Goal: Information Seeking & Learning: Find specific fact

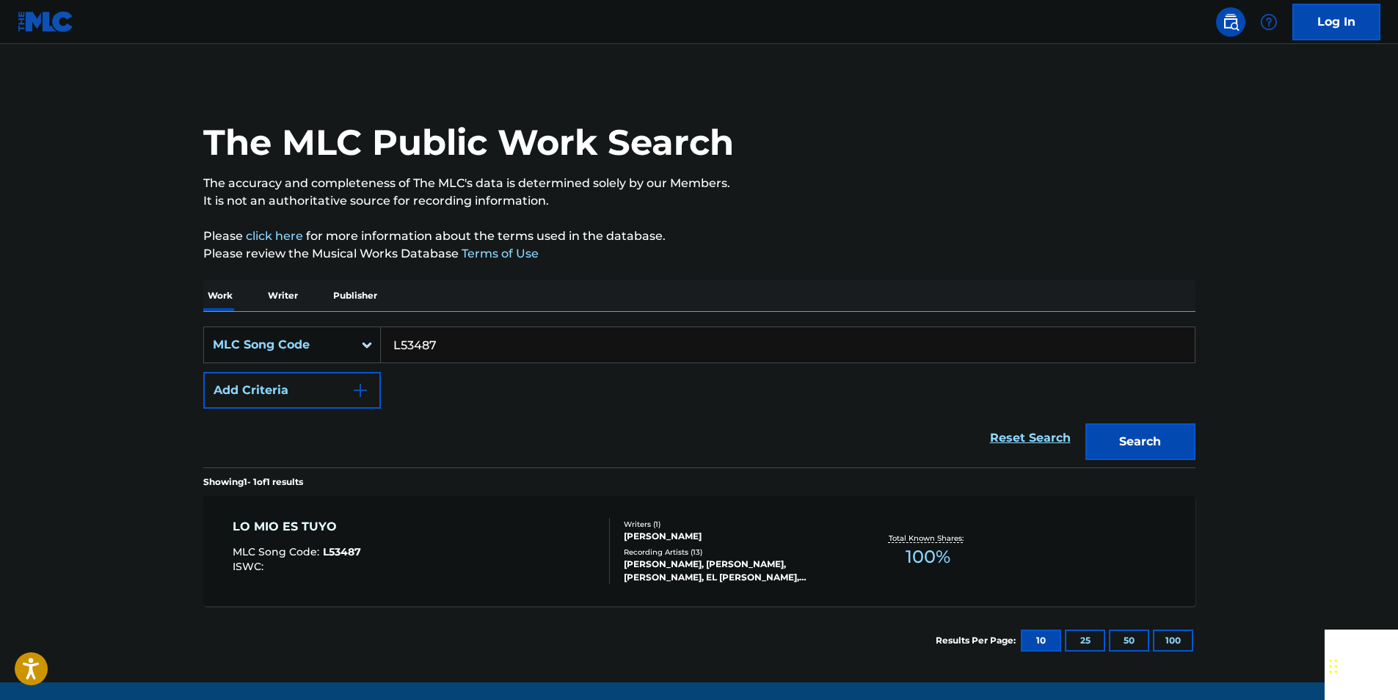
click at [465, 343] on input "L53487" at bounding box center [788, 344] width 814 height 35
paste input "I4352U"
click at [1180, 434] on button "Search" at bounding box center [1140, 441] width 110 height 37
click at [440, 339] on input "I4352U" at bounding box center [788, 344] width 814 height 35
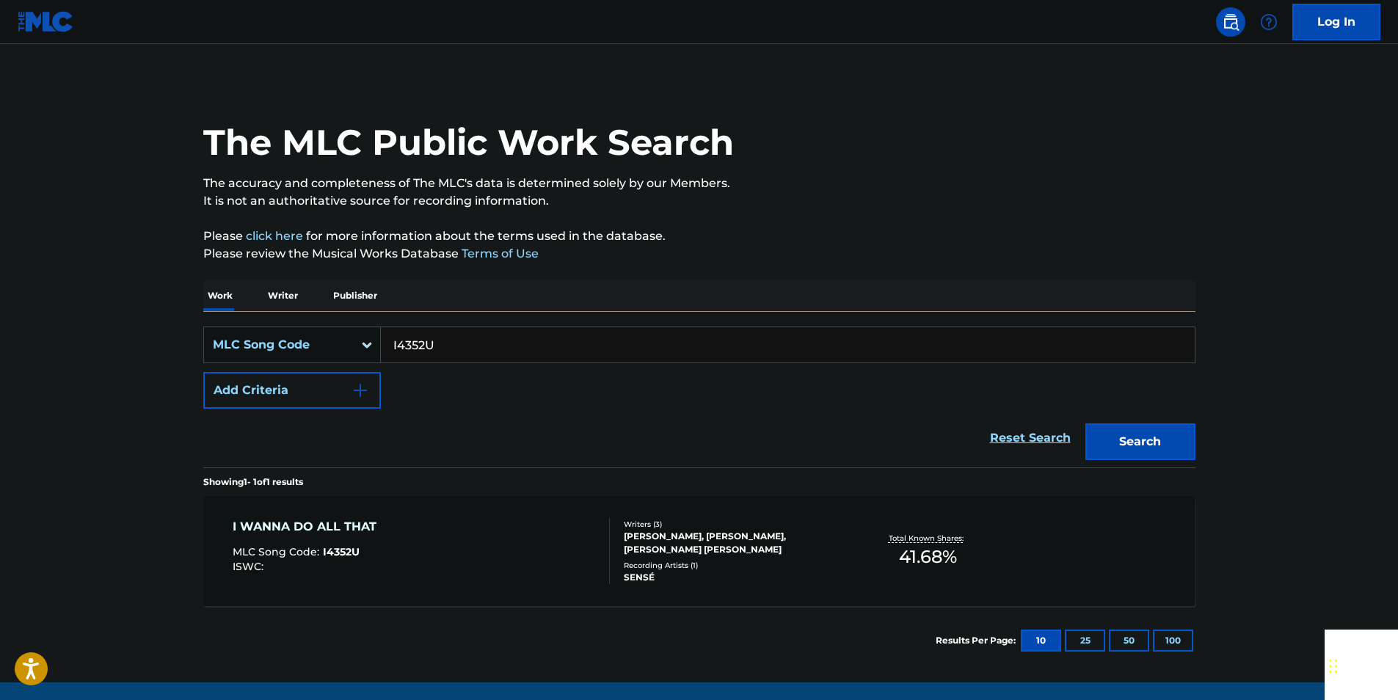
click at [440, 339] on input "I4352U" at bounding box center [788, 344] width 814 height 35
paste input "C2569"
click at [1129, 438] on button "Search" at bounding box center [1140, 441] width 110 height 37
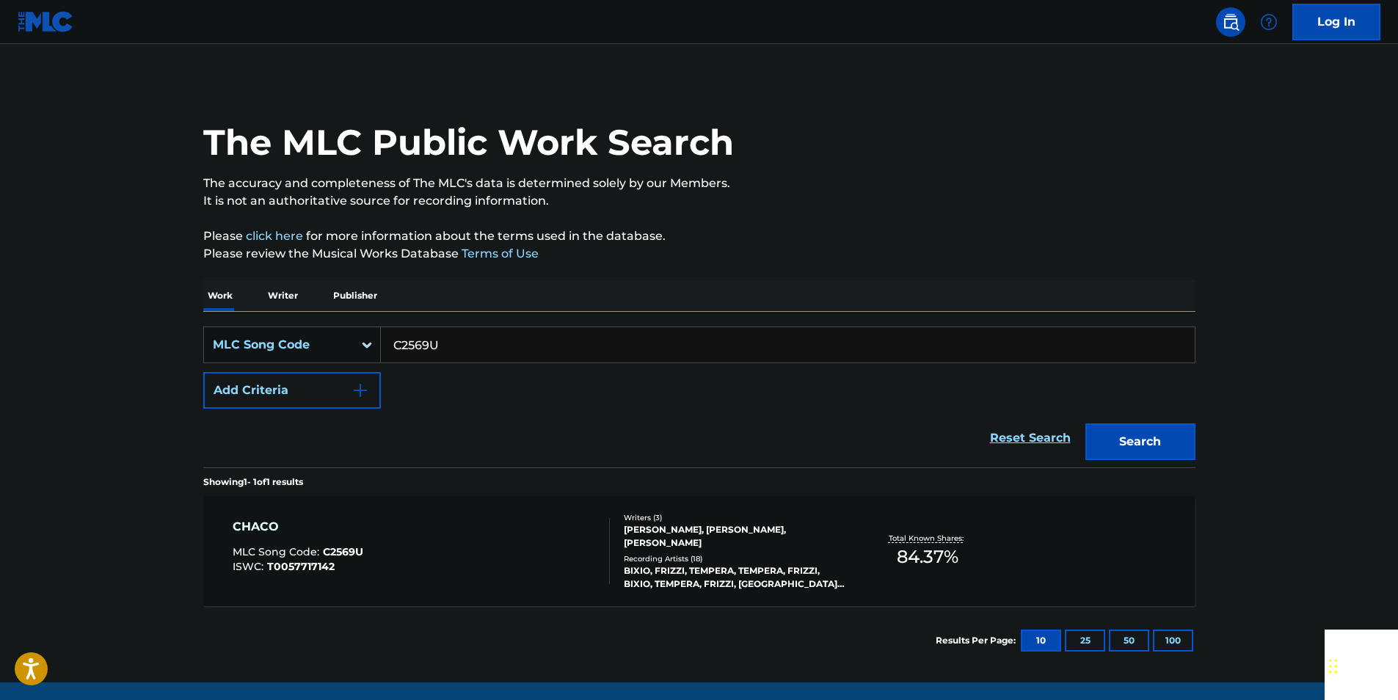
click at [459, 346] on input "C2569U" at bounding box center [788, 344] width 814 height 35
paste input "S0626F"
click at [1147, 438] on button "Search" at bounding box center [1140, 441] width 110 height 37
click at [437, 349] on input "S0626F" at bounding box center [788, 344] width 814 height 35
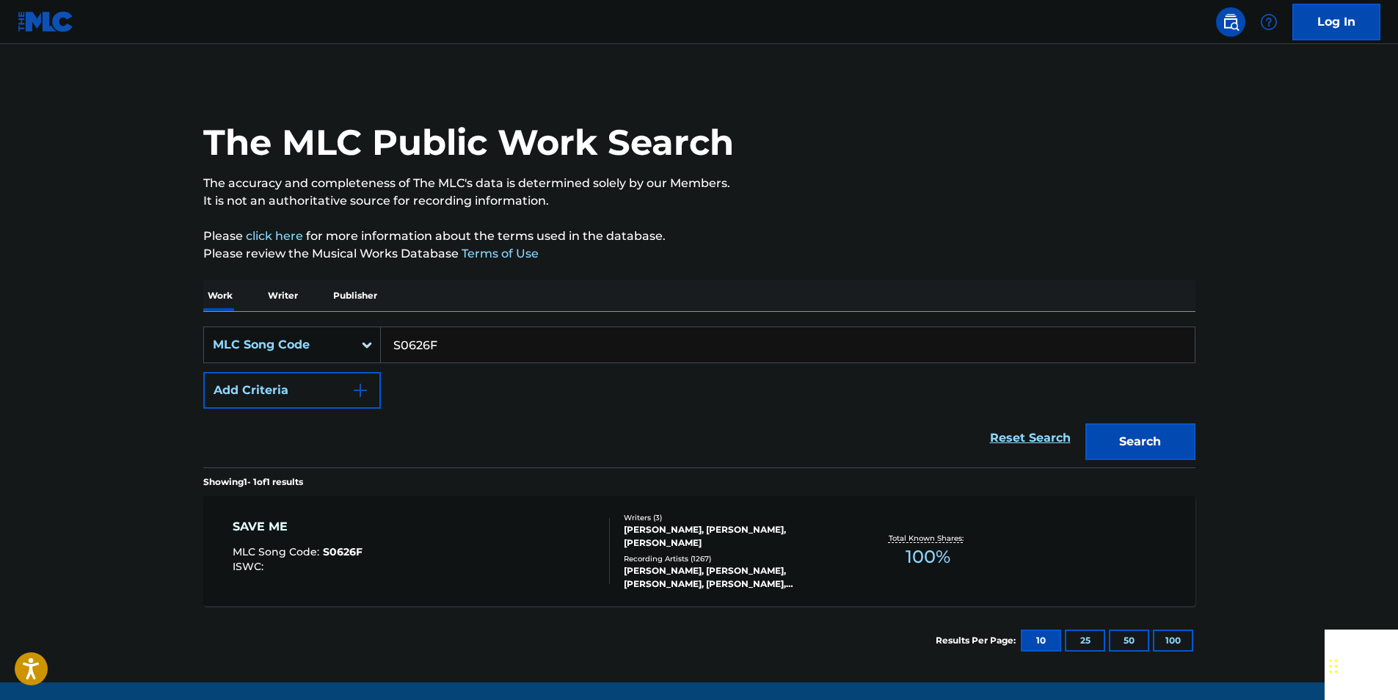
click at [437, 349] on input "S0626F" at bounding box center [788, 344] width 814 height 35
paste input "VA8QE4"
click at [1182, 448] on button "Search" at bounding box center [1140, 441] width 110 height 37
click at [448, 344] on input "VA8QE4" at bounding box center [788, 344] width 814 height 35
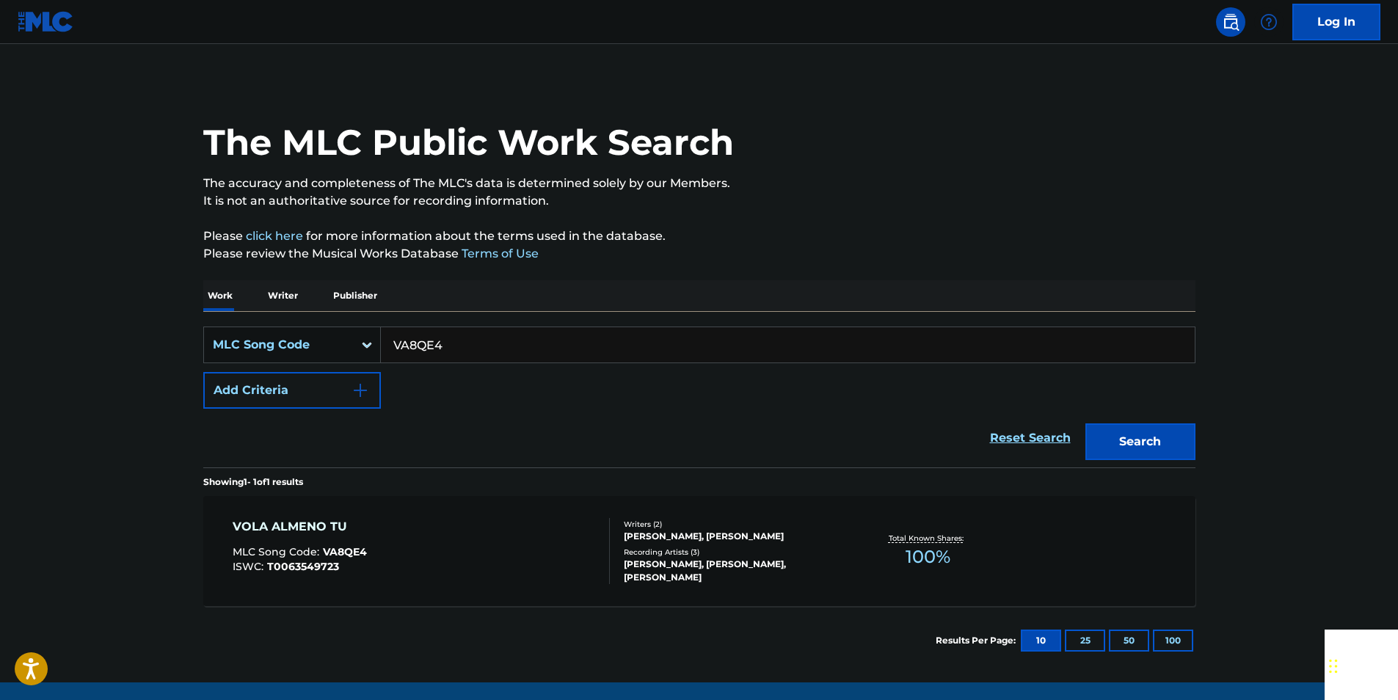
paste input "K02405"
click at [1163, 434] on button "Search" at bounding box center [1140, 441] width 110 height 37
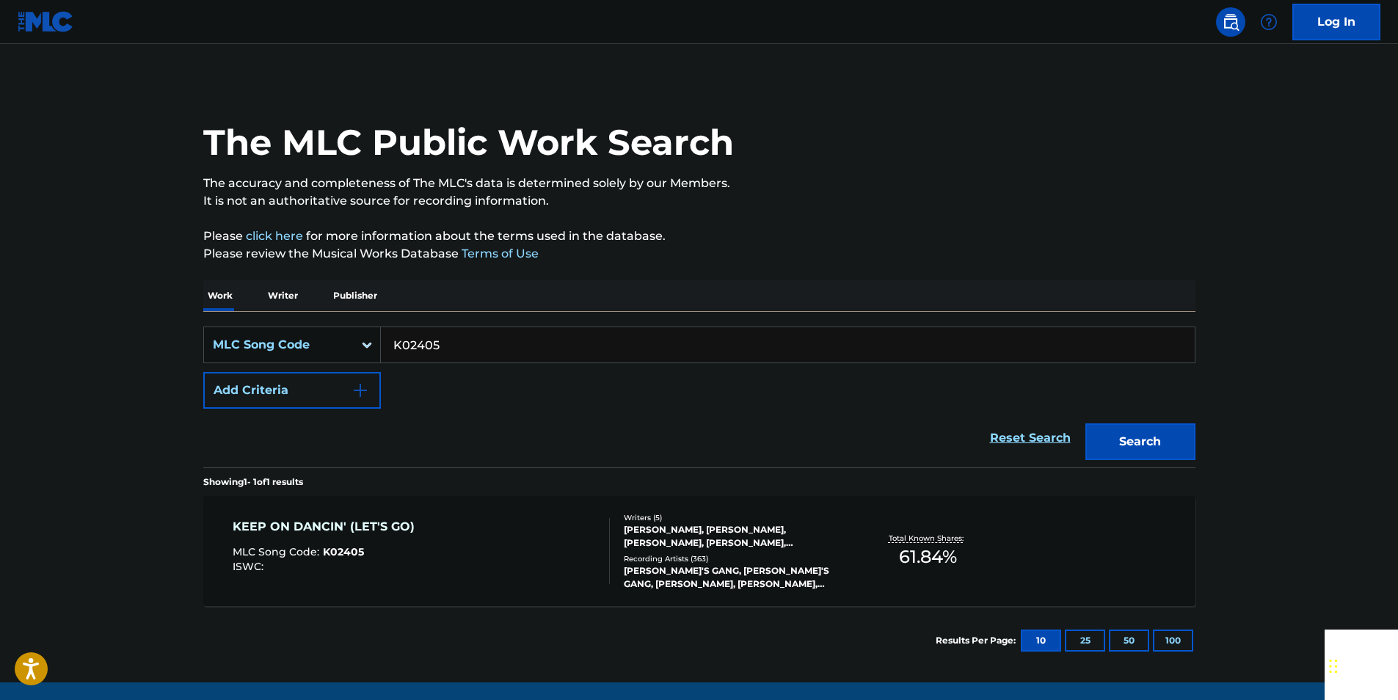
click at [436, 343] on input "K02405" at bounding box center [788, 344] width 814 height 35
paste input "M08417"
click at [1114, 446] on button "Search" at bounding box center [1140, 441] width 110 height 37
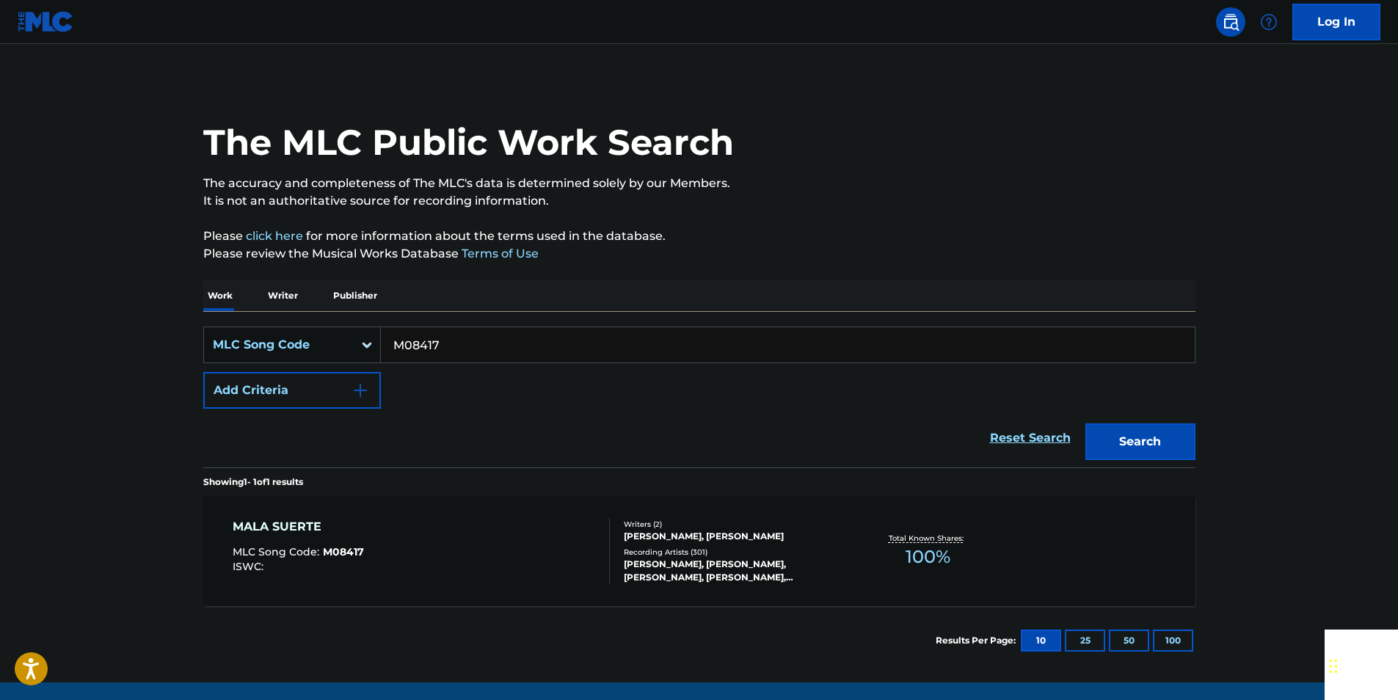
click at [448, 341] on input "M08417" at bounding box center [788, 344] width 814 height 35
paste input "E09021"
click at [1131, 448] on button "Search" at bounding box center [1140, 441] width 110 height 37
click at [470, 346] on input "E09021" at bounding box center [788, 344] width 814 height 35
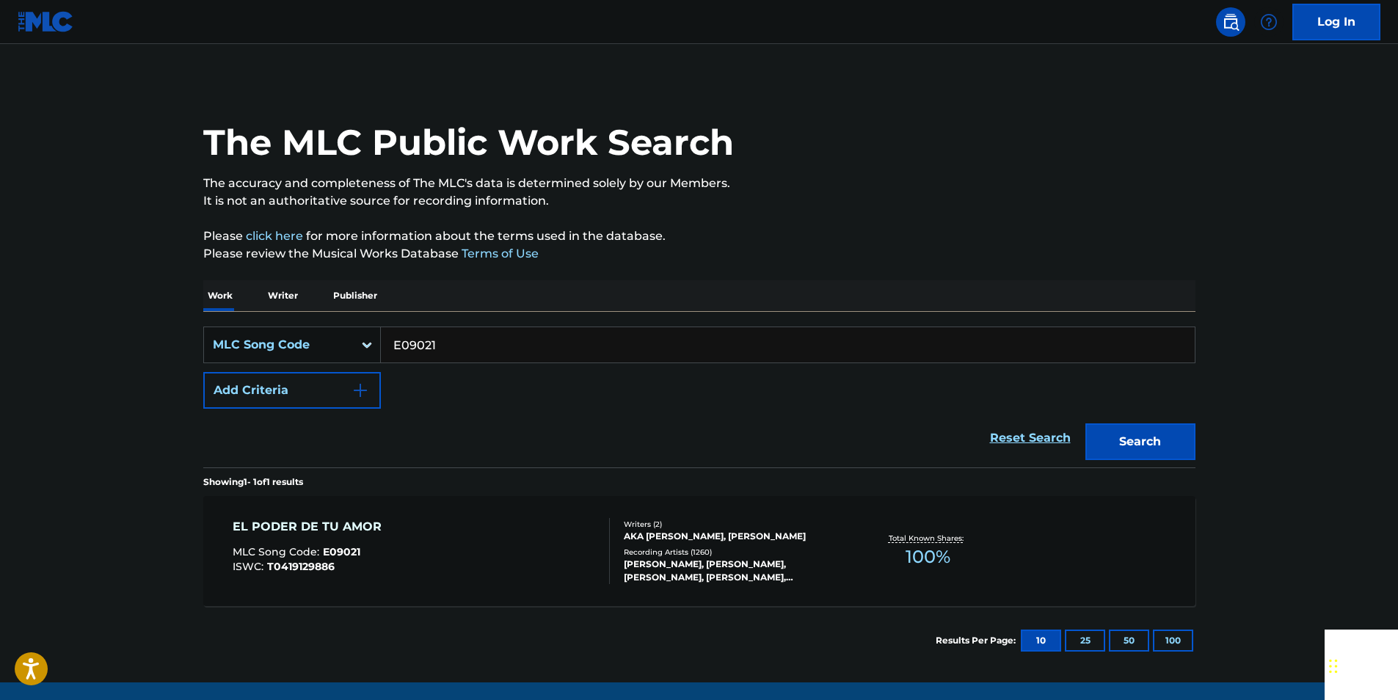
click at [470, 346] on input "E09021" at bounding box center [788, 344] width 814 height 35
paste input "C3916J"
click at [1135, 438] on button "Search" at bounding box center [1140, 441] width 110 height 37
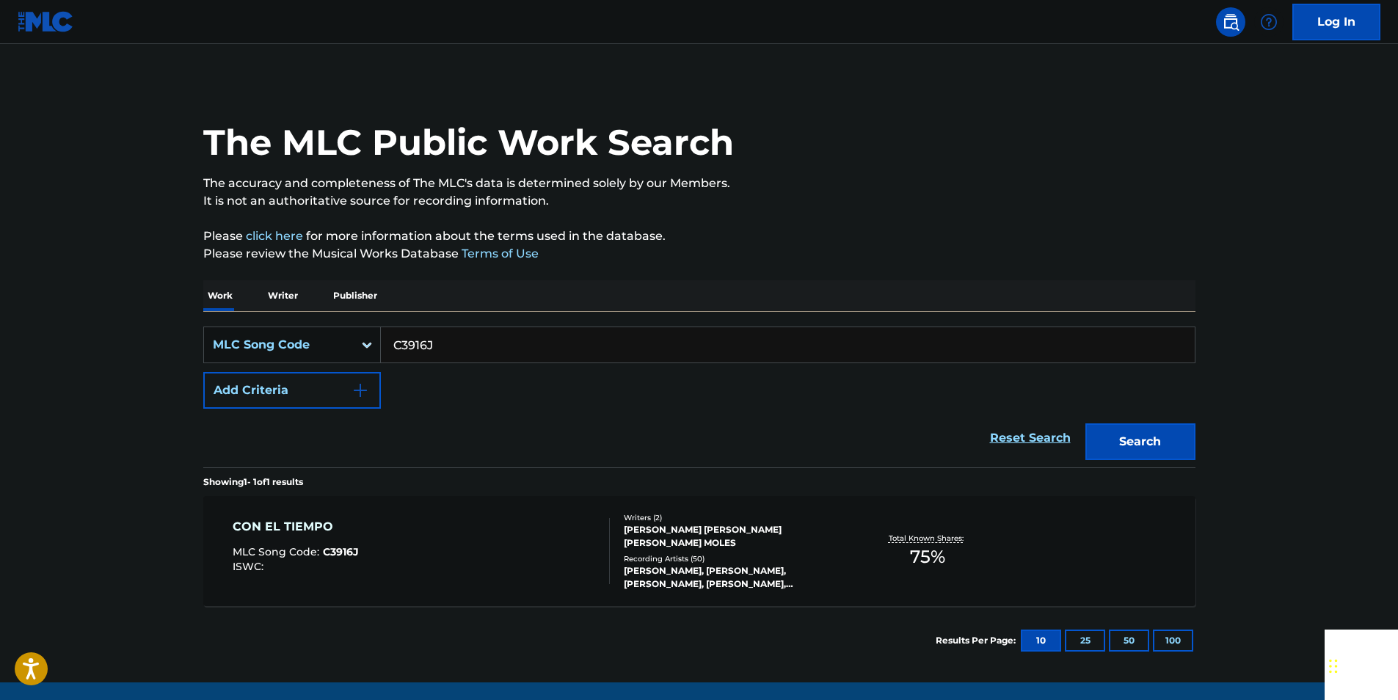
click at [453, 346] on input "C3916J" at bounding box center [788, 344] width 814 height 35
paste input "S1591A"
click at [1170, 446] on button "Search" at bounding box center [1140, 441] width 110 height 37
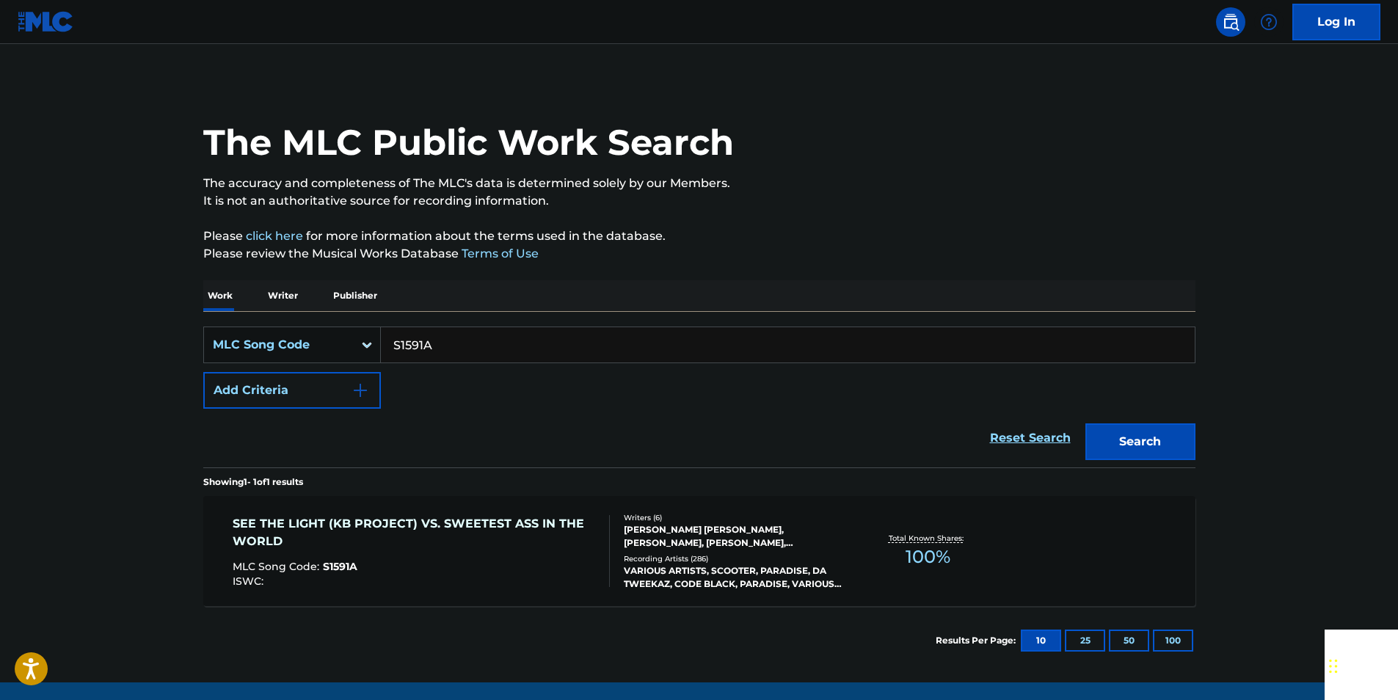
click at [440, 346] on input "S1591A" at bounding box center [788, 344] width 814 height 35
paste input "L01335"
click at [1185, 433] on button "Search" at bounding box center [1140, 441] width 110 height 37
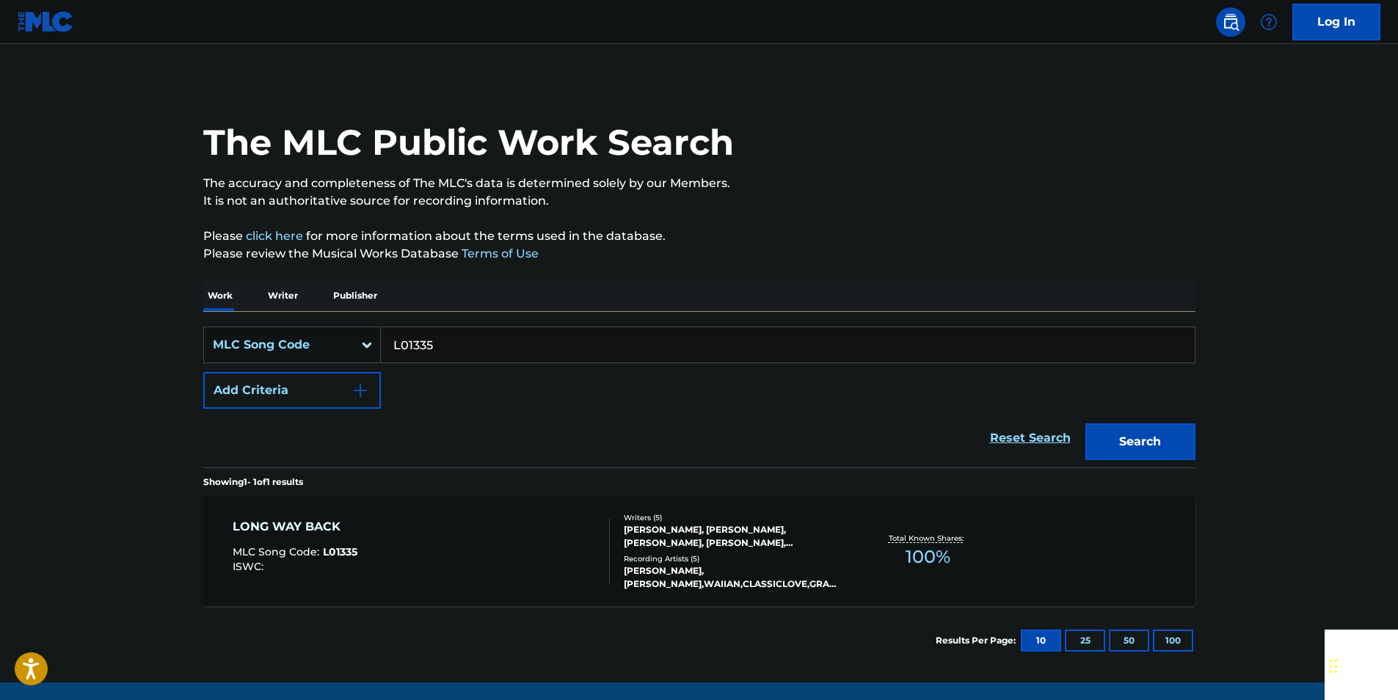
click at [446, 343] on input "L01335" at bounding box center [788, 344] width 814 height 35
paste input "Z0623O"
click at [1132, 438] on button "Search" at bounding box center [1140, 441] width 110 height 37
click at [451, 349] on input "Z0623O" at bounding box center [788, 344] width 814 height 35
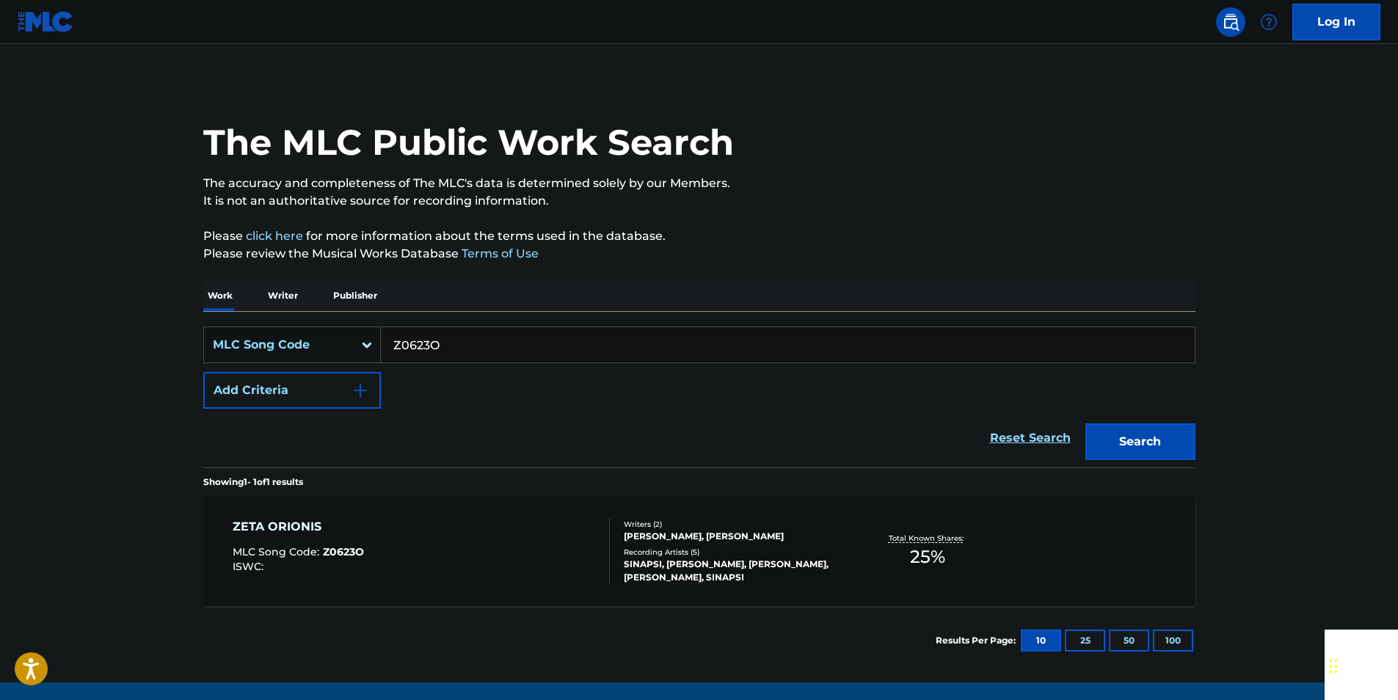
click at [440, 354] on input "Z0623O" at bounding box center [788, 344] width 814 height 35
paste input "SVB9KG"
click at [1140, 437] on button "Search" at bounding box center [1140, 441] width 110 height 37
click at [456, 360] on input "SVB9KG" at bounding box center [788, 344] width 814 height 35
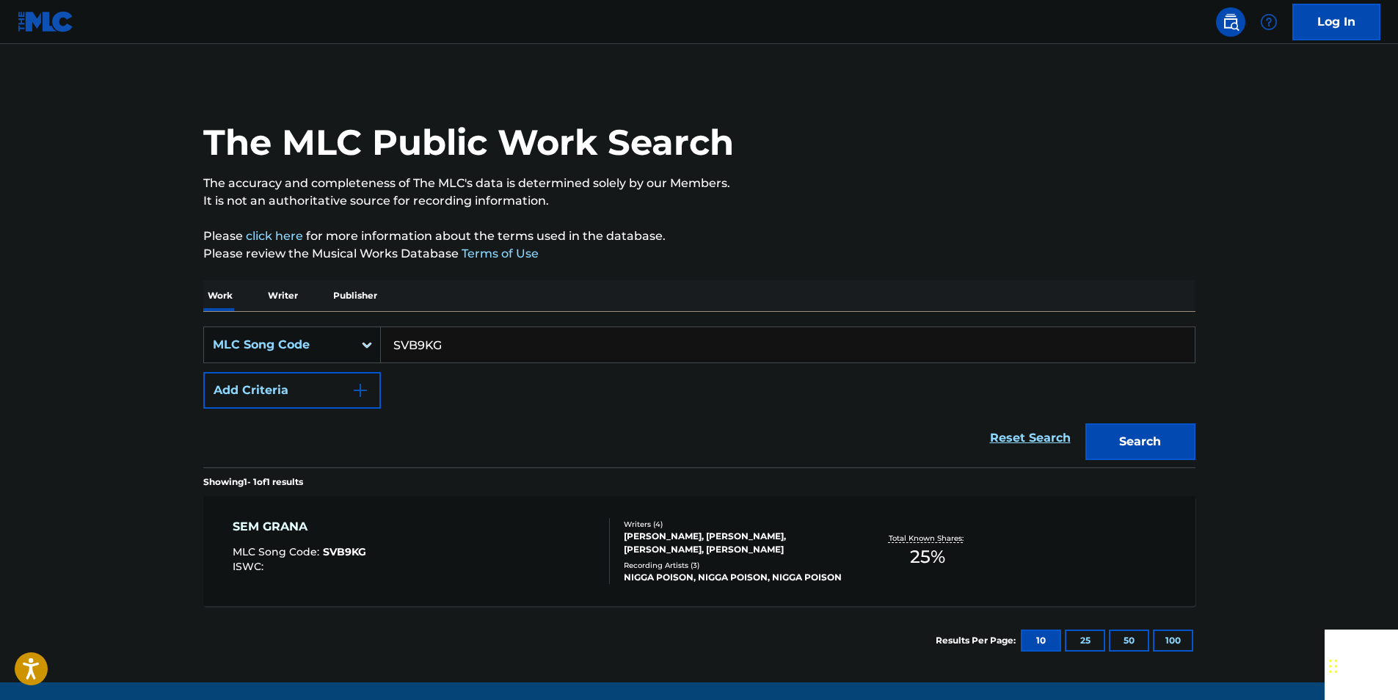
click at [456, 360] on input "SVB9KG" at bounding box center [788, 344] width 814 height 35
paste input "H2503W"
click at [1083, 435] on div "Reset Search Search" at bounding box center [699, 438] width 992 height 59
click at [1096, 438] on button "Search" at bounding box center [1140, 441] width 110 height 37
click at [456, 334] on input "H2503W" at bounding box center [788, 344] width 814 height 35
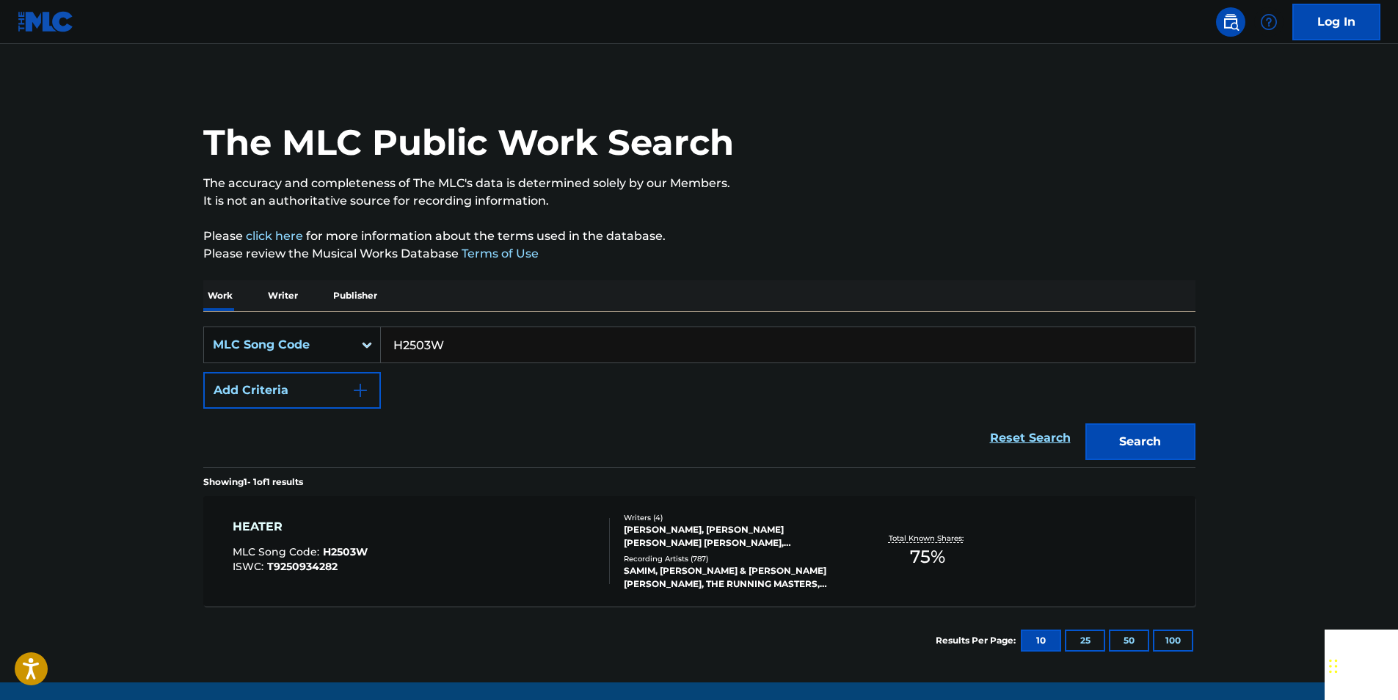
click at [456, 334] on input "H2503W" at bounding box center [788, 344] width 814 height 35
paste input "V00417"
click at [1129, 454] on button "Search" at bounding box center [1140, 441] width 110 height 37
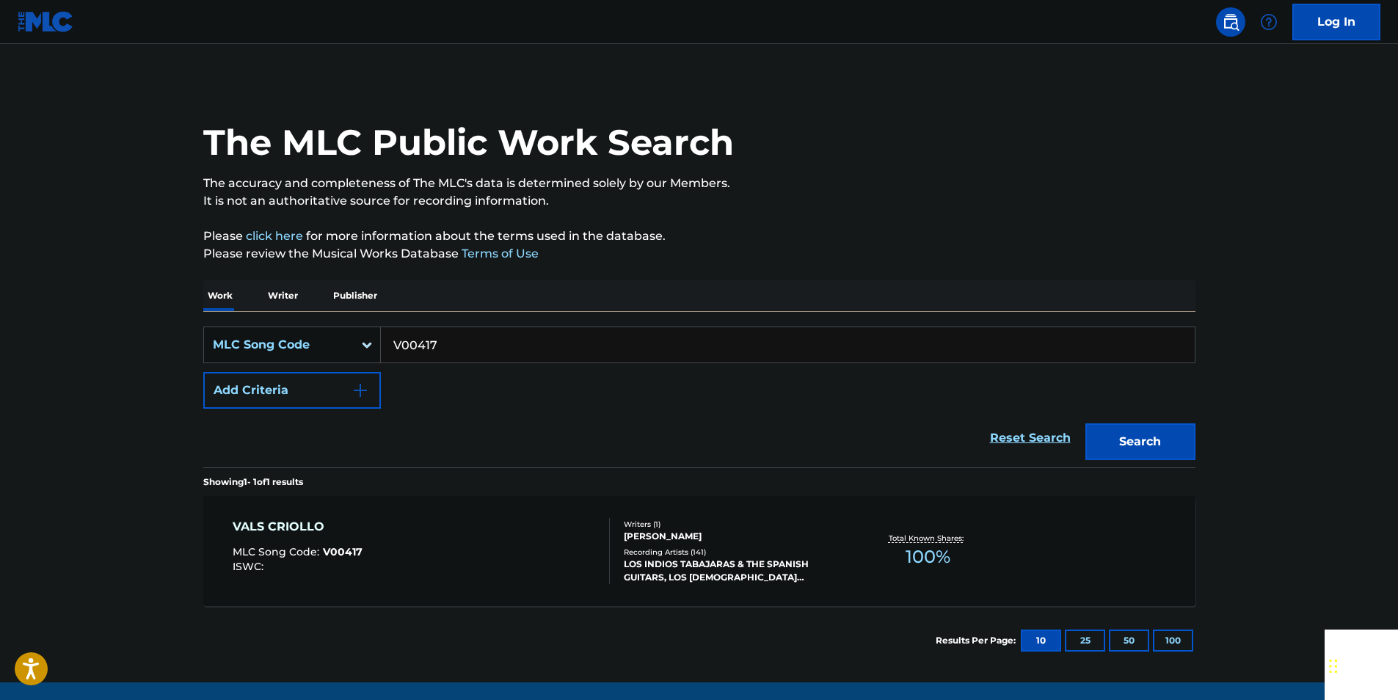
click at [476, 340] on input "V00417" at bounding box center [788, 344] width 814 height 35
paste input "HA5MUD"
click at [1140, 448] on button "Search" at bounding box center [1140, 441] width 110 height 37
click at [434, 346] on input "HA5MUD" at bounding box center [788, 344] width 814 height 35
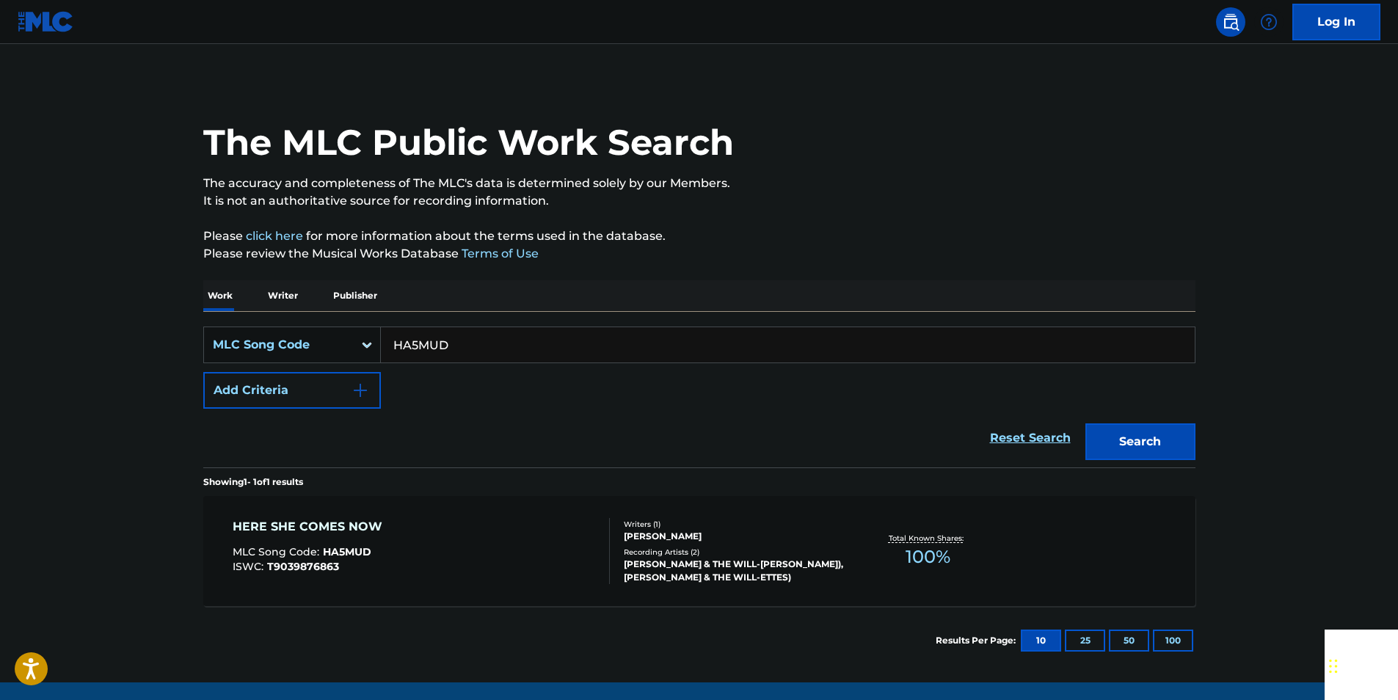
click at [434, 346] on input "HA5MUD" at bounding box center [788, 344] width 814 height 35
paste input "07700"
click at [1166, 442] on button "Search" at bounding box center [1140, 441] width 110 height 37
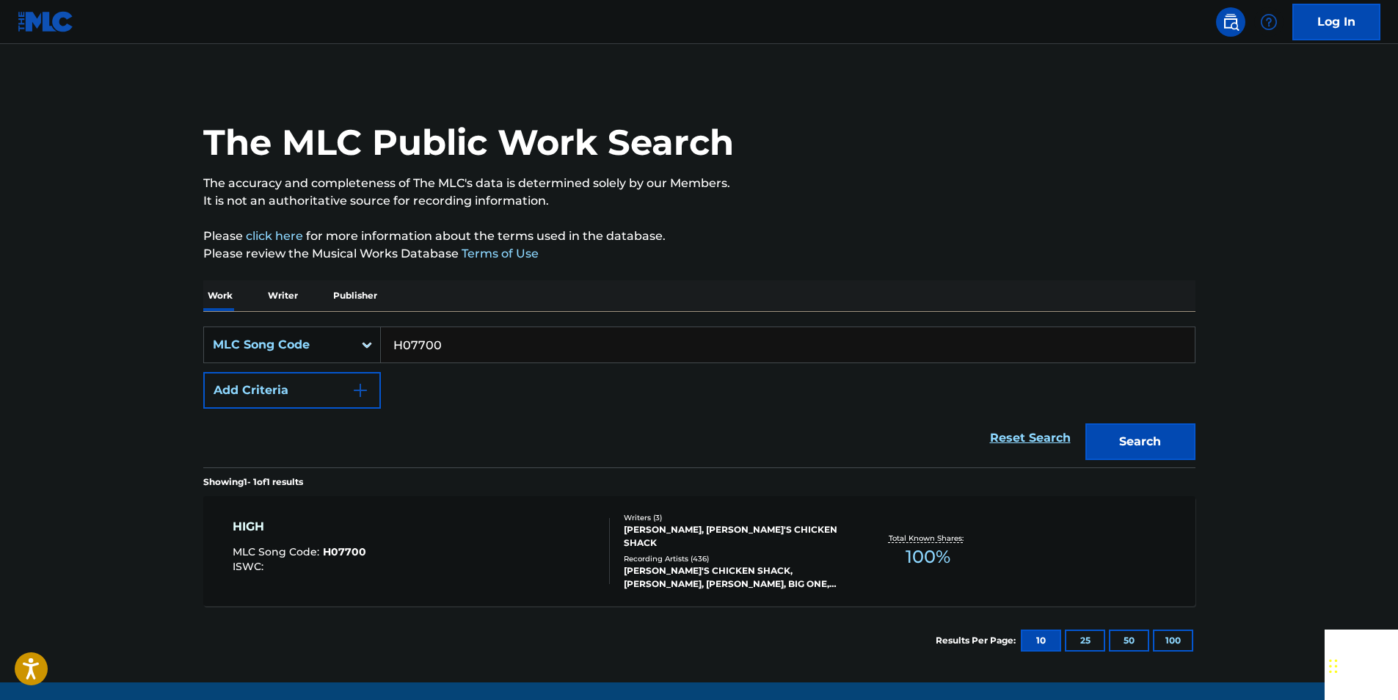
click at [485, 346] on input "H07700" at bounding box center [788, 344] width 814 height 35
paste input "983046"
click at [1195, 433] on button "Search" at bounding box center [1140, 441] width 110 height 37
click at [458, 352] on input "983046" at bounding box center [788, 344] width 814 height 35
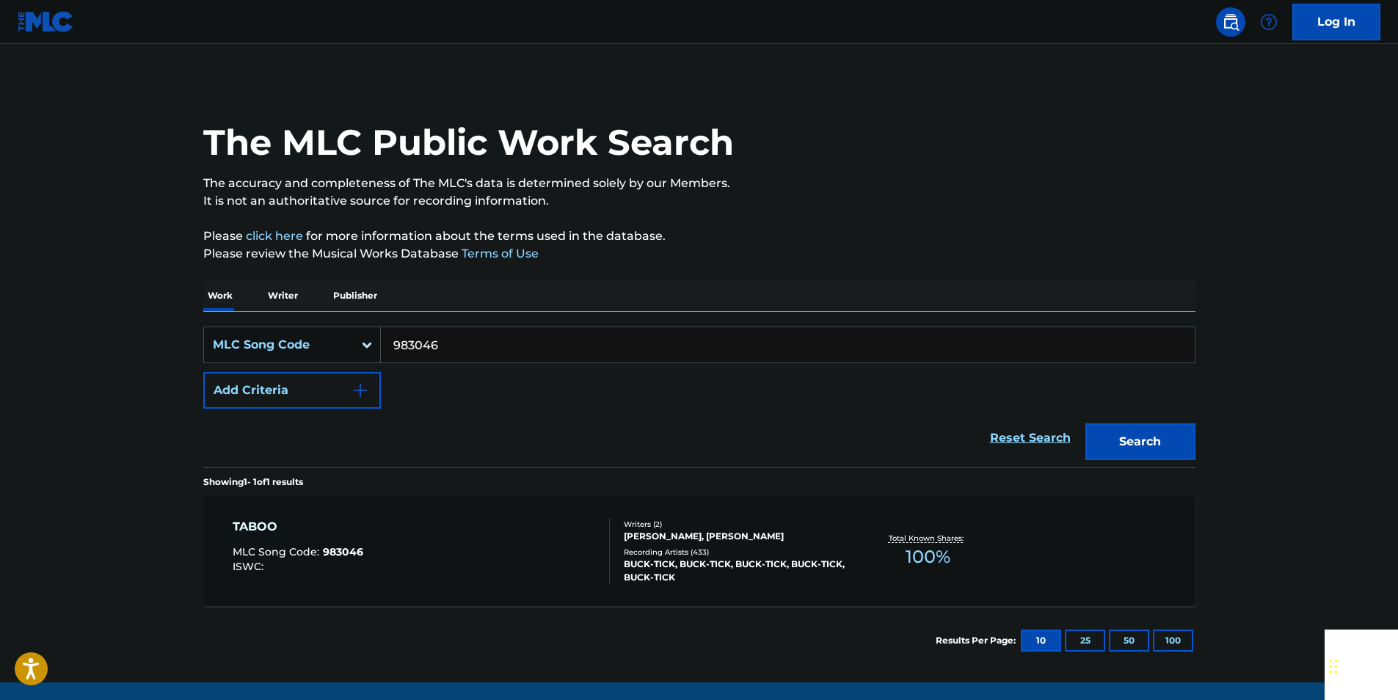
click at [458, 352] on input "983046" at bounding box center [788, 344] width 814 height 35
paste input "L2307N"
click at [1179, 451] on button "Search" at bounding box center [1140, 441] width 110 height 37
click at [450, 332] on input "L2307N" at bounding box center [788, 344] width 814 height 35
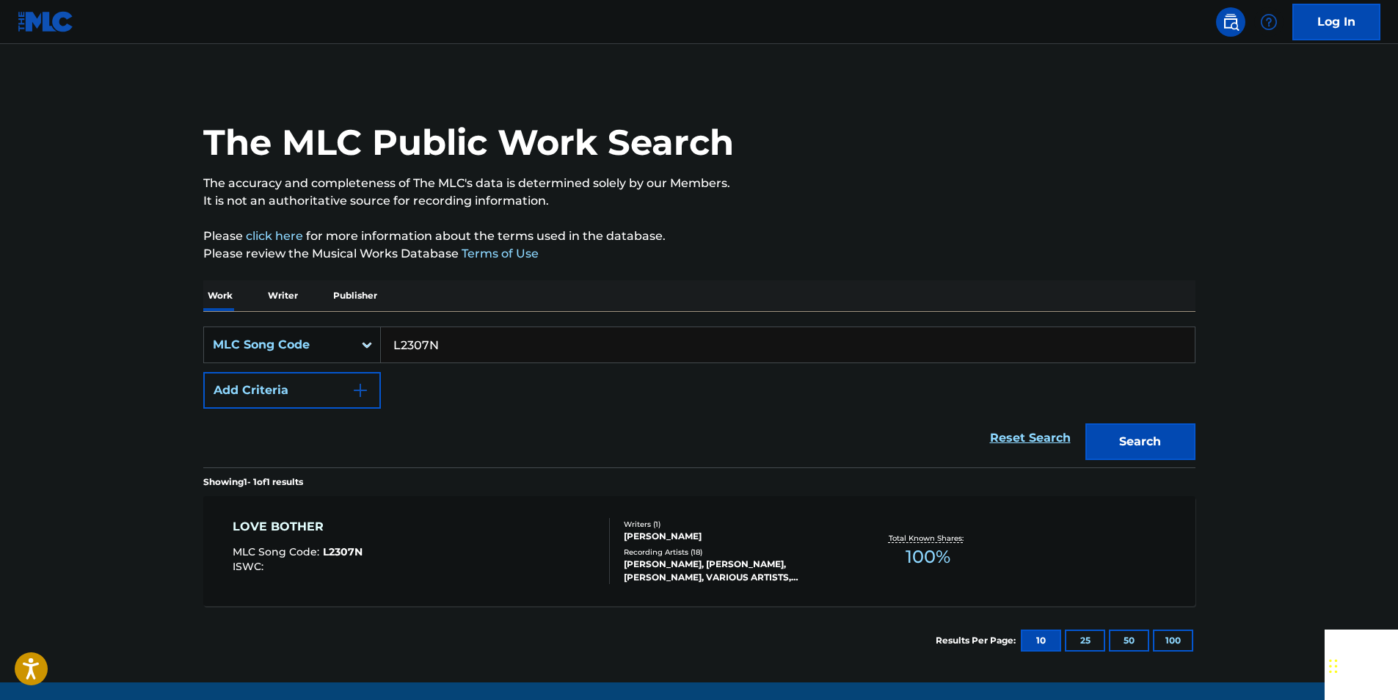
paste input "D3406Q"
click at [1115, 432] on button "Search" at bounding box center [1140, 441] width 110 height 37
click at [445, 321] on div "SearchWithCriteria408b36c3-e15c-4809-99da-f38174b13dc0 MLC Song Code D3406Q Add…" at bounding box center [699, 390] width 992 height 156
click at [443, 345] on input "D3406Q" at bounding box center [788, 344] width 814 height 35
drag, startPoint x: 443, startPoint y: 345, endPoint x: 432, endPoint y: 347, distance: 11.2
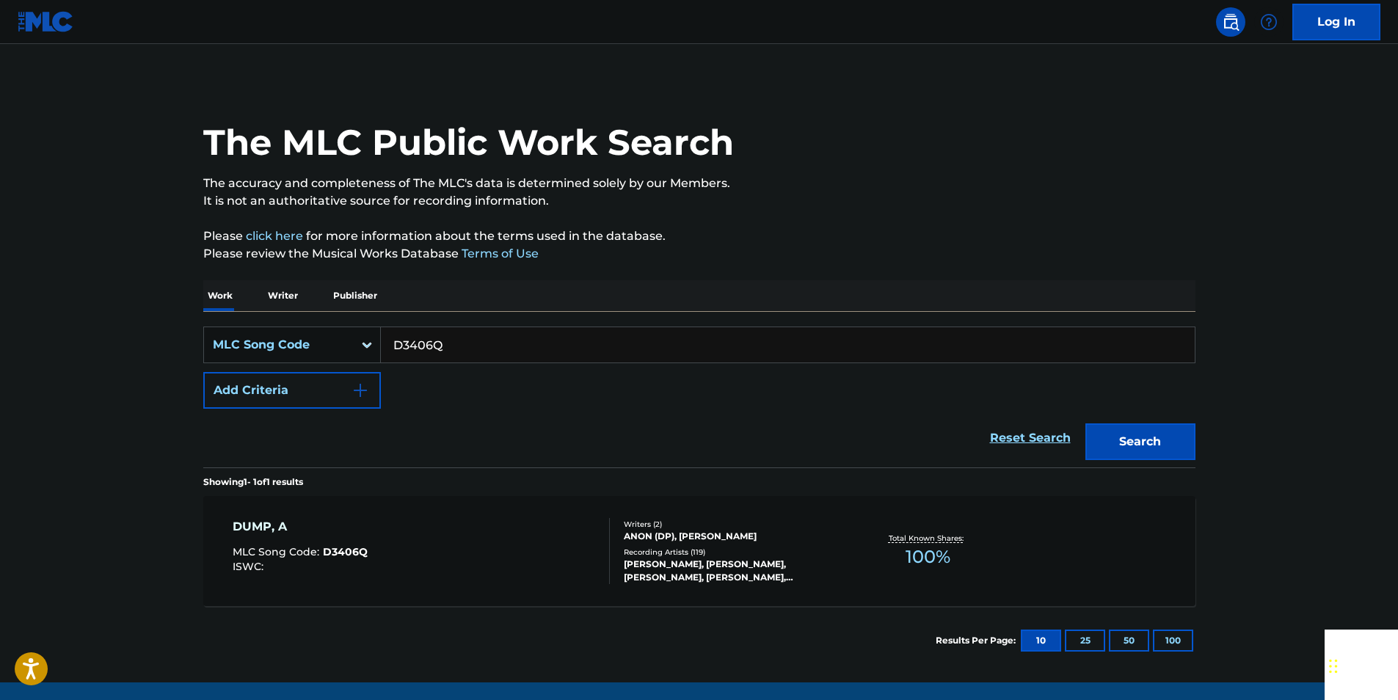
click at [440, 346] on input "D3406Q" at bounding box center [788, 344] width 814 height 35
paste input "984127"
click at [1141, 434] on button "Search" at bounding box center [1140, 441] width 110 height 37
click at [445, 344] on input "984127" at bounding box center [788, 344] width 814 height 35
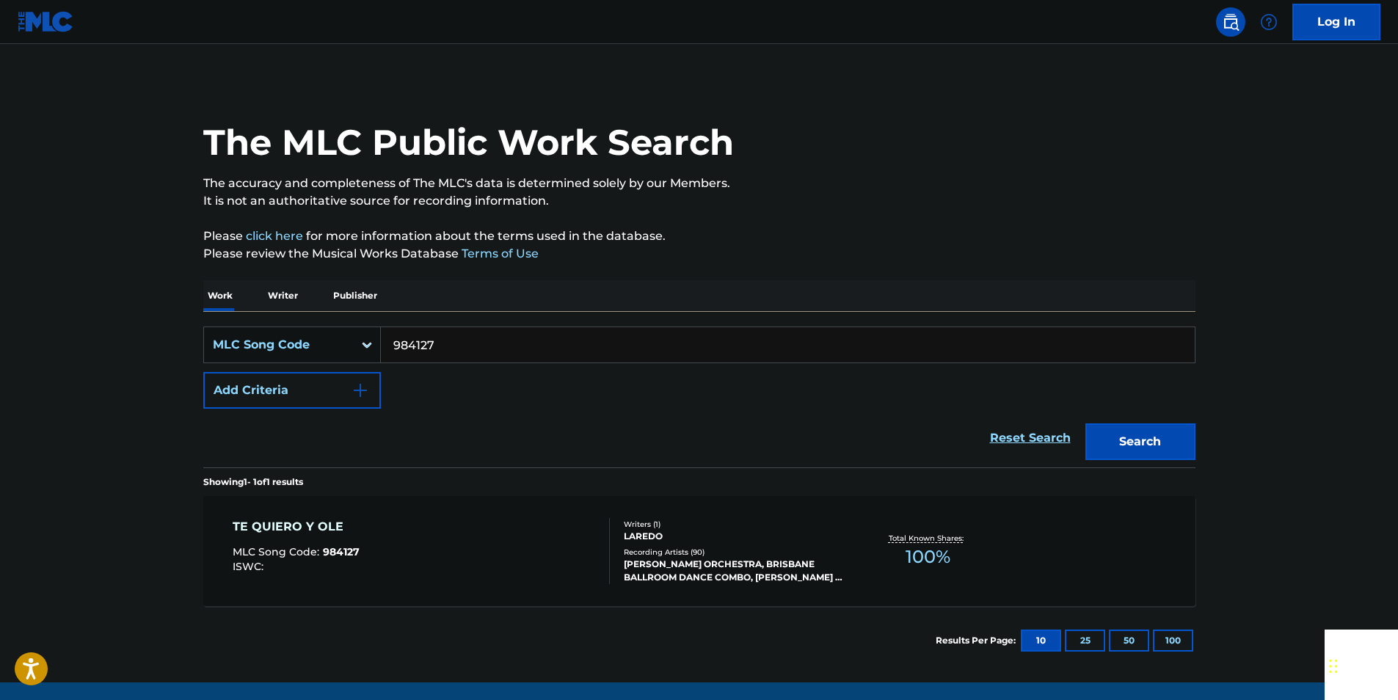
paste input "C00726"
click at [1187, 433] on button "Search" at bounding box center [1140, 441] width 110 height 37
click at [450, 354] on input "C00726" at bounding box center [788, 344] width 814 height 35
paste input "S14893"
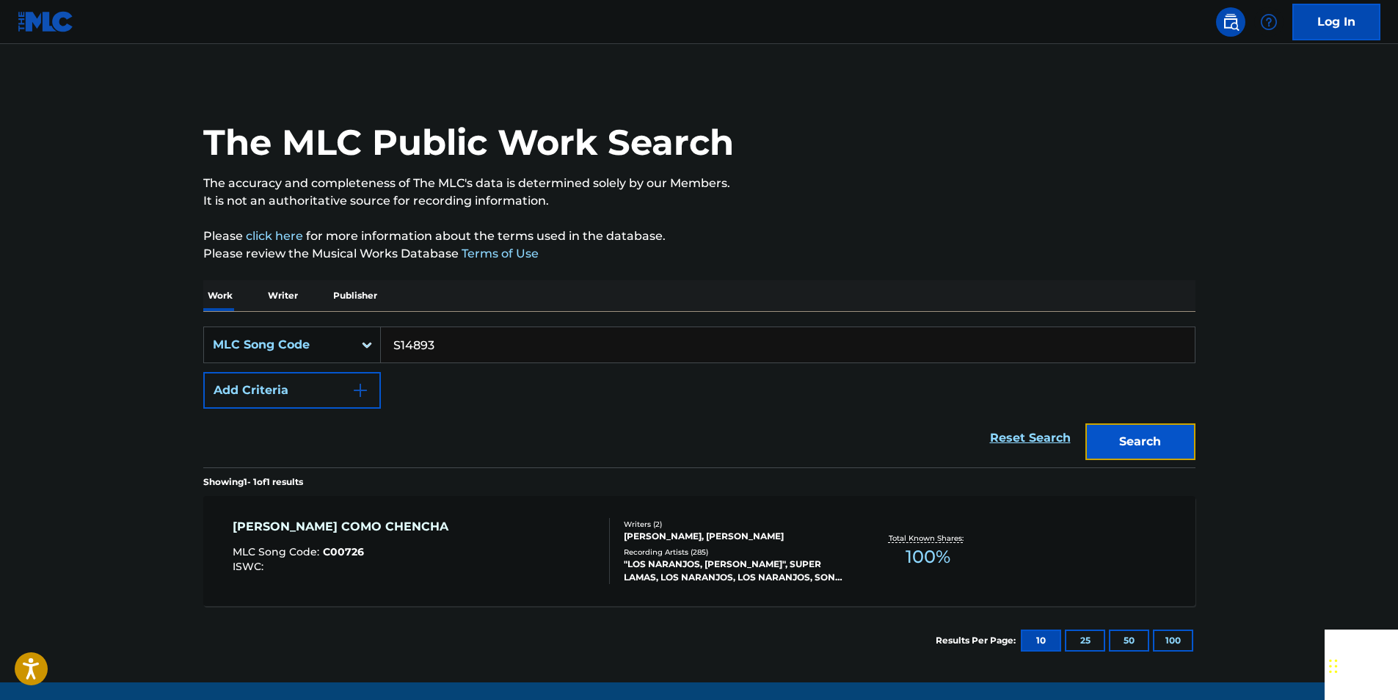
click at [1157, 432] on button "Search" at bounding box center [1140, 441] width 110 height 37
click at [441, 351] on input "S14893" at bounding box center [788, 344] width 814 height 35
click at [442, 352] on input "S14893" at bounding box center [788, 344] width 814 height 35
paste input "P5920F"
click at [1176, 449] on button "Search" at bounding box center [1140, 441] width 110 height 37
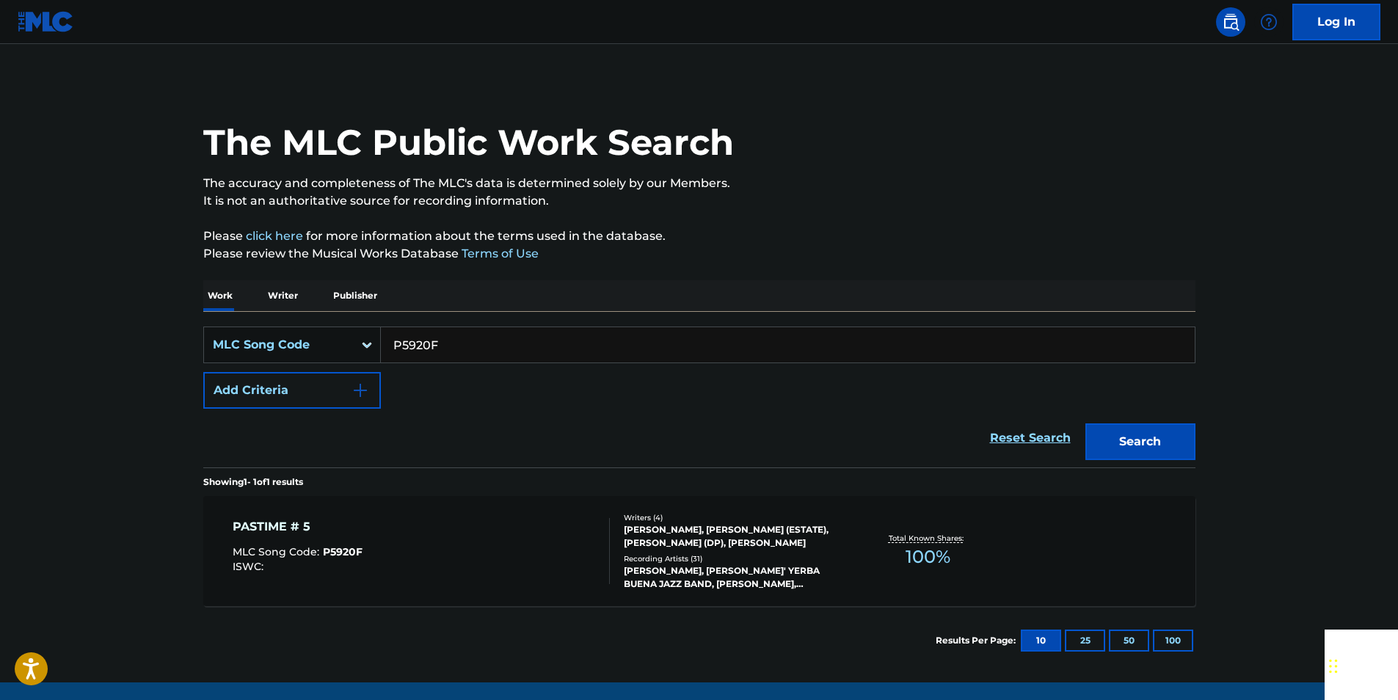
click at [458, 349] on input "P5920F" at bounding box center [788, 344] width 814 height 35
paste input "C11634"
click at [1149, 426] on button "Search" at bounding box center [1140, 441] width 110 height 37
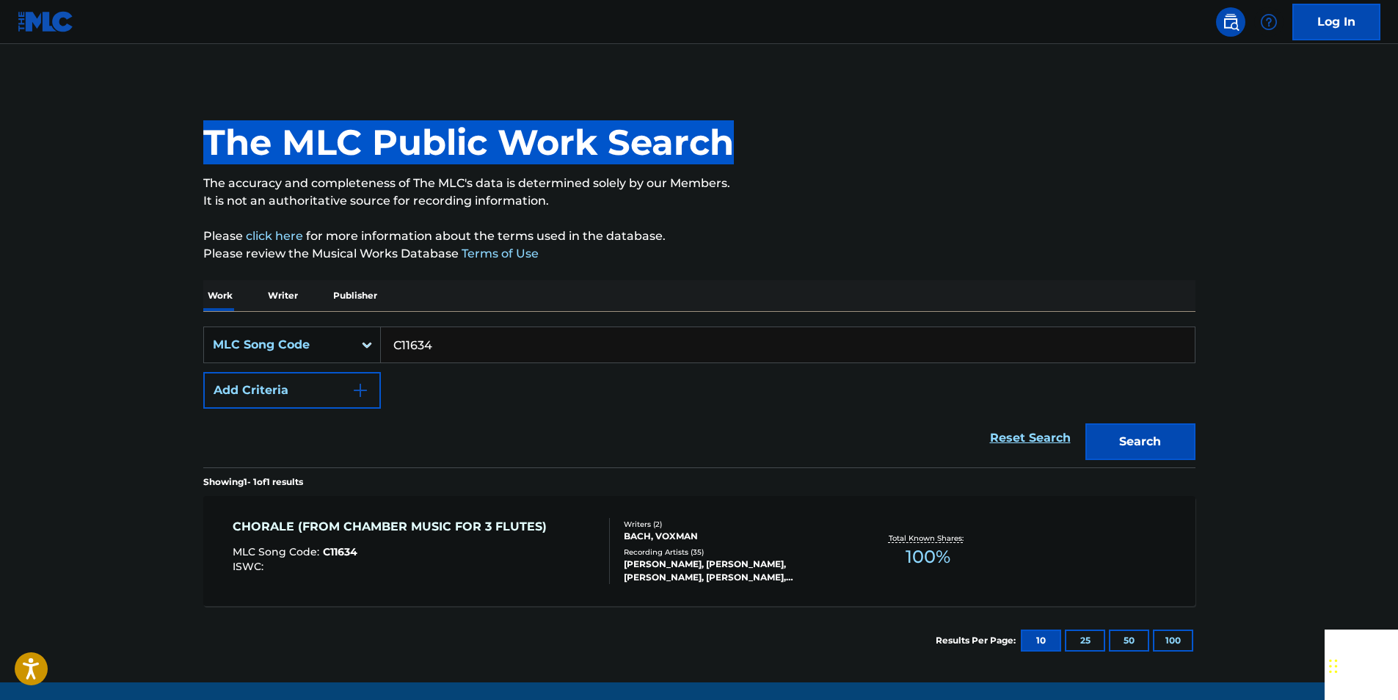
drag, startPoint x: 203, startPoint y: 142, endPoint x: 785, endPoint y: 158, distance: 582.2
click at [785, 158] on div "The MLC Public Work Search" at bounding box center [699, 134] width 992 height 107
drag, startPoint x: 785, startPoint y: 158, endPoint x: 722, endPoint y: 148, distance: 63.9
click at [723, 148] on h1 "The MLC Public Work Search" at bounding box center [468, 142] width 531 height 44
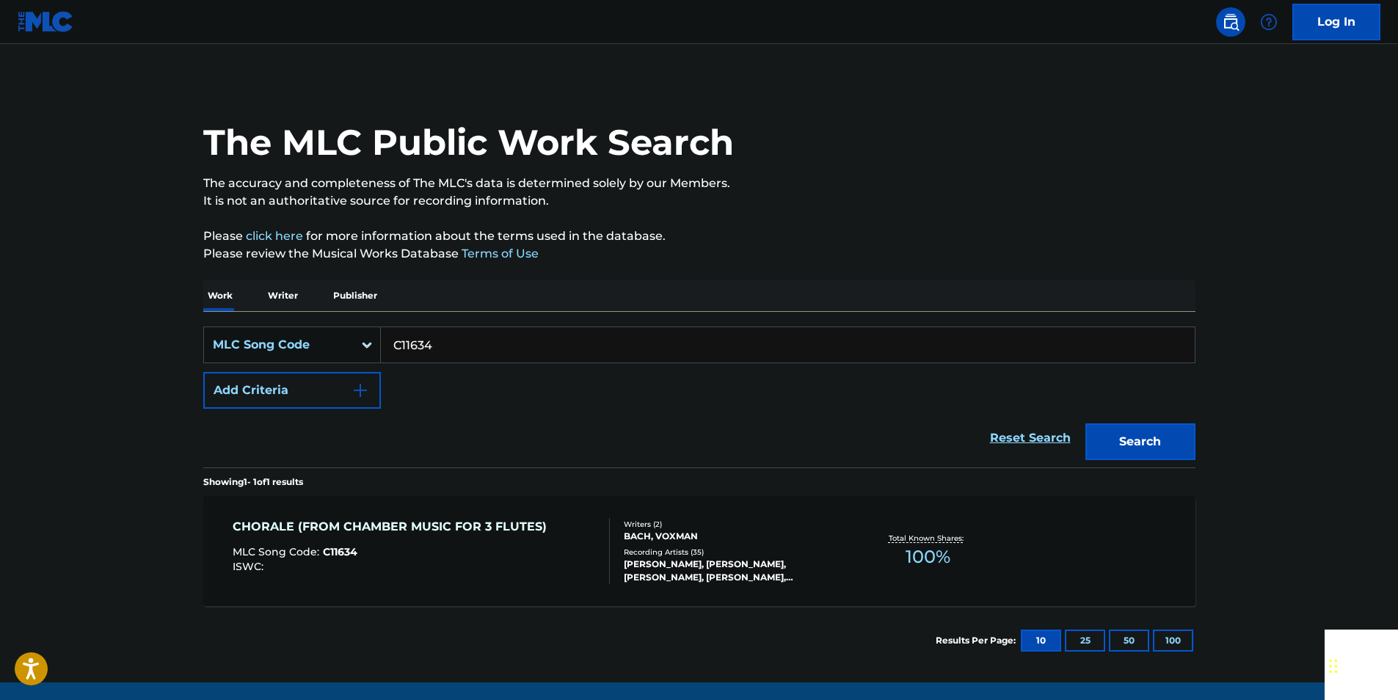
click at [450, 339] on input "C11634" at bounding box center [788, 344] width 814 height 35
paste input "S09126"
click at [1177, 437] on button "Search" at bounding box center [1140, 441] width 110 height 37
click at [470, 343] on input "S09126" at bounding box center [788, 344] width 814 height 35
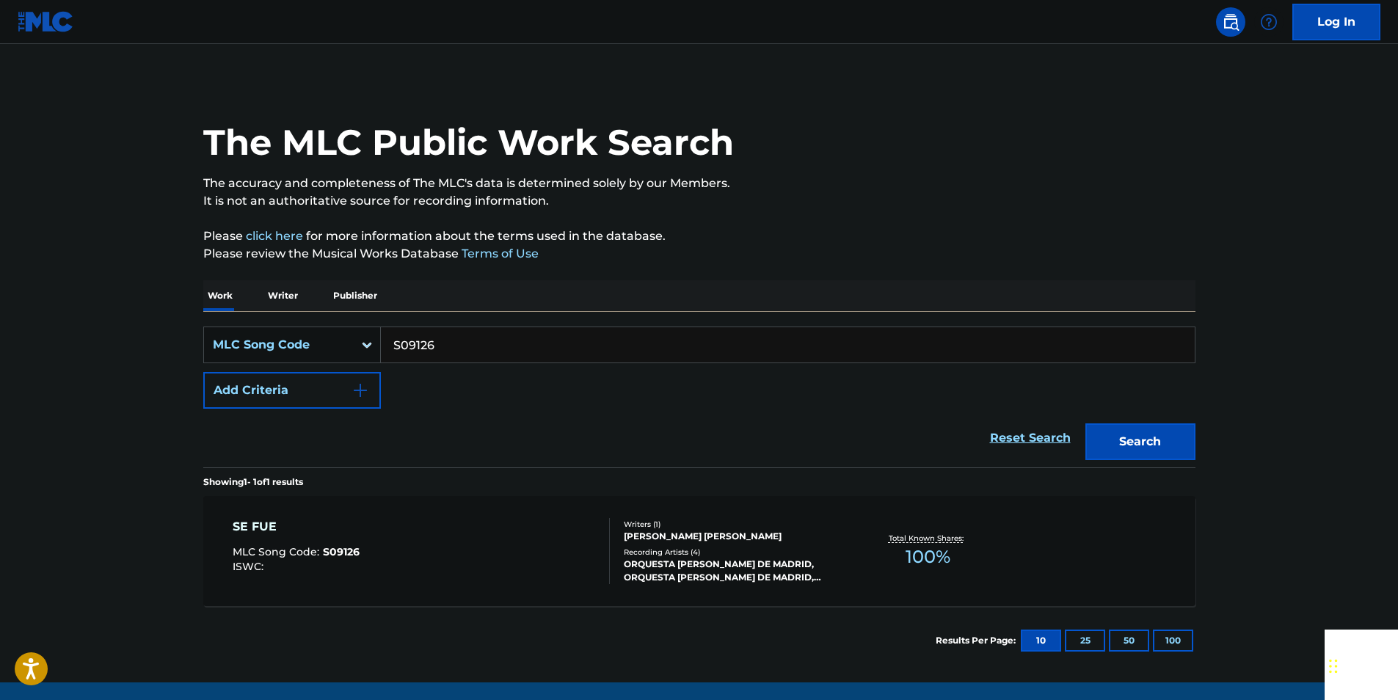
click at [470, 343] on input "S09126" at bounding box center [788, 344] width 814 height 35
paste input "P04613"
click at [1152, 439] on button "Search" at bounding box center [1140, 441] width 110 height 37
click at [448, 346] on input "P04613" at bounding box center [788, 344] width 814 height 35
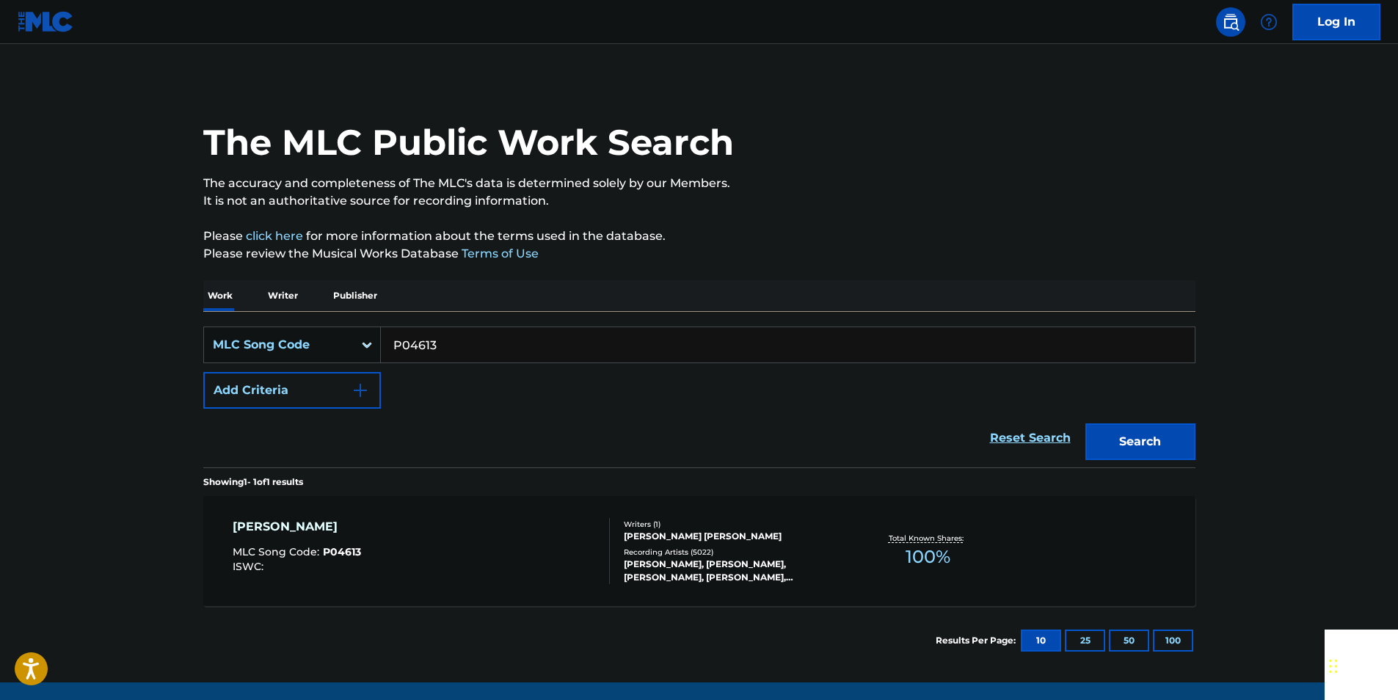
paste input "M49450"
click at [1160, 427] on button "Search" at bounding box center [1140, 441] width 110 height 37
click at [454, 341] on input "M49450" at bounding box center [788, 344] width 814 height 35
paste input "J52951"
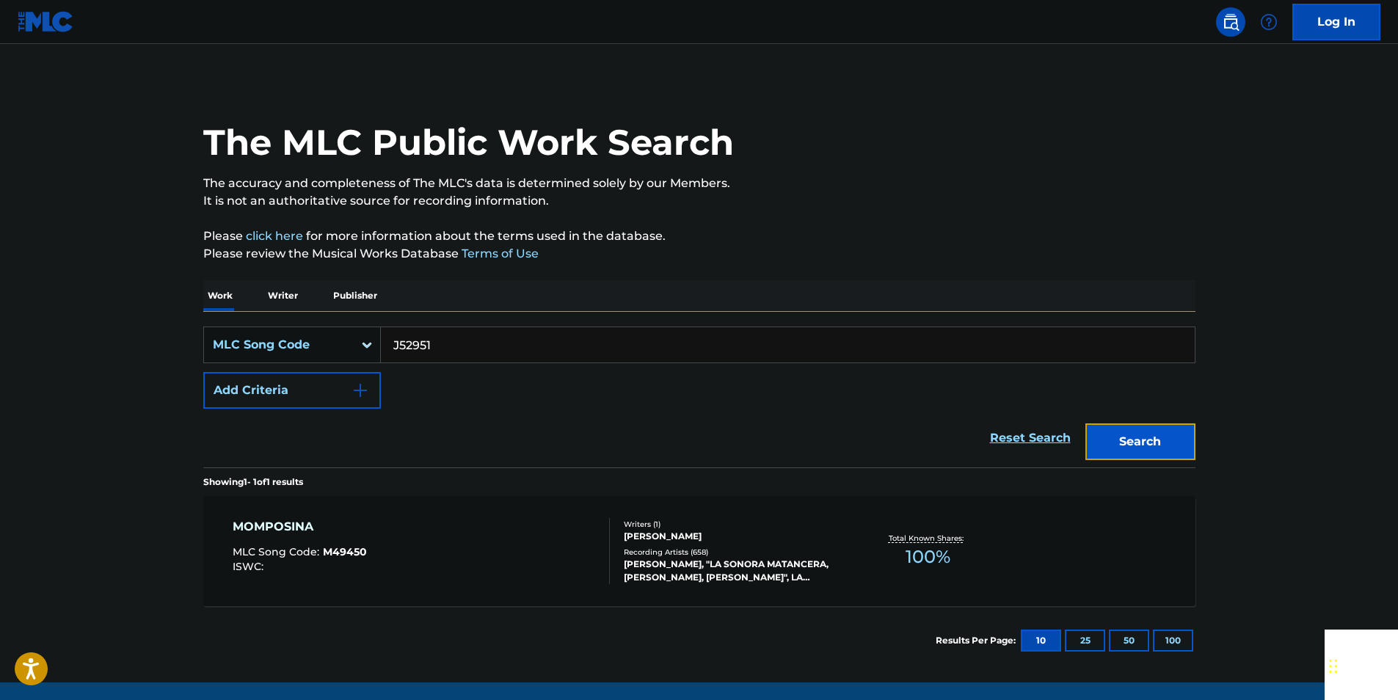
click at [1125, 433] on button "Search" at bounding box center [1140, 441] width 110 height 37
click at [430, 345] on input "J52951" at bounding box center [788, 344] width 814 height 35
paste input "L04130"
click at [1180, 432] on button "Search" at bounding box center [1140, 441] width 110 height 37
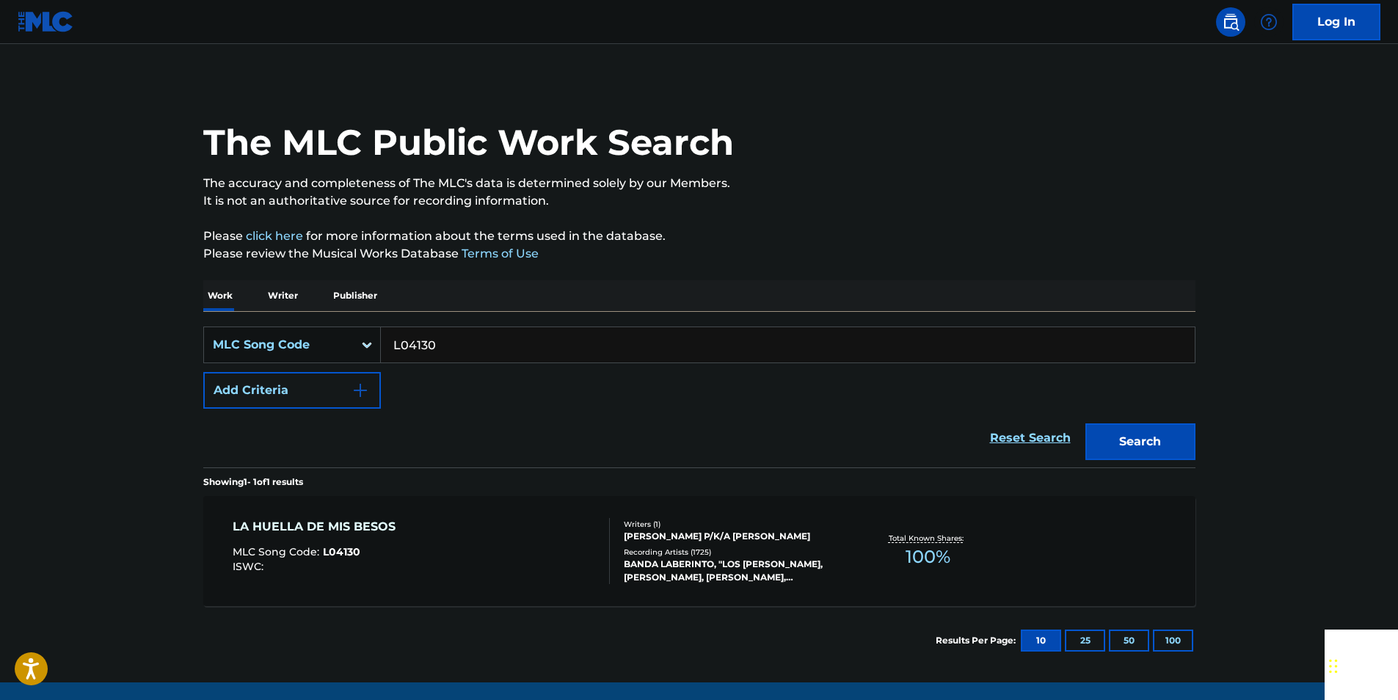
click at [439, 347] on input "L04130" at bounding box center [788, 344] width 814 height 35
paste input "B56282"
click at [1121, 443] on button "Search" at bounding box center [1140, 441] width 110 height 37
click at [467, 368] on div "SearchWithCriteria408b36c3-e15c-4809-99da-f38174b13dc0 MLC Song Code B56282 Add…" at bounding box center [699, 368] width 992 height 82
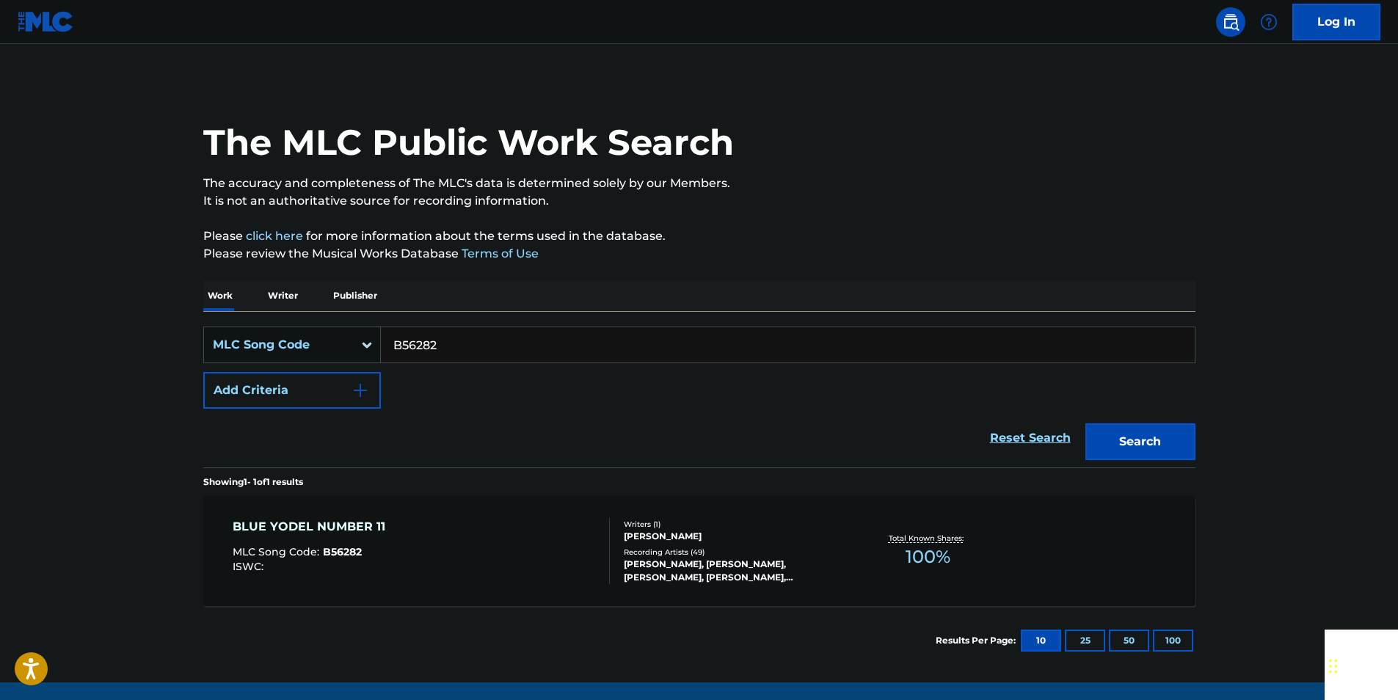
click at [458, 351] on input "B56282" at bounding box center [788, 344] width 814 height 35
paste input "Q07228"
click at [1152, 436] on button "Search" at bounding box center [1140, 441] width 110 height 37
click at [445, 335] on input "Q07228" at bounding box center [788, 344] width 814 height 35
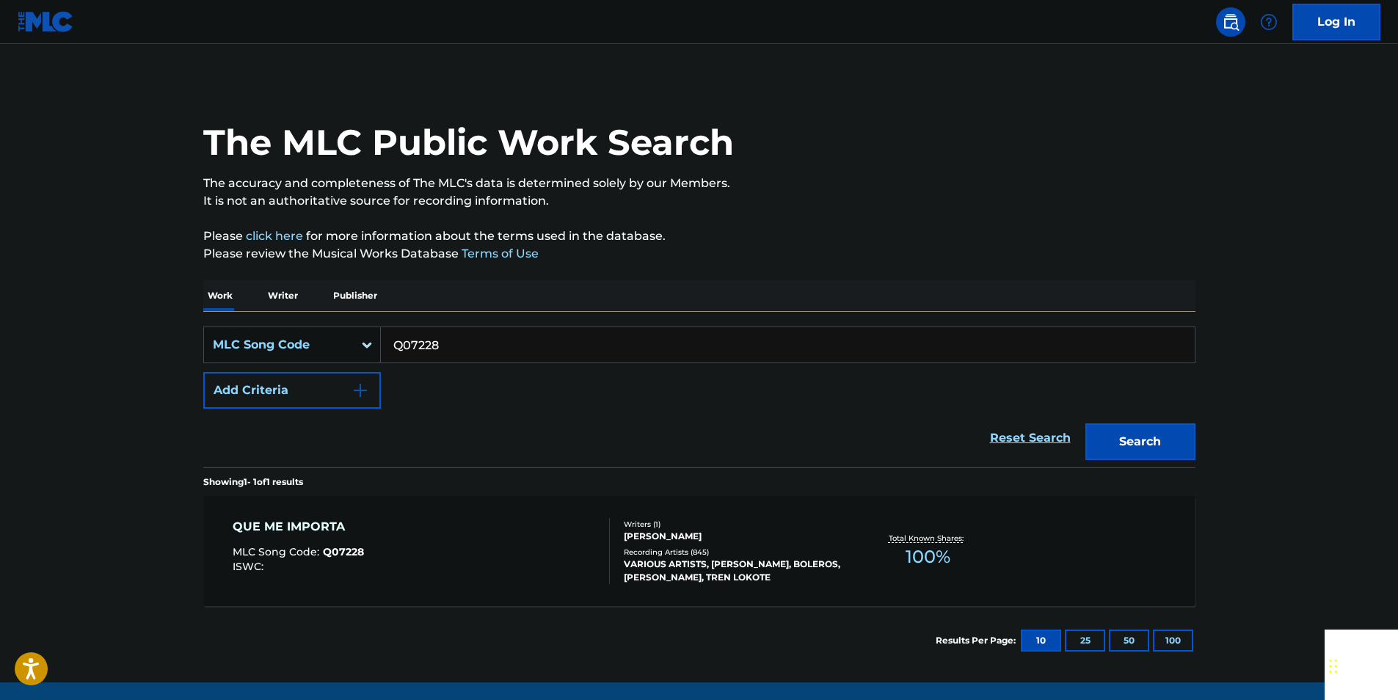
click at [445, 335] on input "Q07228" at bounding box center [788, 344] width 814 height 35
paste input "97144"
click at [1157, 442] on button "Search" at bounding box center [1140, 441] width 110 height 37
click at [473, 351] on input "971448" at bounding box center [788, 344] width 814 height 35
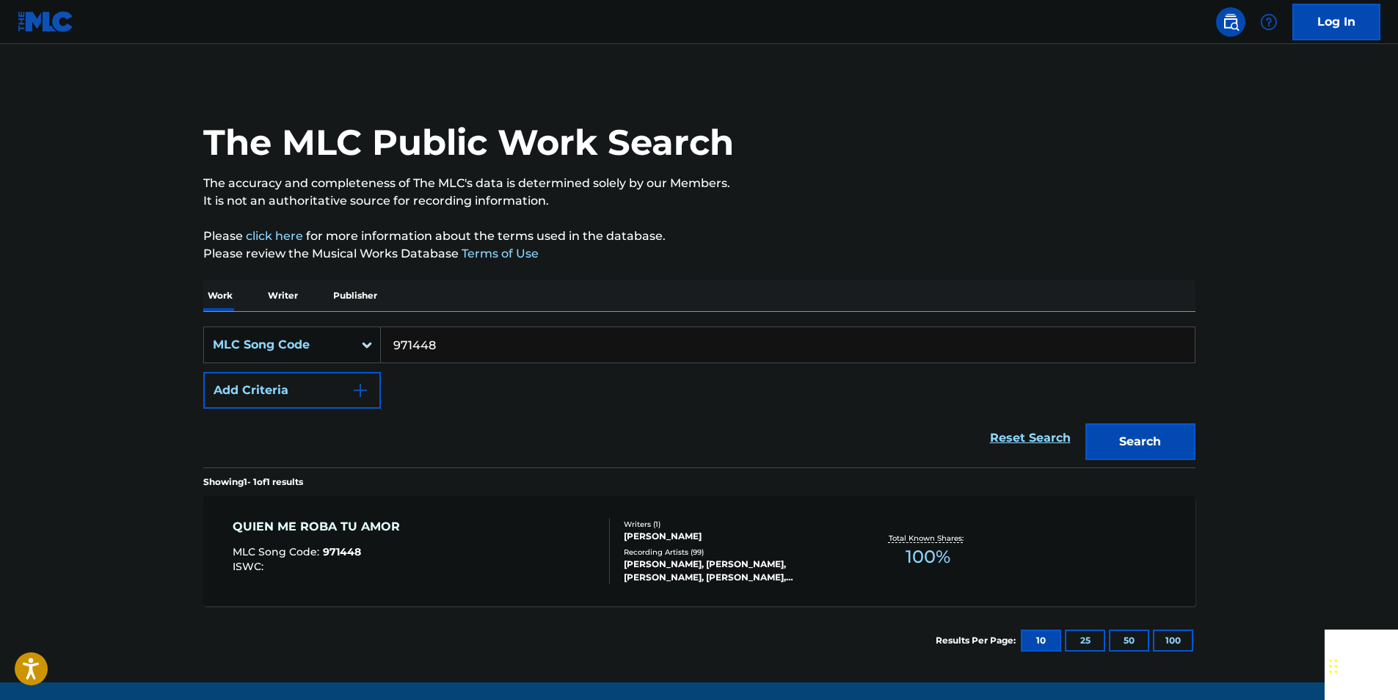
paste input "A4413"
click at [1138, 428] on button "Search" at bounding box center [1140, 441] width 110 height 37
click at [440, 346] on input "A44138" at bounding box center [788, 344] width 814 height 35
paste input "Y60093"
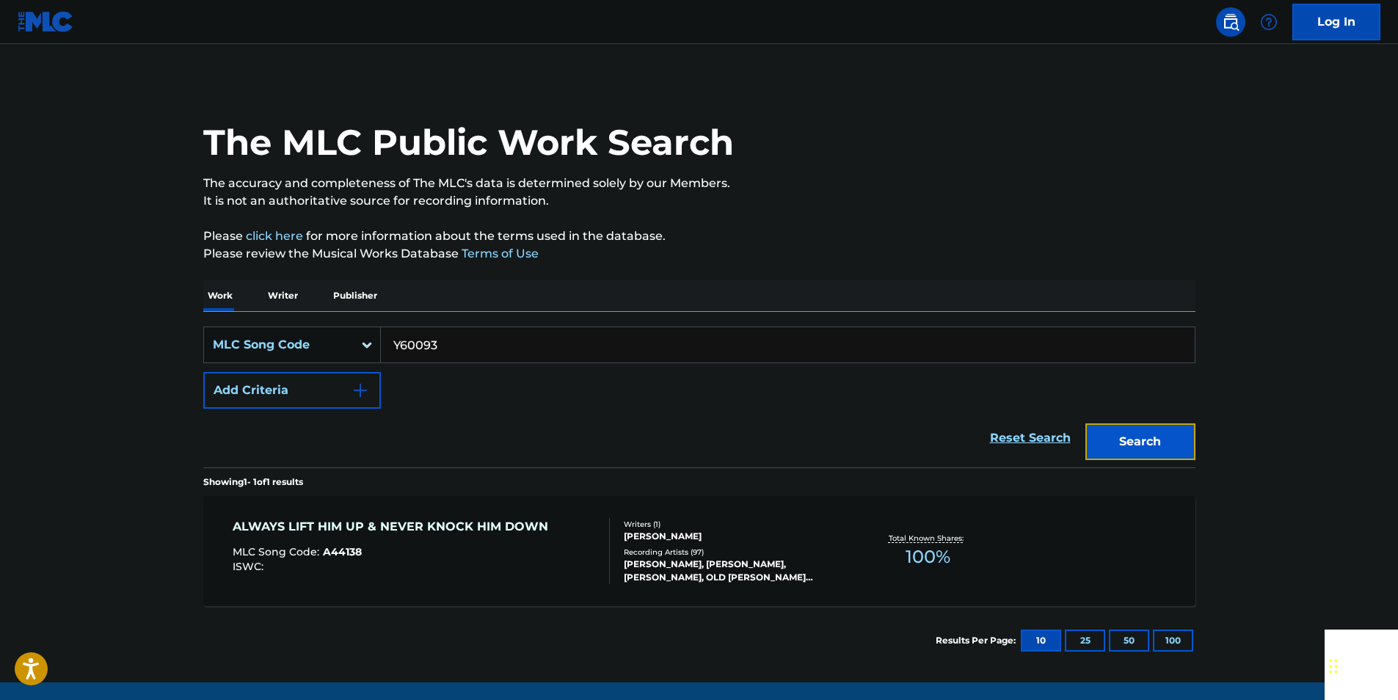
click at [1127, 439] on button "Search" at bounding box center [1140, 441] width 110 height 37
click at [487, 348] on input "Y60093" at bounding box center [788, 344] width 814 height 35
paste input "S13689"
click at [1171, 435] on button "Search" at bounding box center [1140, 441] width 110 height 37
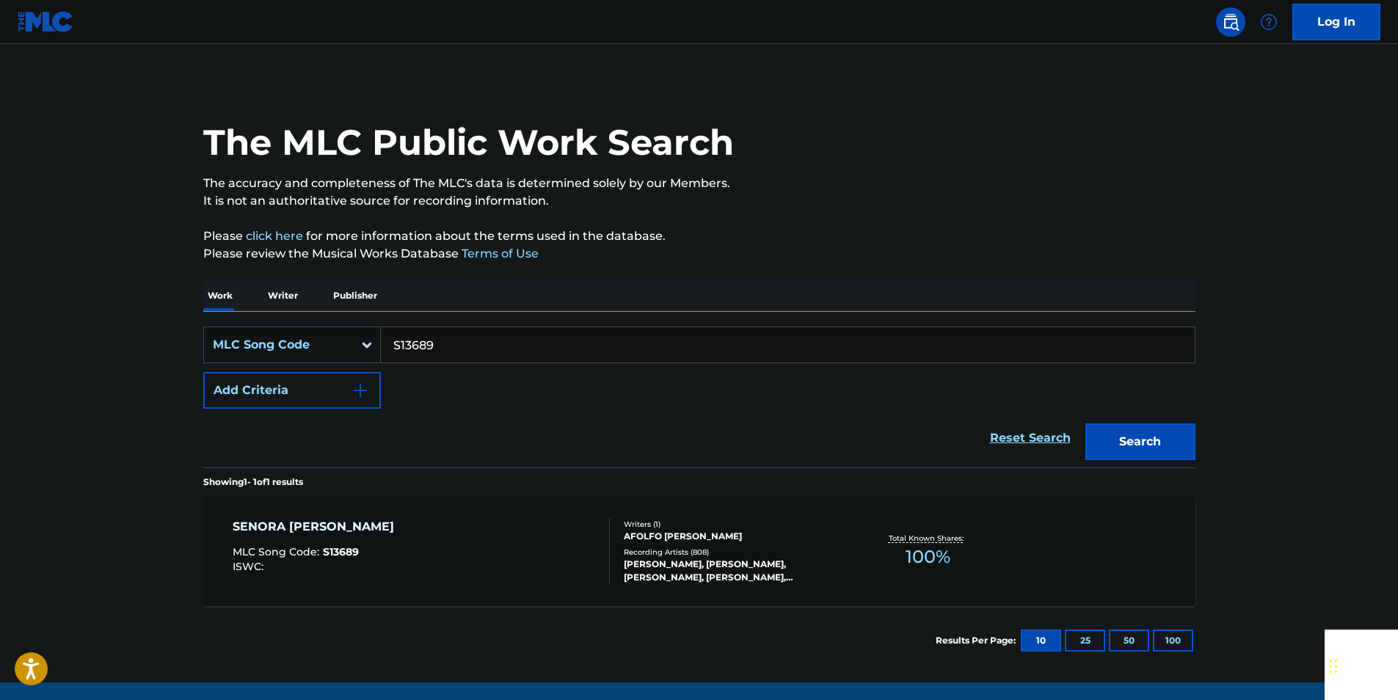
click at [434, 337] on input "S13689" at bounding box center [788, 344] width 814 height 35
paste input "R01147"
click at [1125, 442] on button "Search" at bounding box center [1140, 441] width 110 height 37
click at [456, 344] on input "R01147" at bounding box center [788, 344] width 814 height 35
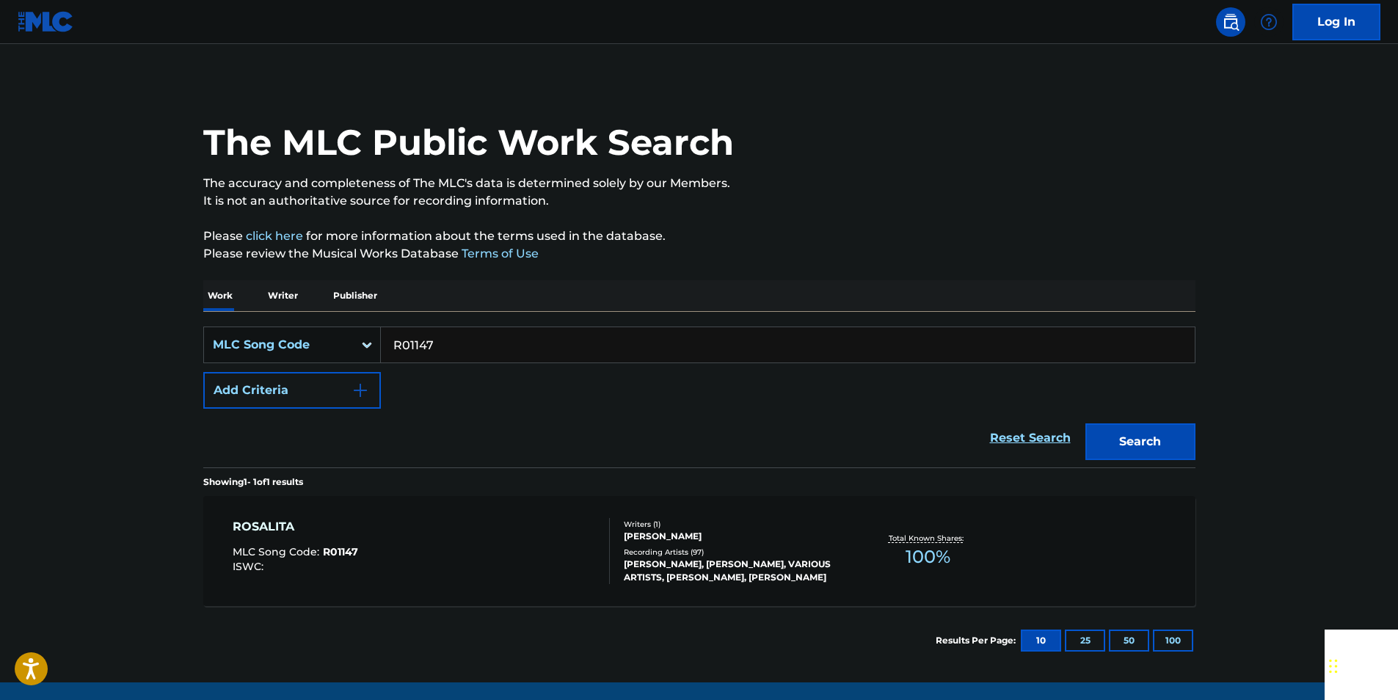
click at [456, 344] on input "R01147" at bounding box center [788, 344] width 814 height 35
paste input "P01406"
click at [1168, 450] on button "Search" at bounding box center [1140, 441] width 110 height 37
click at [440, 337] on input "P01406" at bounding box center [788, 344] width 814 height 35
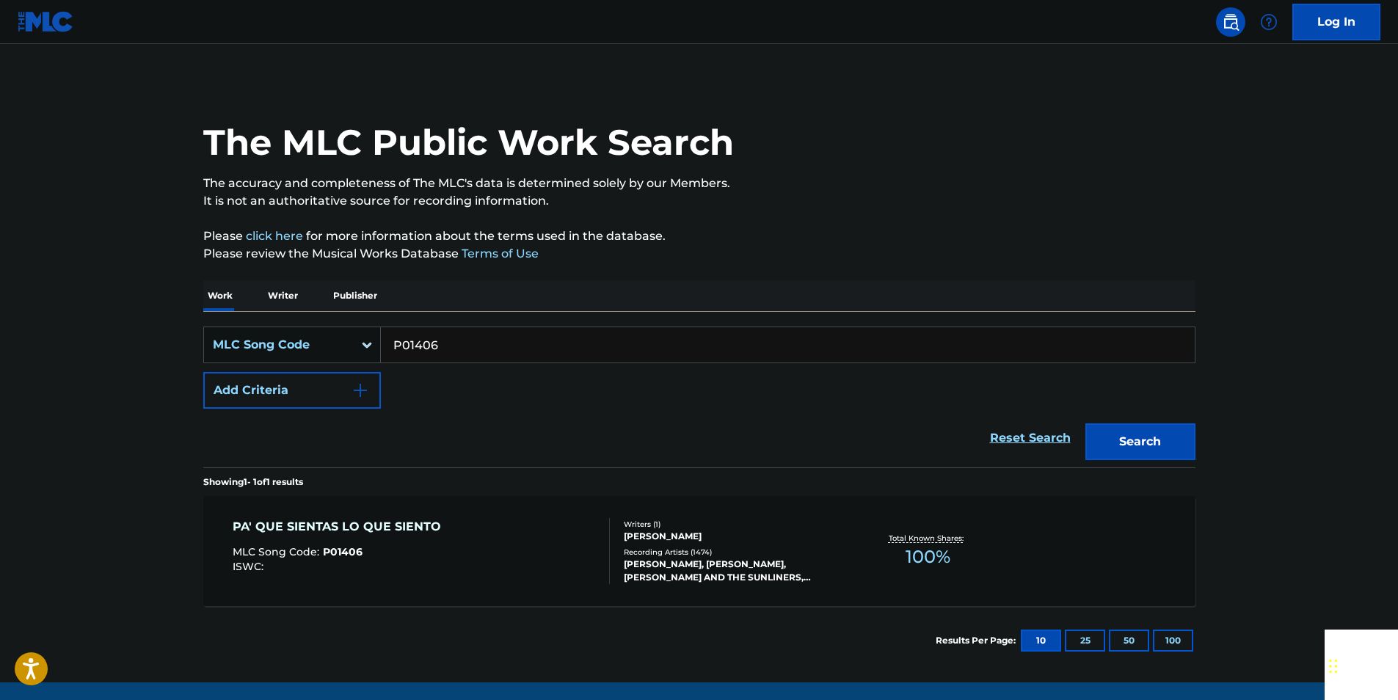
paste input "G60968"
click at [1092, 440] on button "Search" at bounding box center [1140, 441] width 110 height 37
click at [454, 343] on input "G60968" at bounding box center [788, 344] width 814 height 35
paste input "S1584Q"
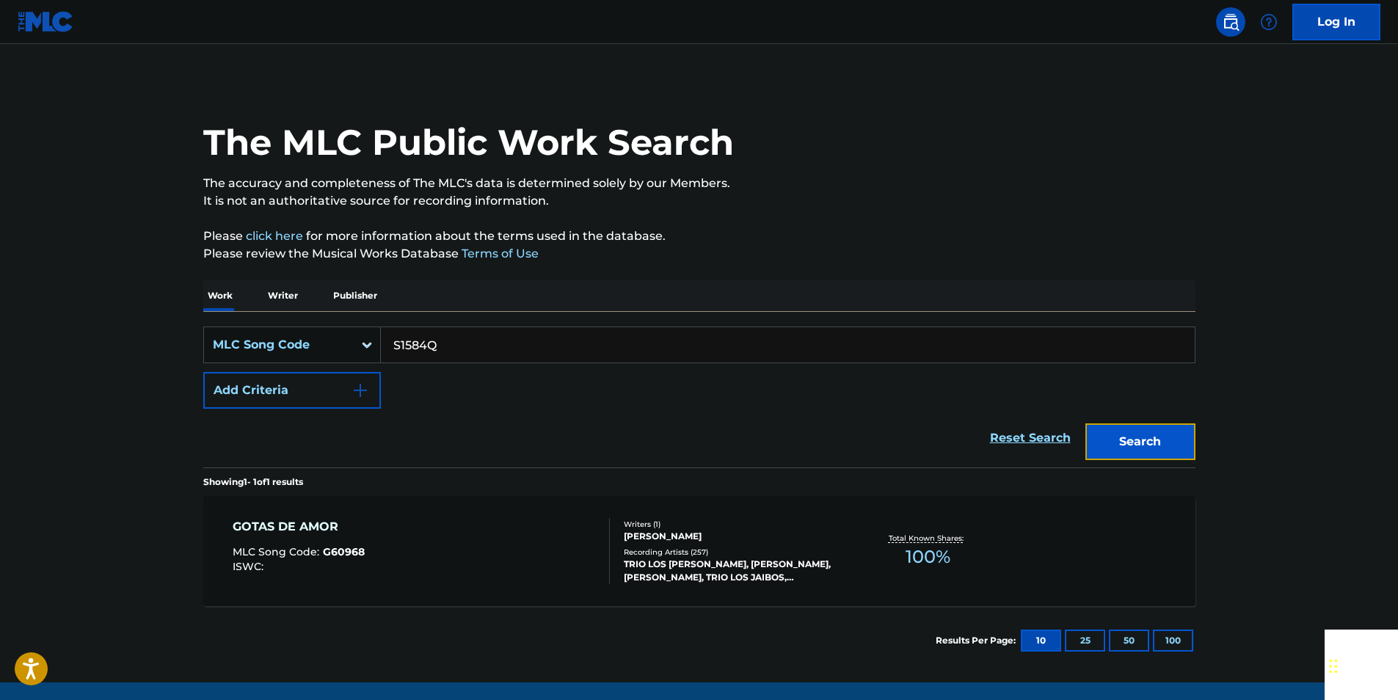
click at [1149, 433] on button "Search" at bounding box center [1140, 441] width 110 height 37
click at [475, 346] on input "S1584Q" at bounding box center [788, 344] width 814 height 35
paste input "A04630"
click at [1140, 440] on button "Search" at bounding box center [1140, 441] width 110 height 37
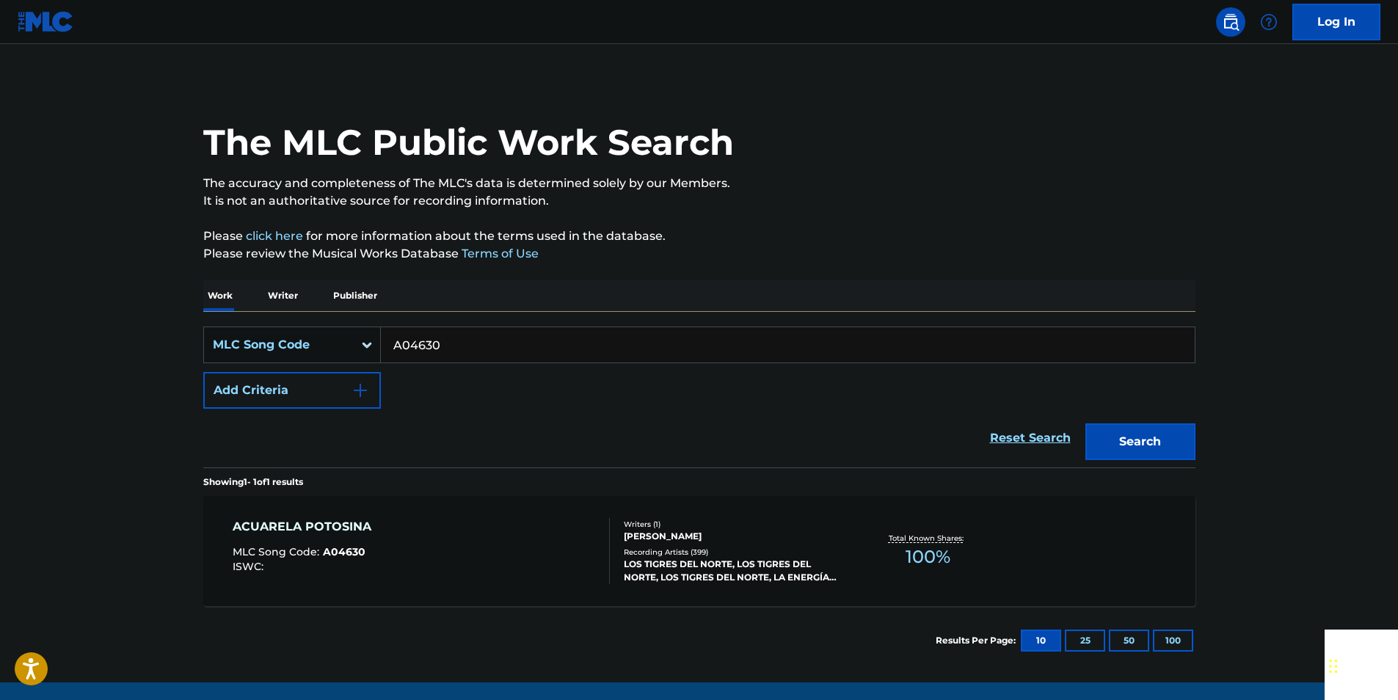
click at [448, 348] on input "A04630" at bounding box center [788, 344] width 814 height 35
paste input "M18832"
click at [1177, 446] on button "Search" at bounding box center [1140, 441] width 110 height 37
click at [458, 349] on input "M18832" at bounding box center [788, 344] width 814 height 35
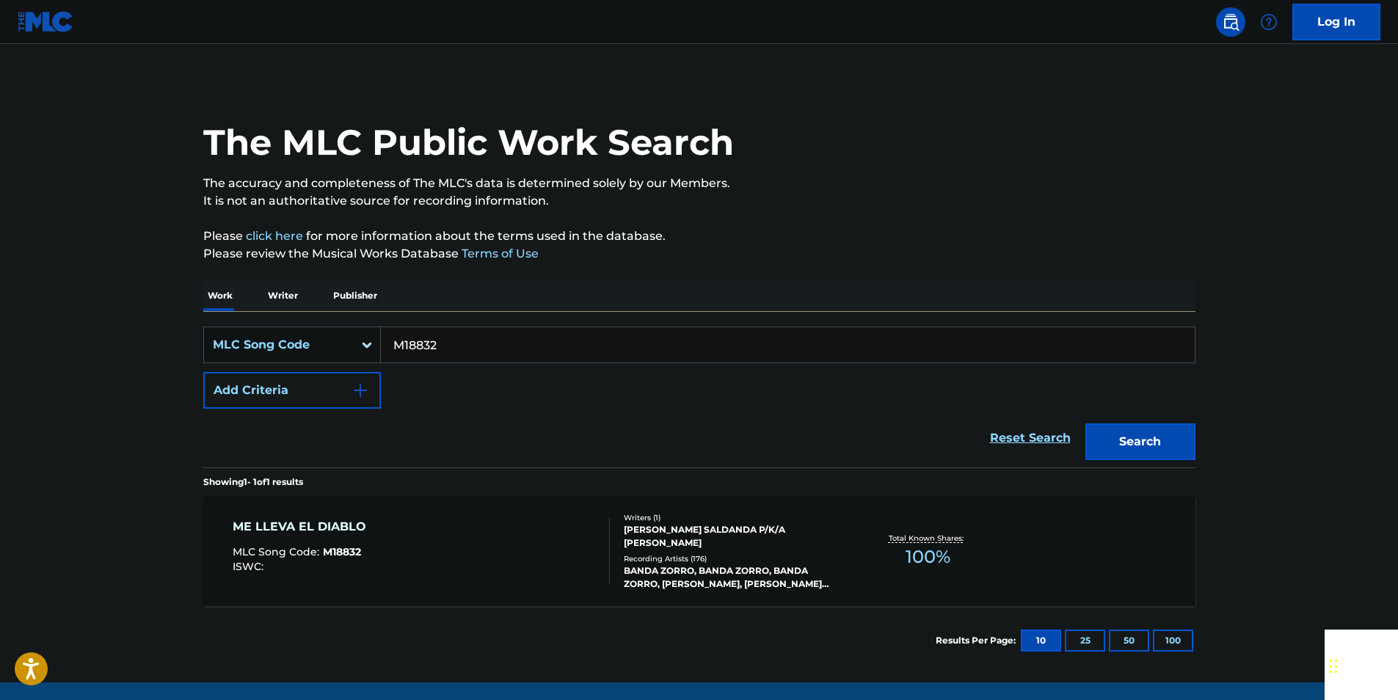
click at [458, 349] on input "M18832" at bounding box center [788, 344] width 814 height 35
paste input "Q58997"
click at [1174, 446] on button "Search" at bounding box center [1140, 441] width 110 height 37
click at [442, 352] on input "Q58997" at bounding box center [788, 344] width 814 height 35
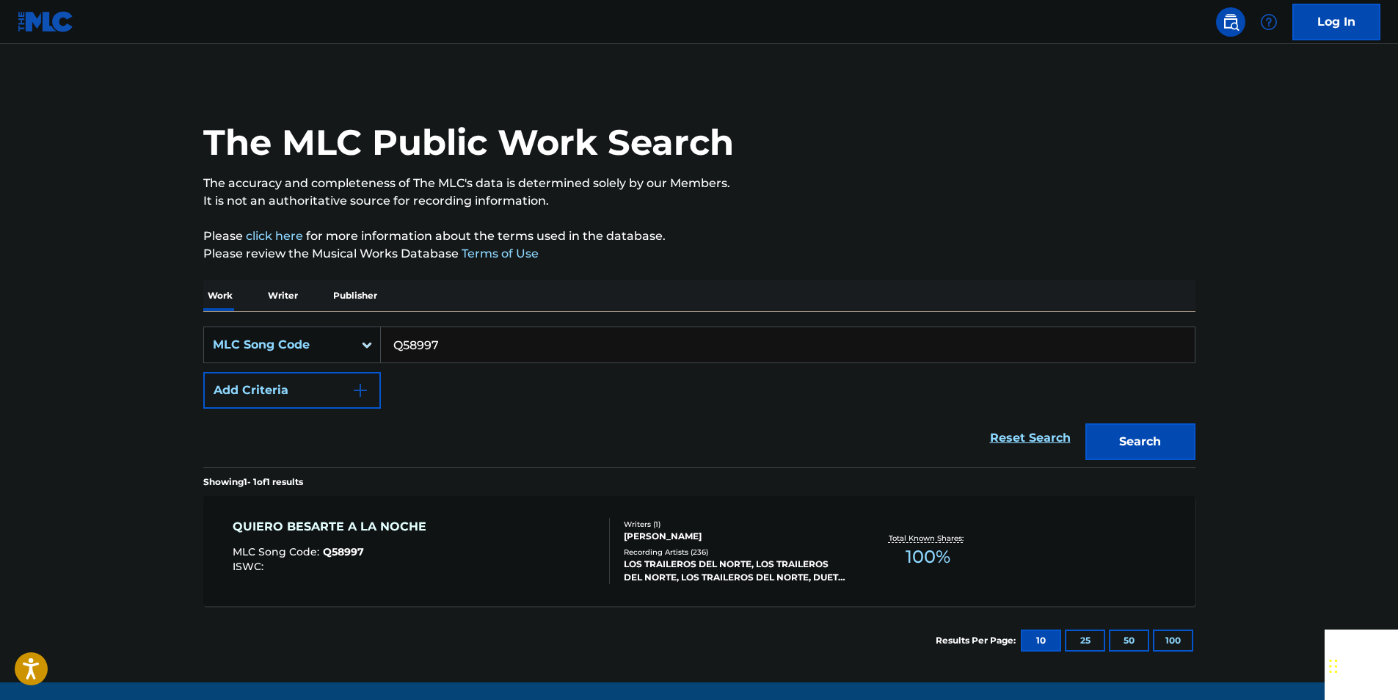
paste input "R85202"
click at [1135, 440] on button "Search" at bounding box center [1140, 441] width 110 height 37
click at [457, 347] on input "R85202" at bounding box center [788, 344] width 814 height 35
paste input "D14795"
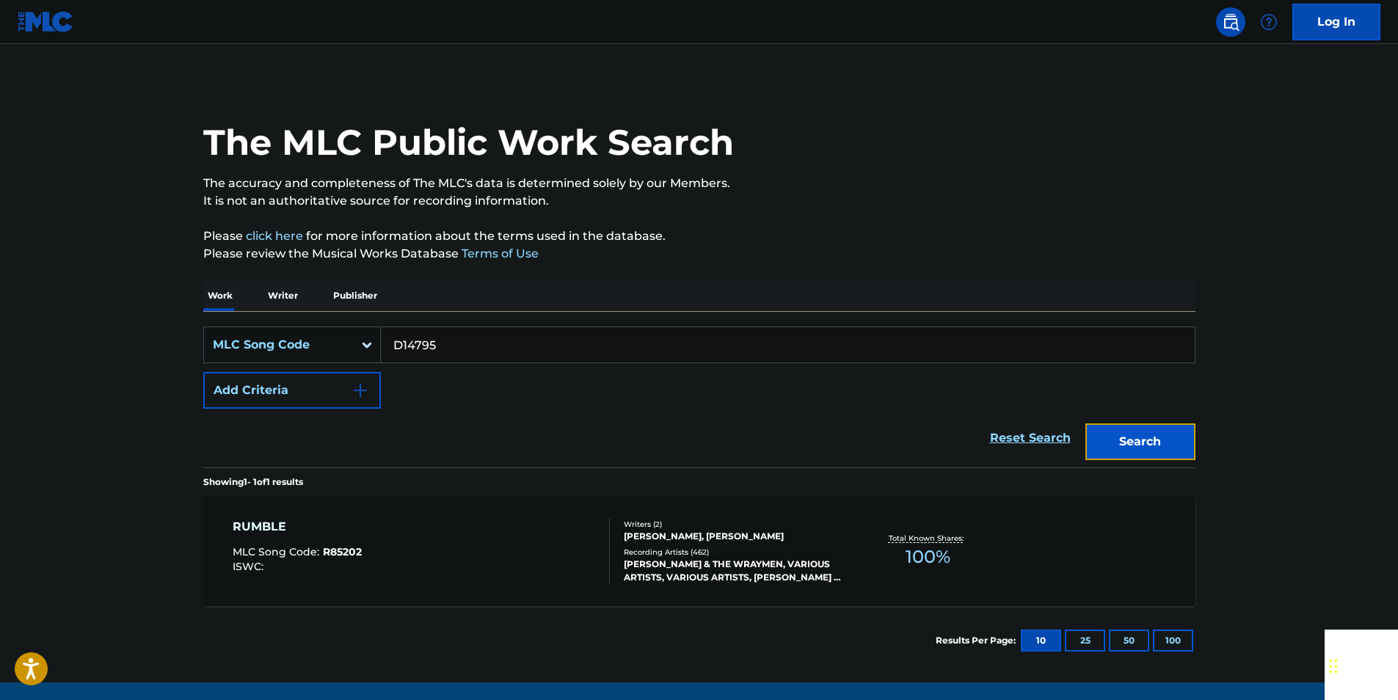
click at [1178, 443] on button "Search" at bounding box center [1140, 441] width 110 height 37
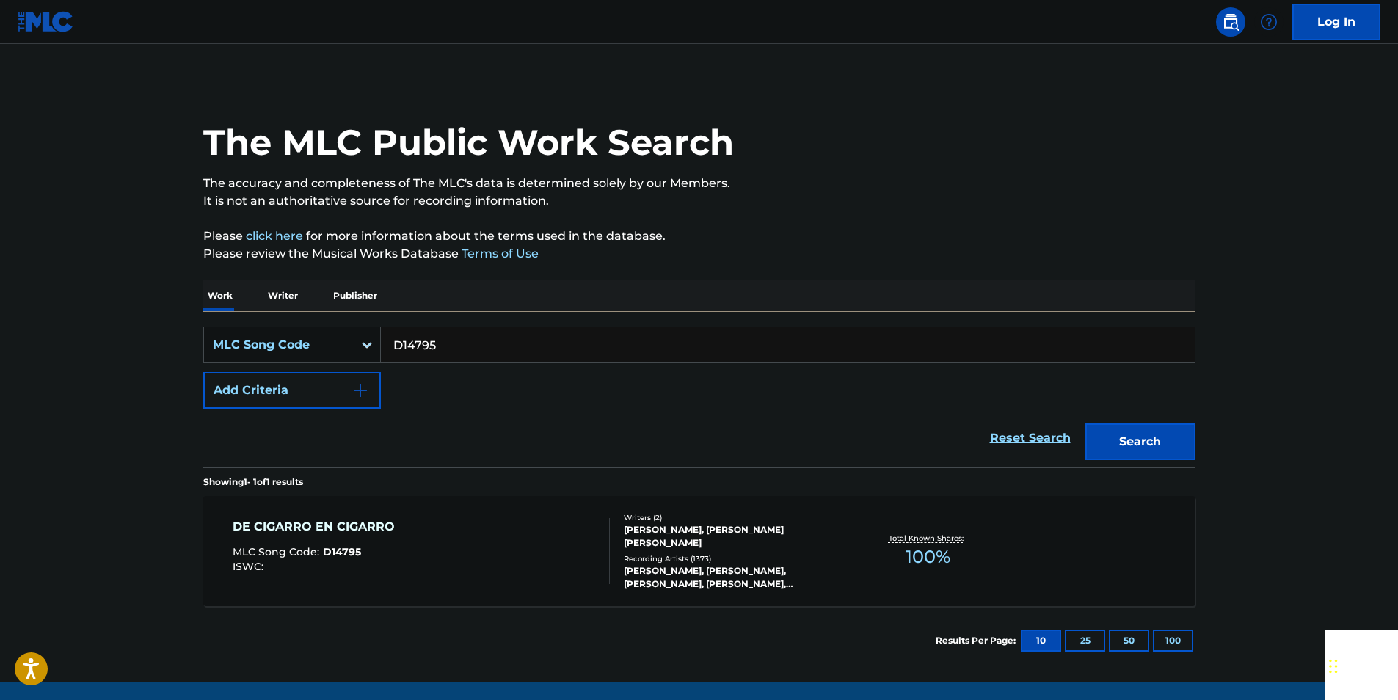
click at [452, 341] on input "D14795" at bounding box center [788, 344] width 814 height 35
click at [452, 343] on input "D14795" at bounding box center [788, 344] width 814 height 35
paste input "950938"
click at [1165, 445] on button "Search" at bounding box center [1140, 441] width 110 height 37
click at [492, 346] on input "950938" at bounding box center [788, 344] width 814 height 35
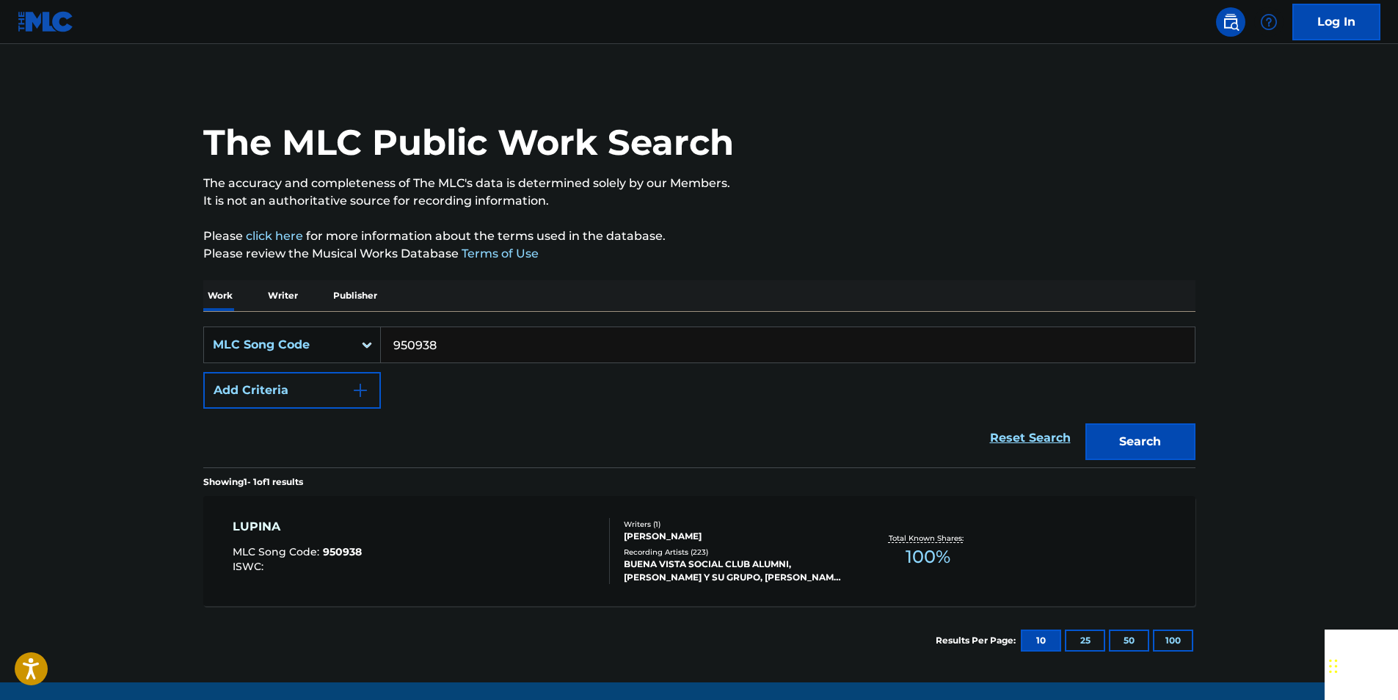
click at [492, 346] on input "950938" at bounding box center [788, 344] width 814 height 35
paste input "I8514Z"
click at [1171, 456] on button "Search" at bounding box center [1140, 441] width 110 height 37
click at [468, 341] on input "I8514Z" at bounding box center [788, 344] width 814 height 35
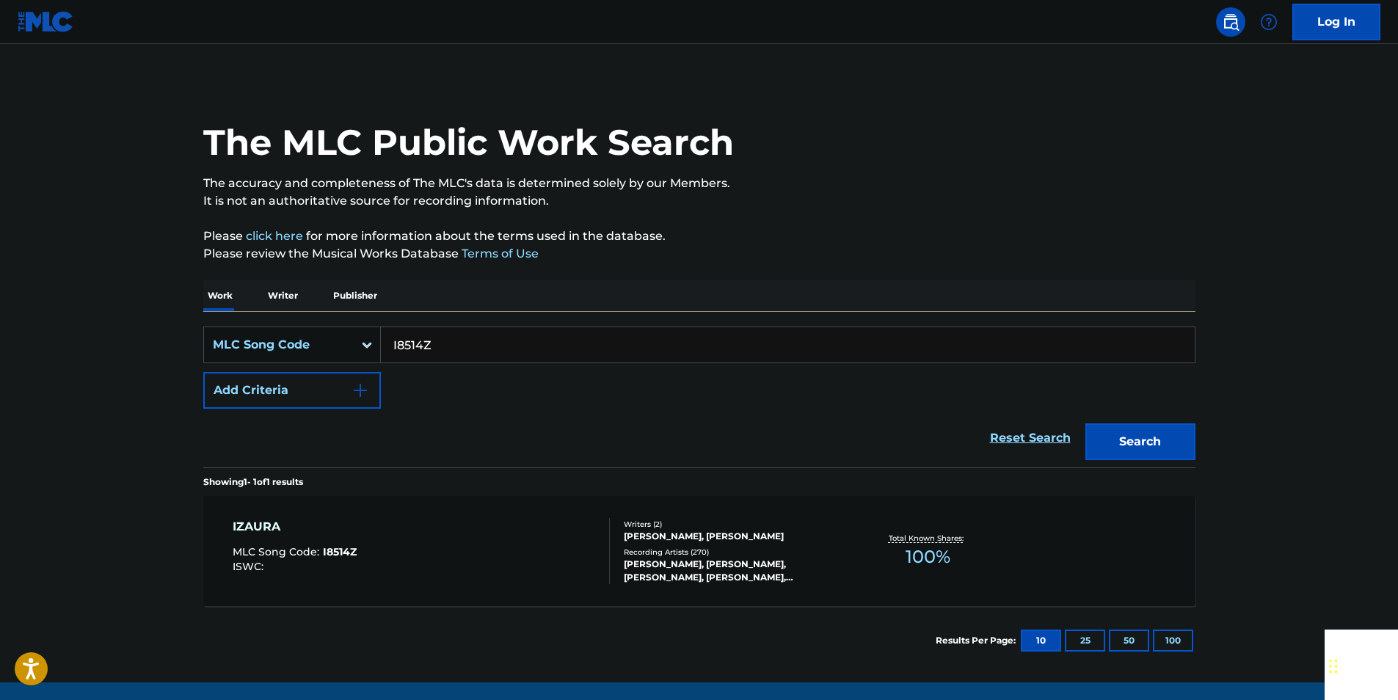
paste input "18782"
click at [1127, 448] on button "Search" at bounding box center [1140, 441] width 110 height 37
click at [441, 346] on input "I18782" at bounding box center [788, 344] width 814 height 35
paste input "W43116"
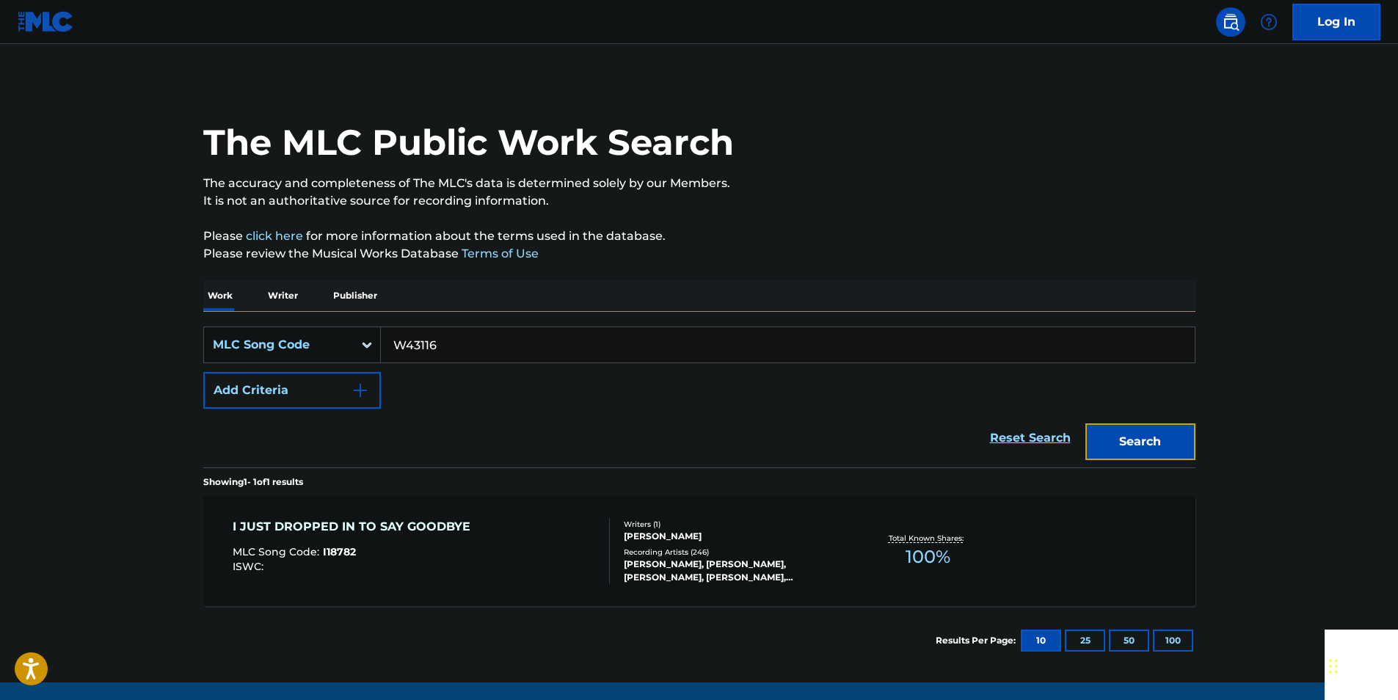
click at [1129, 444] on button "Search" at bounding box center [1140, 441] width 110 height 37
click at [454, 338] on input "W43116" at bounding box center [788, 344] width 814 height 35
drag, startPoint x: 454, startPoint y: 338, endPoint x: 413, endPoint y: 347, distance: 42.2
click at [453, 338] on input "W43116" at bounding box center [788, 344] width 814 height 35
paste input "A11489"
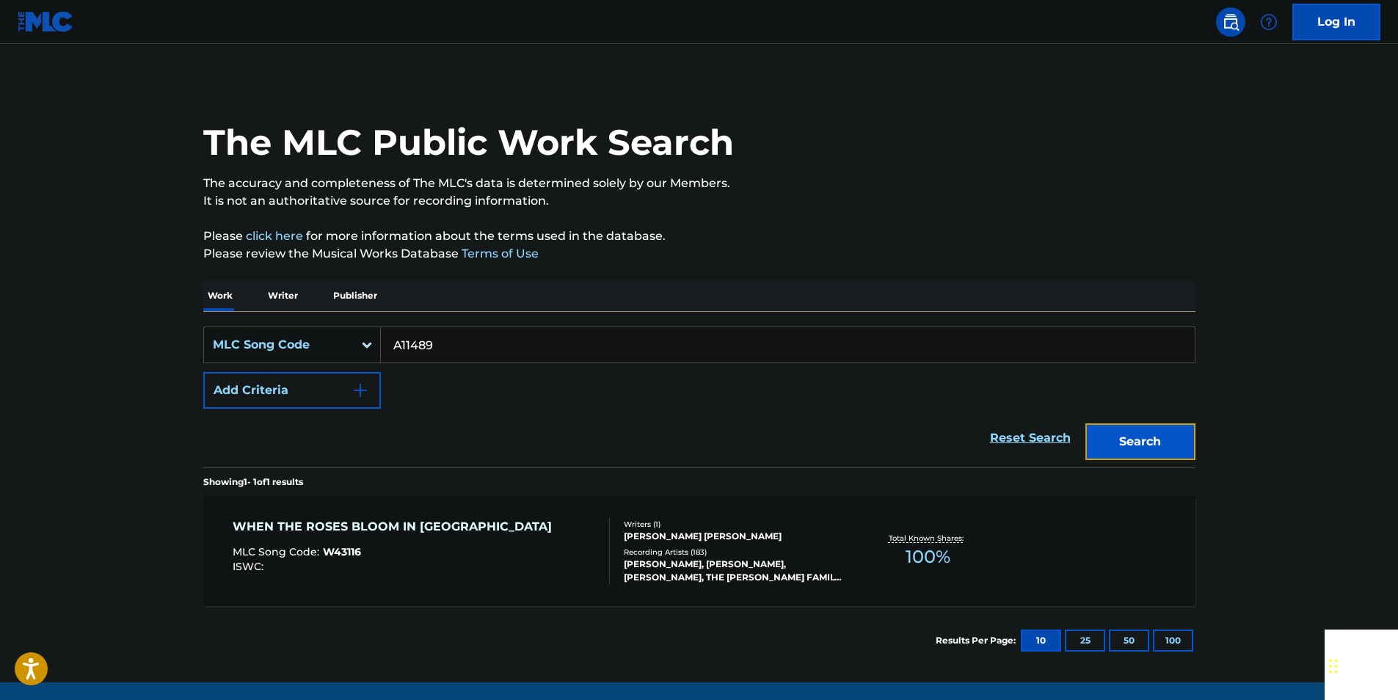
click at [1118, 444] on button "Search" at bounding box center [1140, 441] width 110 height 37
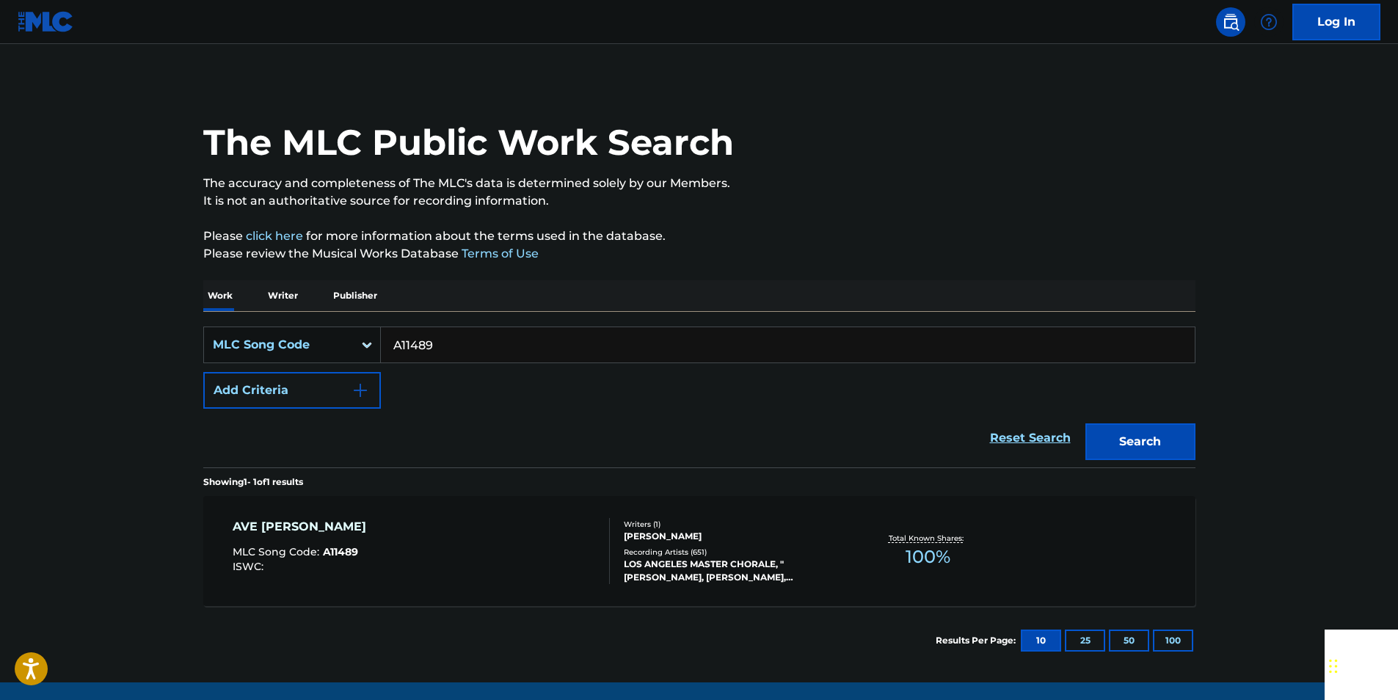
click at [445, 331] on input "A11489" at bounding box center [788, 344] width 814 height 35
click at [445, 332] on input "A11489" at bounding box center [788, 344] width 814 height 35
click at [420, 346] on input "A11489" at bounding box center [788, 344] width 814 height 35
paste input "943915"
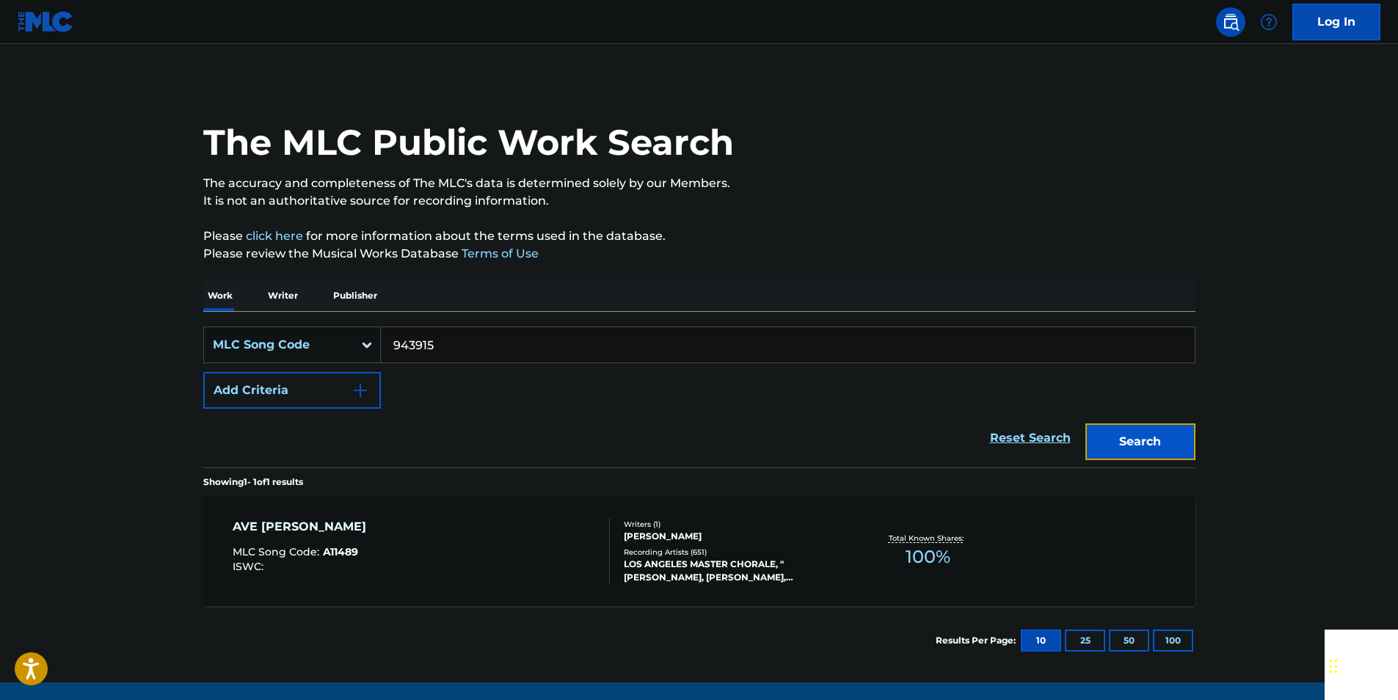
click at [1104, 432] on button "Search" at bounding box center [1140, 441] width 110 height 37
click at [481, 343] on input "943915" at bounding box center [788, 344] width 814 height 35
drag, startPoint x: 481, startPoint y: 343, endPoint x: 472, endPoint y: 343, distance: 9.5
click at [479, 343] on input "943915" at bounding box center [788, 344] width 814 height 35
paste input "L02570"
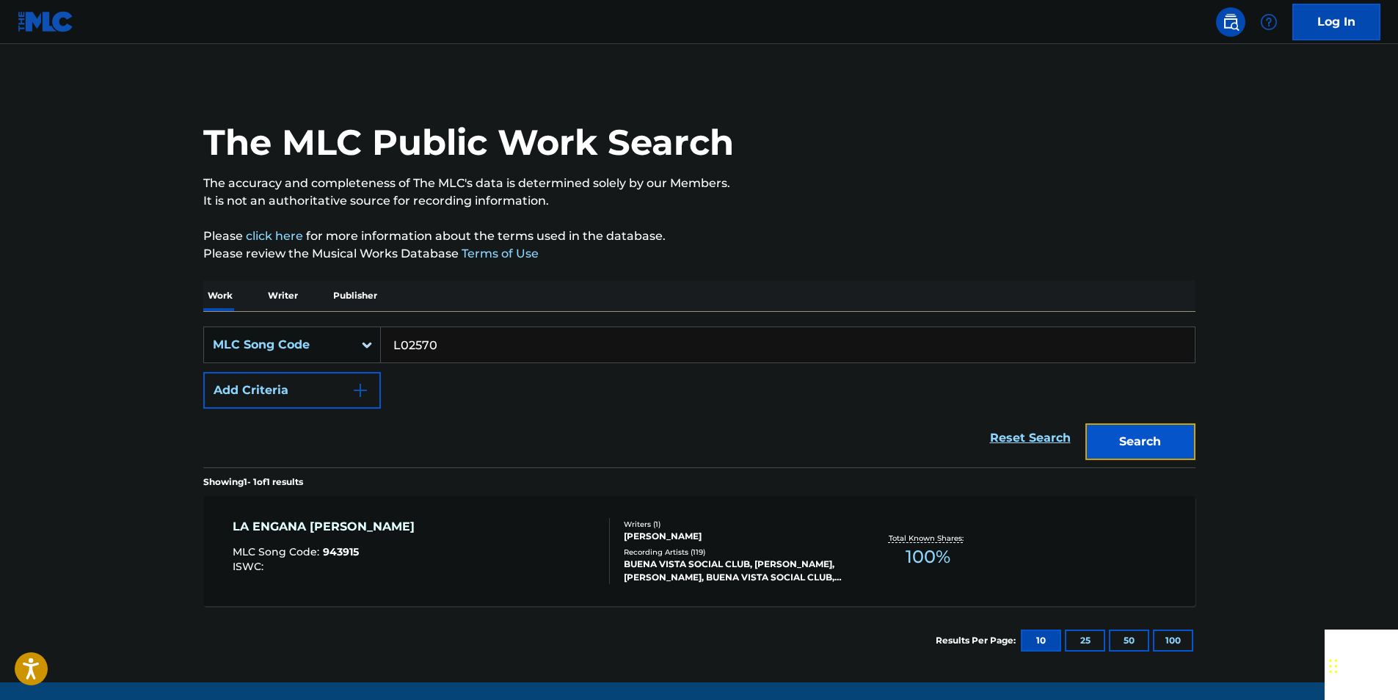
click at [1100, 432] on button "Search" at bounding box center [1140, 441] width 110 height 37
click at [430, 333] on input "L02570" at bounding box center [788, 344] width 814 height 35
paste input "M4593Q"
click at [1131, 435] on button "Search" at bounding box center [1140, 441] width 110 height 37
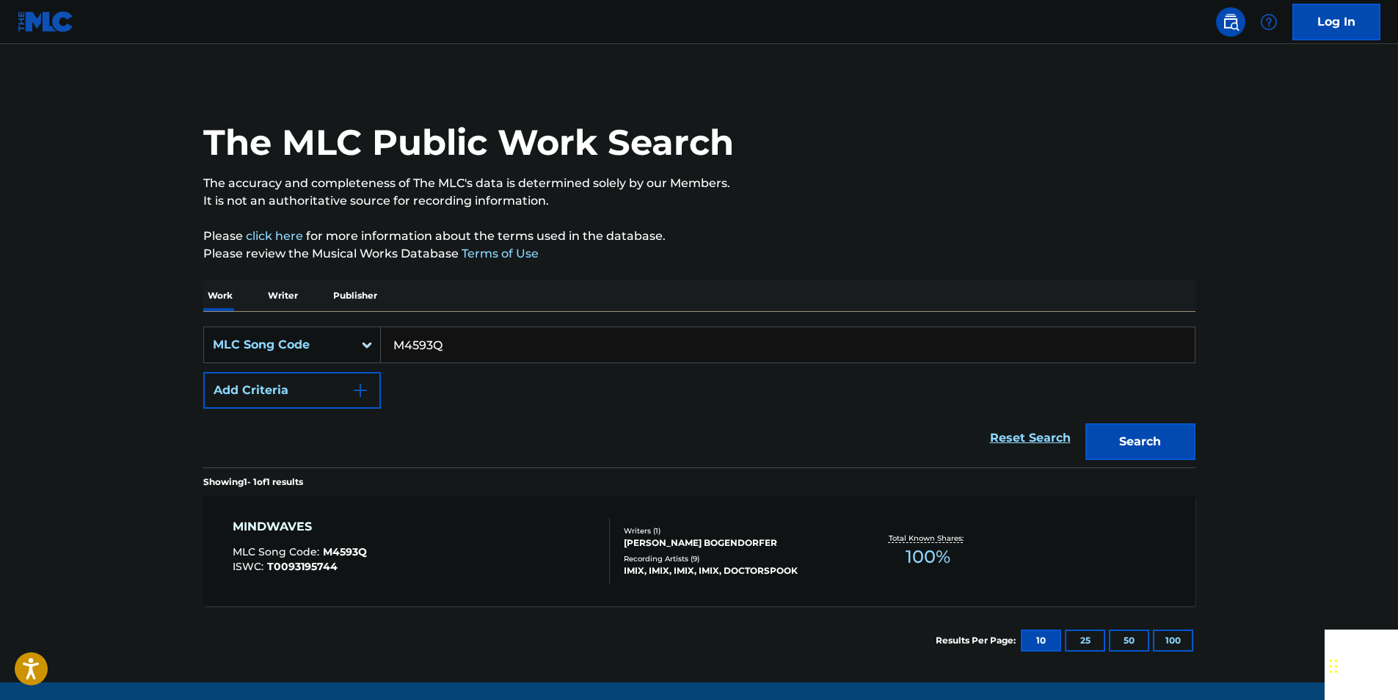
click at [450, 330] on input "M4593Q" at bounding box center [788, 344] width 814 height 35
paste input "L3431J"
click at [1143, 433] on button "Search" at bounding box center [1140, 441] width 110 height 37
click at [432, 332] on input "L3431J" at bounding box center [788, 344] width 814 height 35
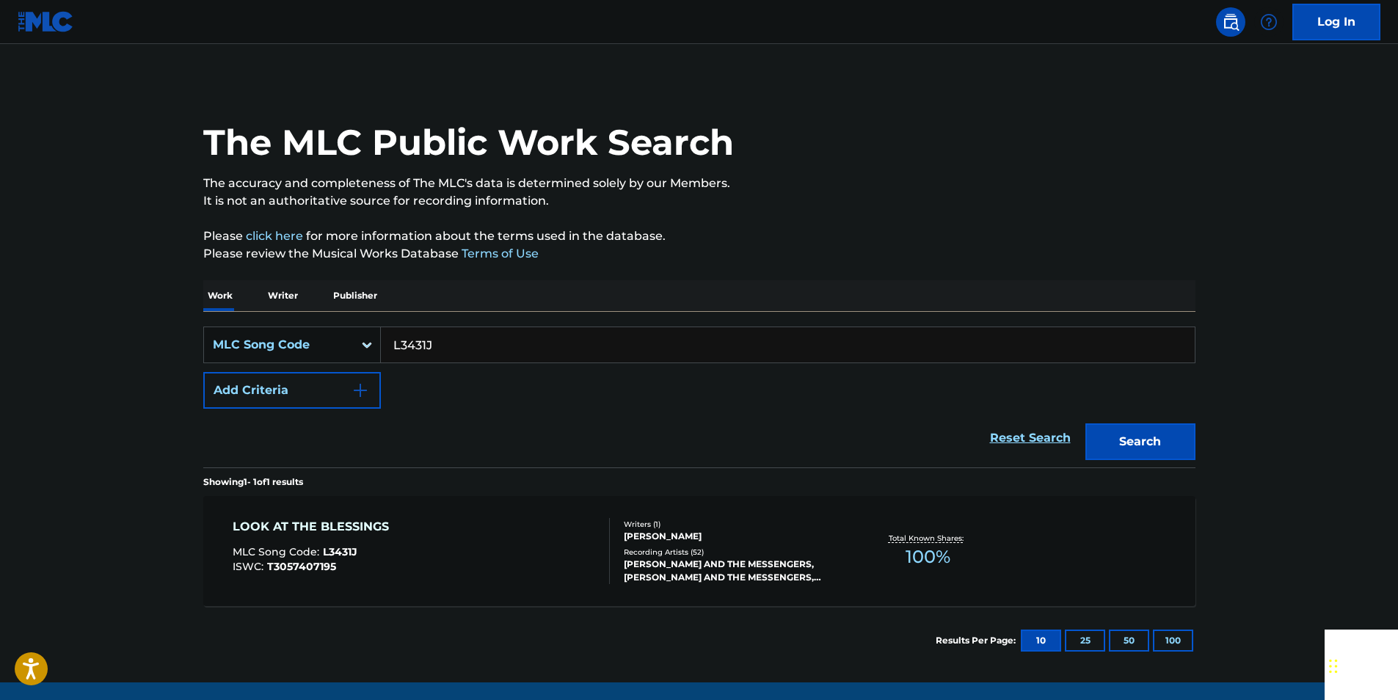
click at [432, 332] on input "L3431J" at bounding box center [788, 344] width 814 height 35
paste input "C02553"
click at [1182, 451] on button "Search" at bounding box center [1140, 441] width 110 height 37
click at [462, 352] on input "C02553" at bounding box center [788, 344] width 814 height 35
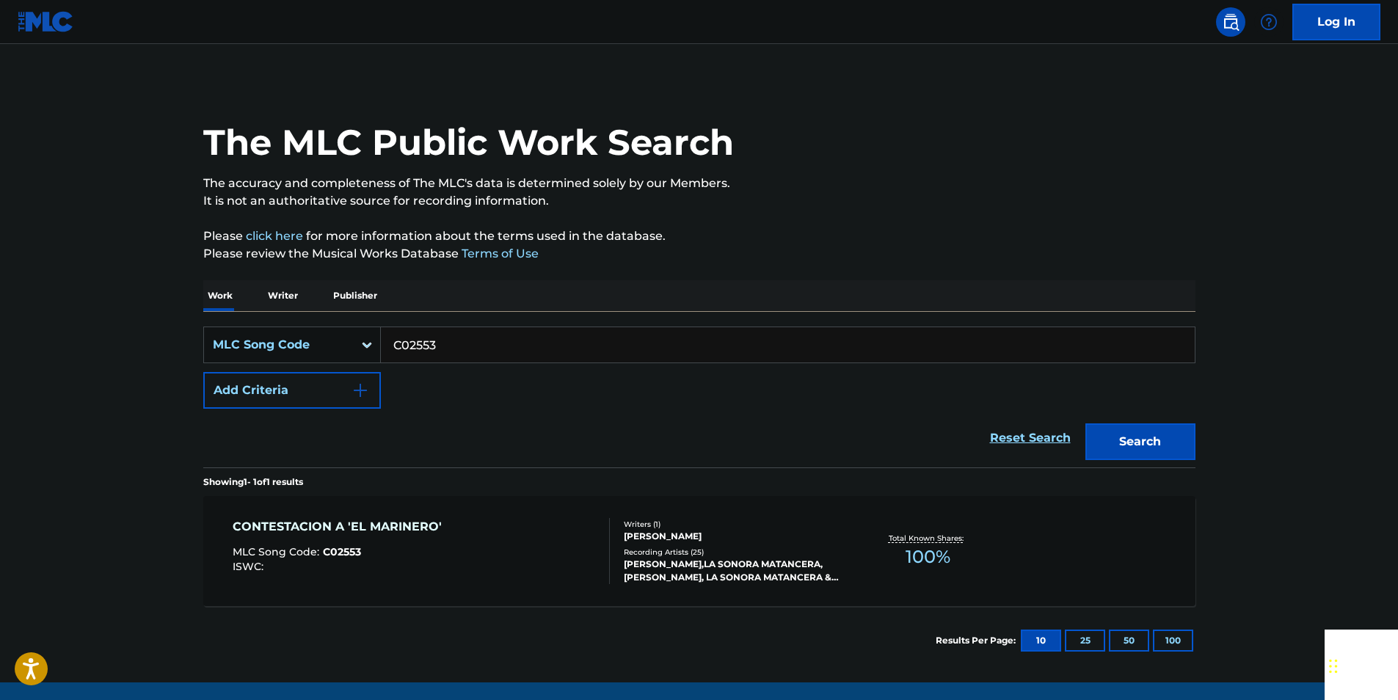
paste input "GV9KZH"
click at [1168, 442] on button "Search" at bounding box center [1140, 441] width 110 height 37
click at [450, 346] on input "GV9KZH" at bounding box center [788, 344] width 814 height 35
paste input "929279"
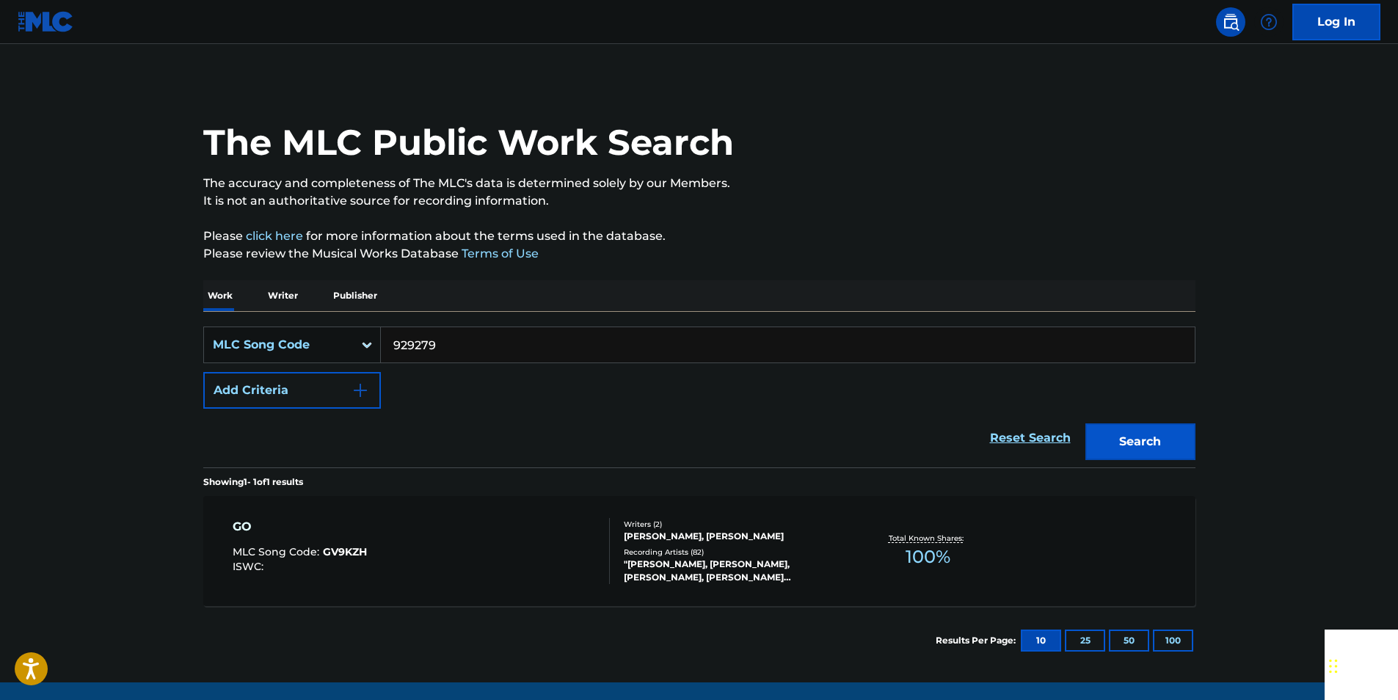
click at [1121, 423] on div "Search" at bounding box center [1136, 438] width 117 height 59
click at [1131, 429] on button "Search" at bounding box center [1140, 441] width 110 height 37
click at [433, 338] on input "929279" at bounding box center [788, 344] width 814 height 35
paste input "F0581C"
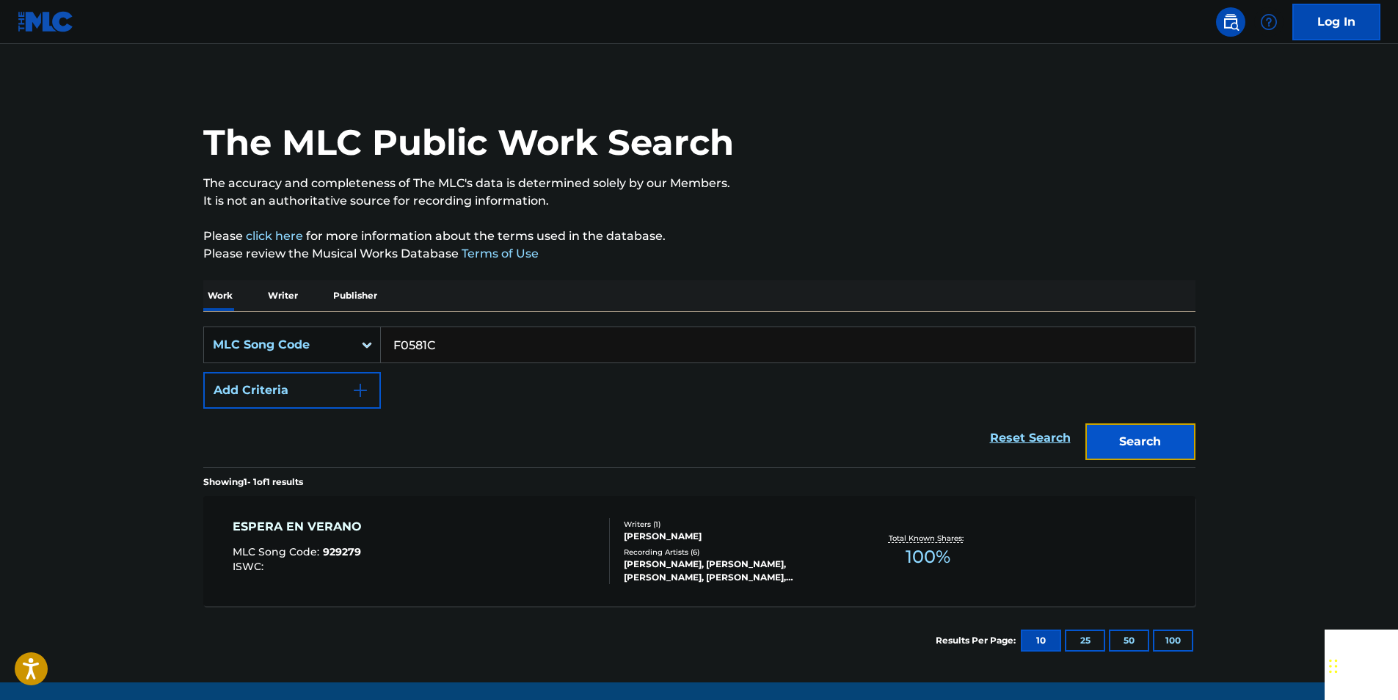
click at [1144, 437] on button "Search" at bounding box center [1140, 441] width 110 height 37
click at [456, 334] on input "F0581C" at bounding box center [788, 344] width 814 height 35
paste input "B5947N"
click at [1122, 445] on button "Search" at bounding box center [1140, 441] width 110 height 37
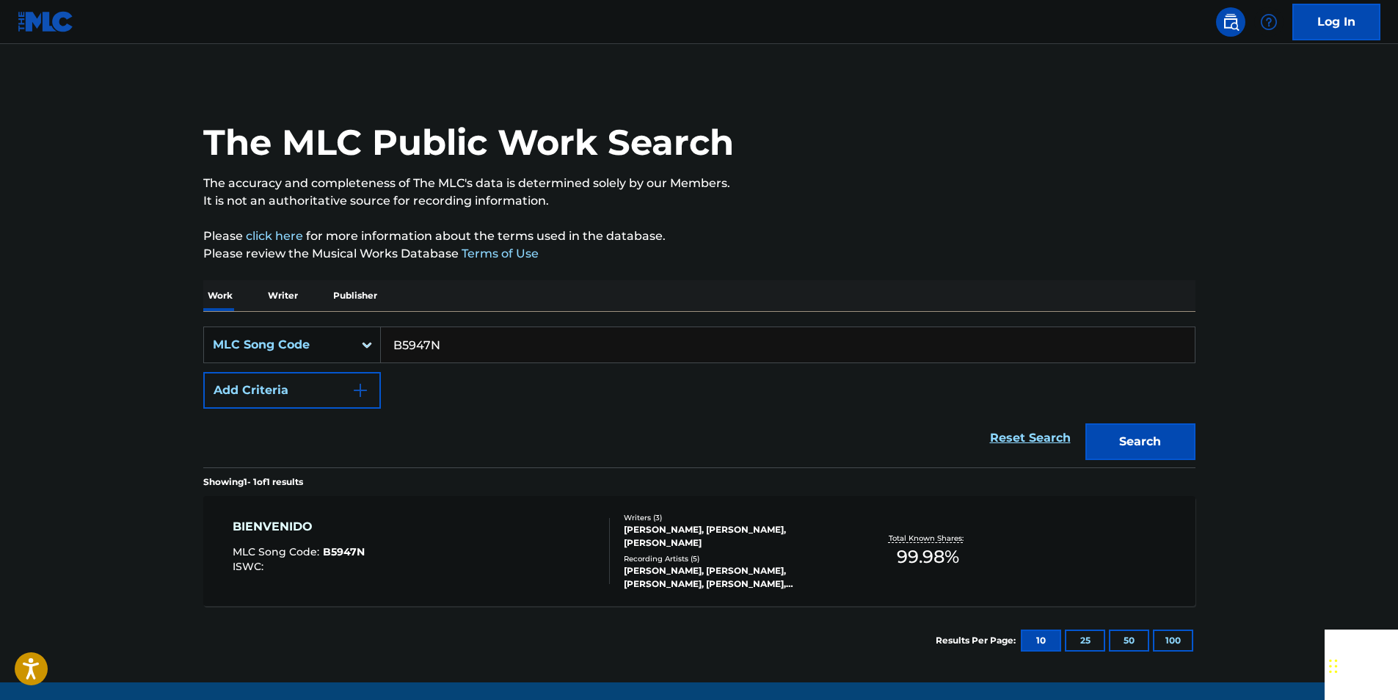
click at [444, 330] on input "B5947N" at bounding box center [788, 344] width 814 height 35
drag, startPoint x: 444, startPoint y: 330, endPoint x: 432, endPoint y: 338, distance: 15.3
click at [444, 330] on input "B5947N" at bounding box center [788, 344] width 814 height 35
paste input "LV7FIZ"
drag, startPoint x: 1169, startPoint y: 453, endPoint x: 559, endPoint y: 179, distance: 669.2
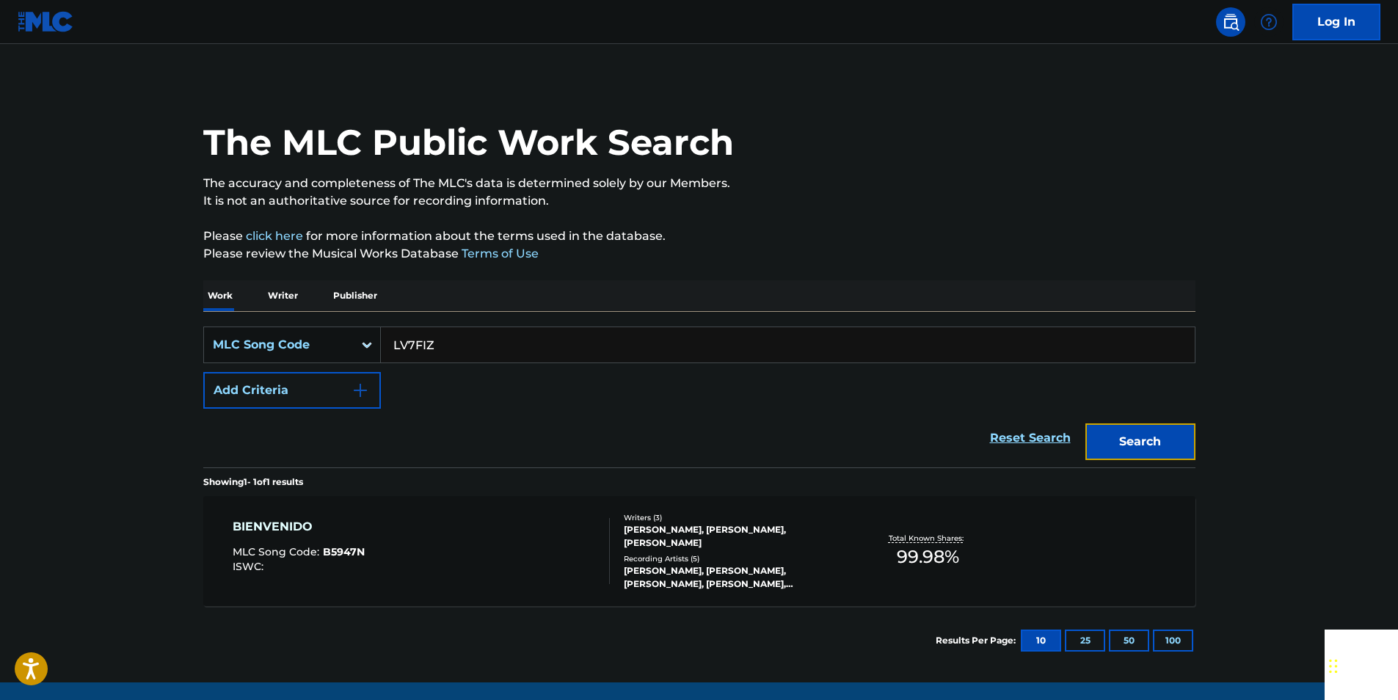
click at [1168, 453] on button "Search" at bounding box center [1140, 441] width 110 height 37
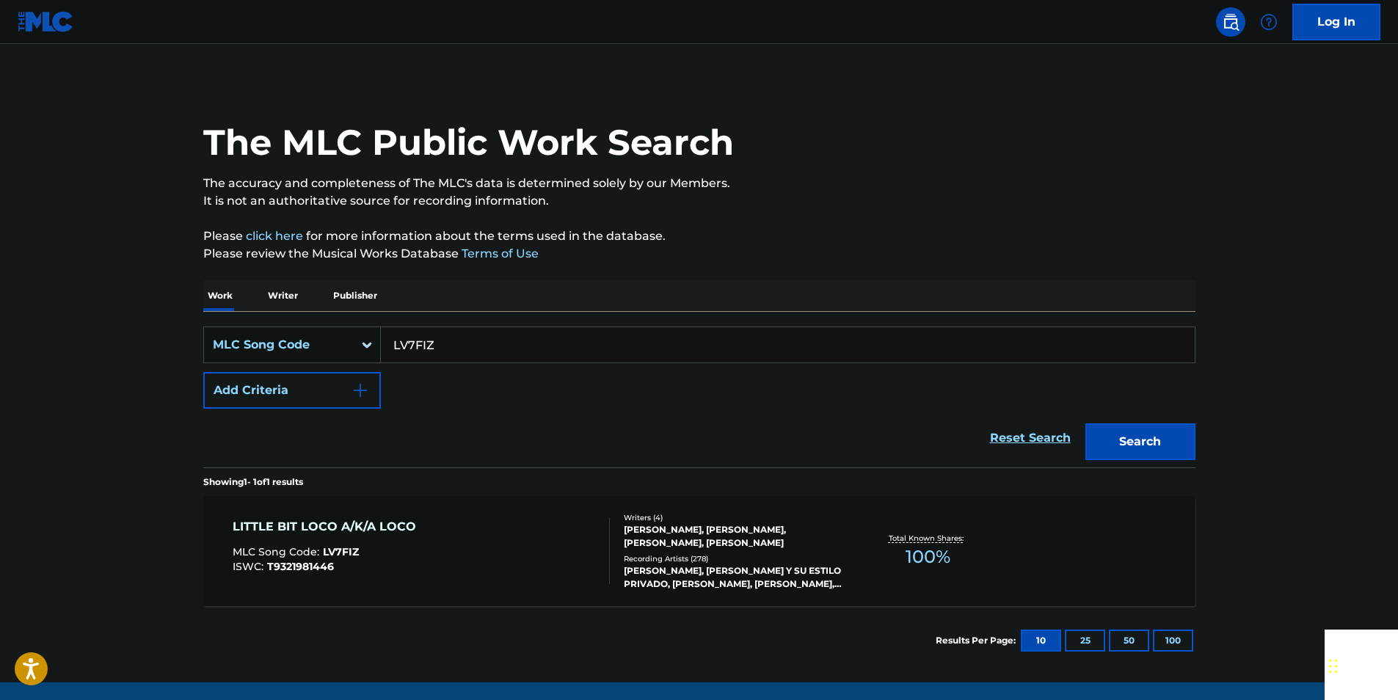
click at [462, 360] on input "LV7FIZ" at bounding box center [788, 344] width 814 height 35
paste input "946710"
click at [1153, 440] on button "Search" at bounding box center [1140, 441] width 110 height 37
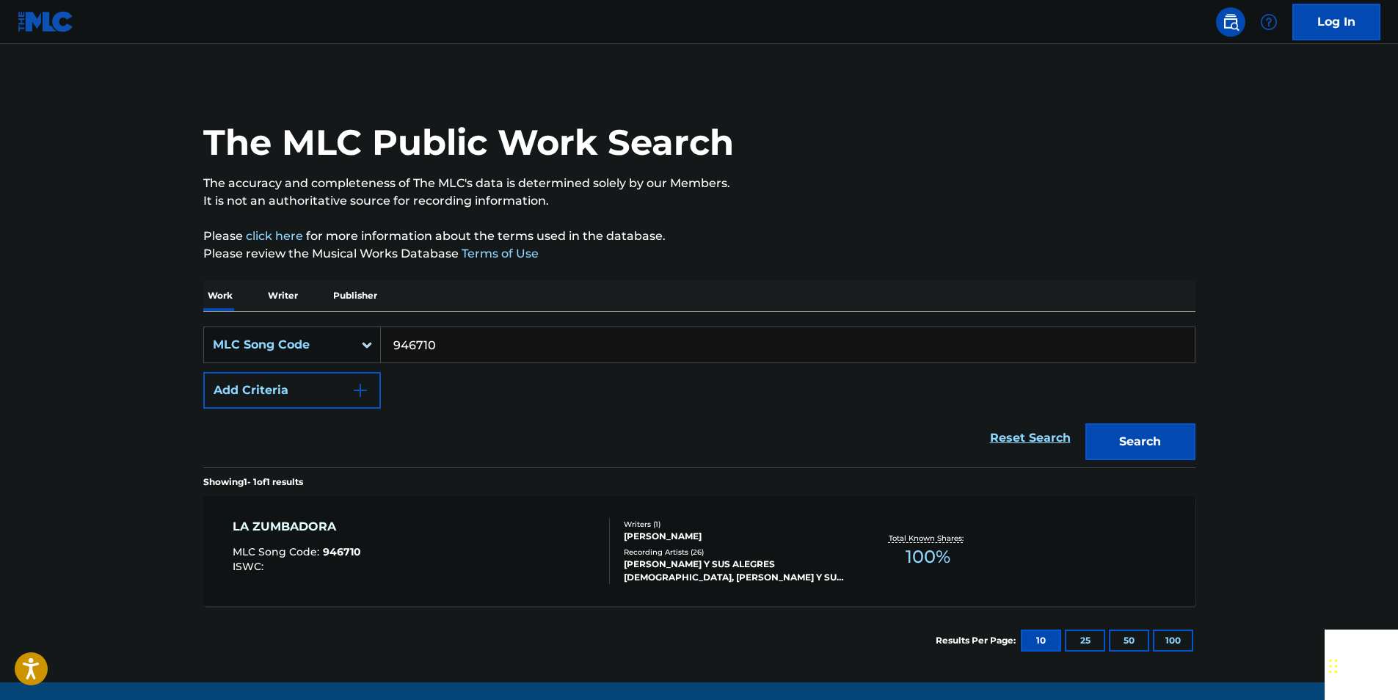
click at [436, 336] on input "946710" at bounding box center [788, 344] width 814 height 35
paste input "S1292N"
click at [1130, 454] on button "Search" at bounding box center [1140, 441] width 110 height 37
click at [476, 343] on input "S1292N" at bounding box center [788, 344] width 814 height 35
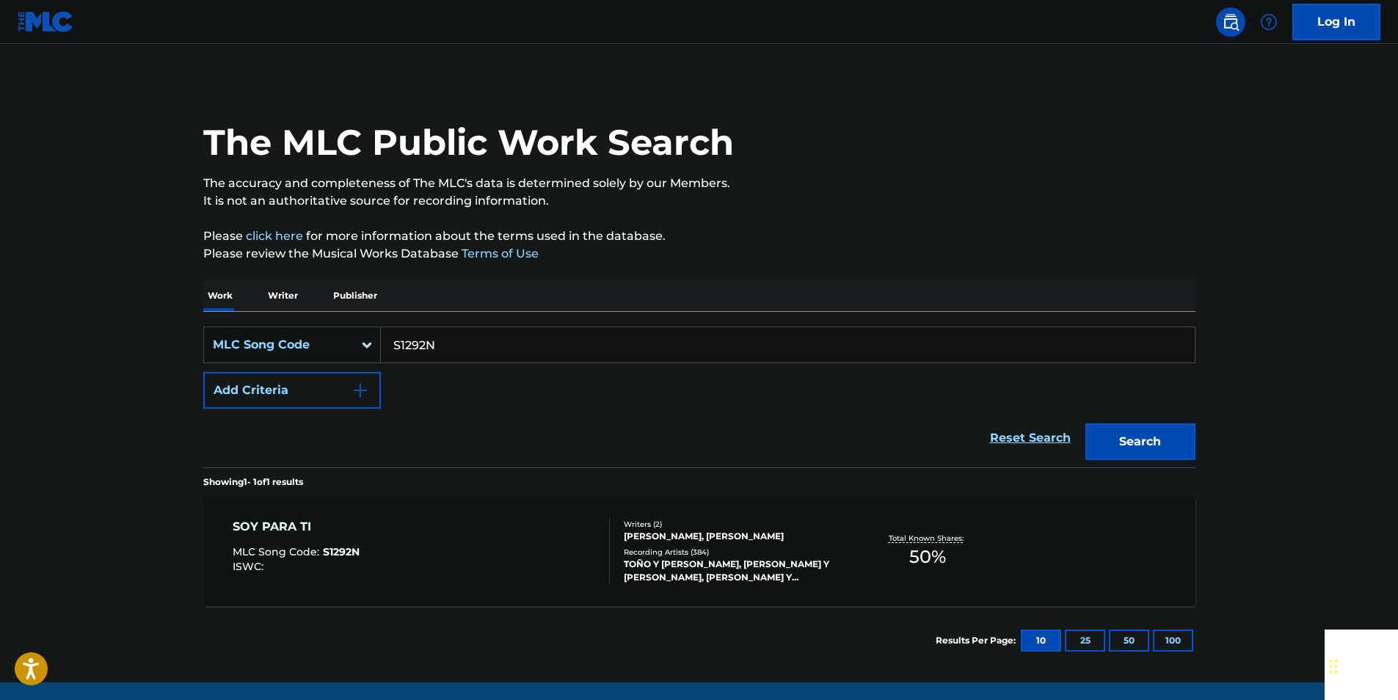
click at [476, 343] on input "S1292N" at bounding box center [788, 344] width 814 height 35
paste input "B16350"
click at [1135, 443] on button "Search" at bounding box center [1140, 441] width 110 height 37
click at [454, 332] on input "B16350" at bounding box center [788, 344] width 814 height 35
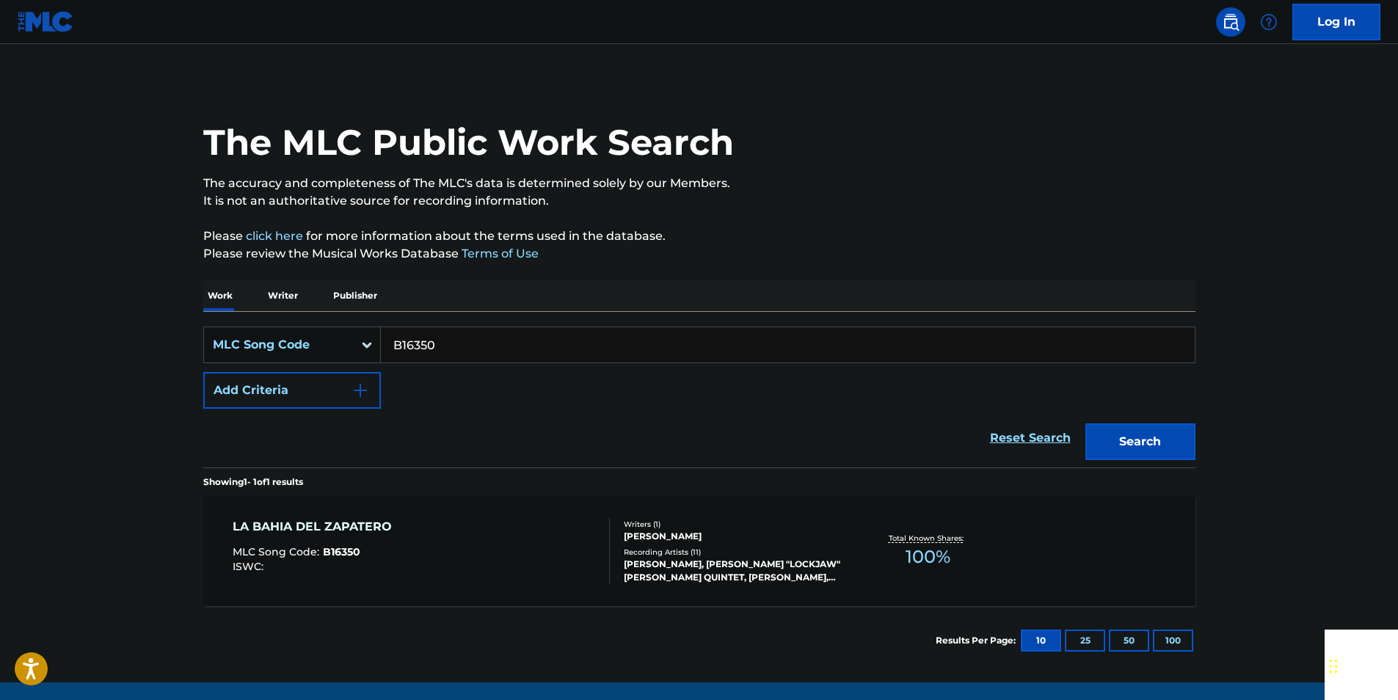
paste input "V1887K"
click at [1112, 447] on button "Search" at bounding box center [1140, 441] width 110 height 37
click at [454, 335] on input "V1887K" at bounding box center [788, 344] width 814 height 35
paste input "H23690"
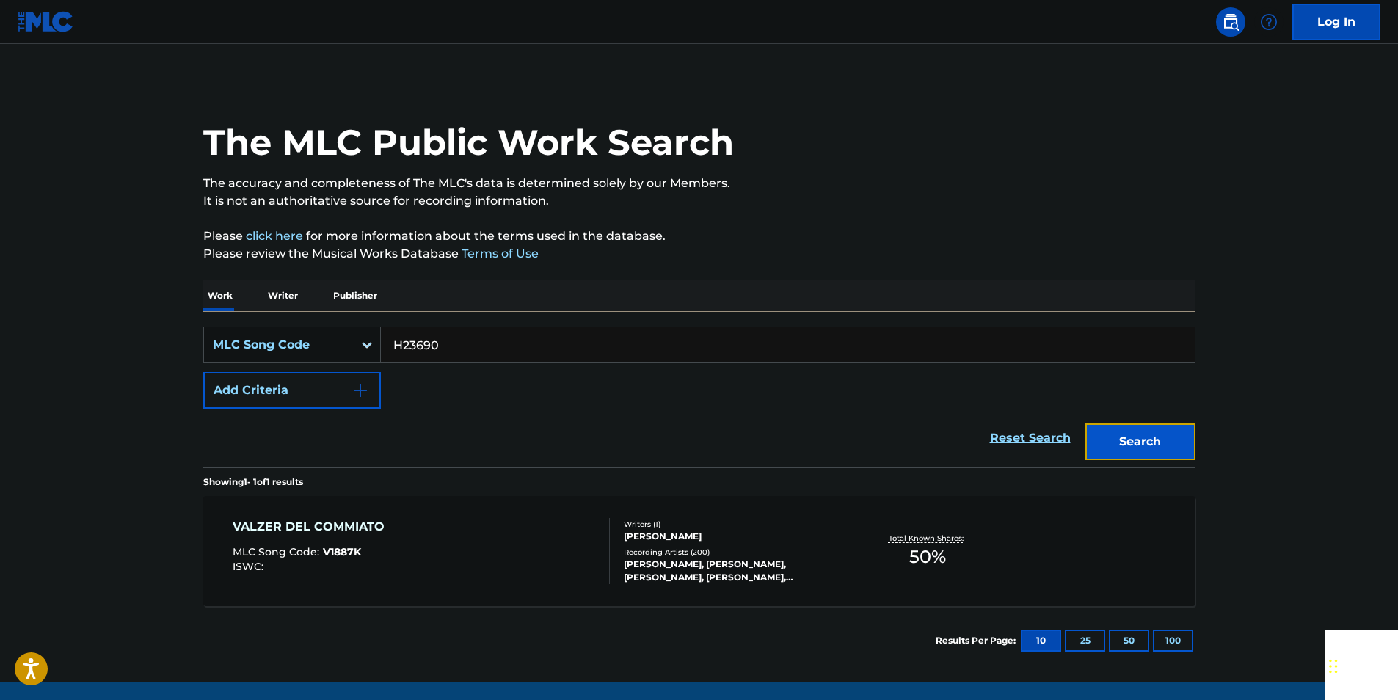
click at [1132, 445] on button "Search" at bounding box center [1140, 441] width 110 height 37
click at [427, 340] on input "H23690" at bounding box center [788, 344] width 814 height 35
paste input "R03713"
click at [1120, 436] on button "Search" at bounding box center [1140, 441] width 110 height 37
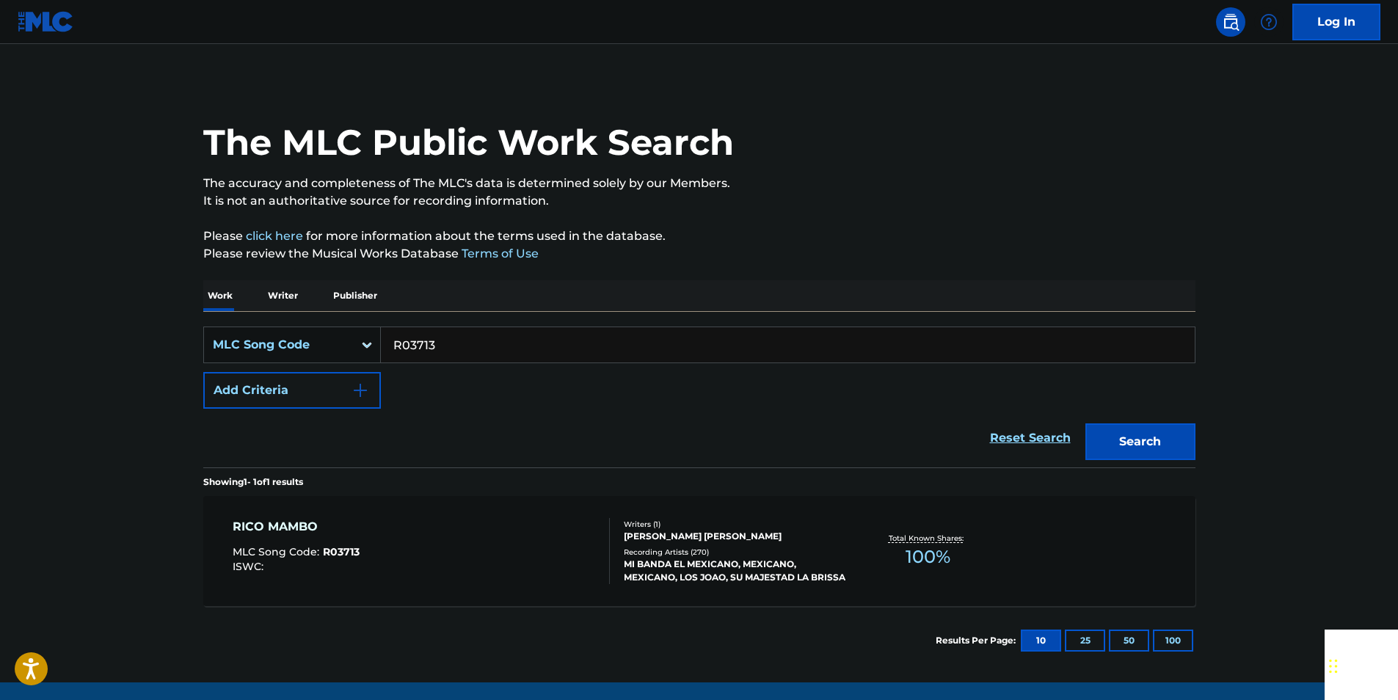
click at [441, 334] on input "R03713" at bounding box center [788, 344] width 814 height 35
paste input "904422"
click at [1136, 453] on button "Search" at bounding box center [1140, 441] width 110 height 37
click at [465, 347] on input "904422" at bounding box center [788, 344] width 814 height 35
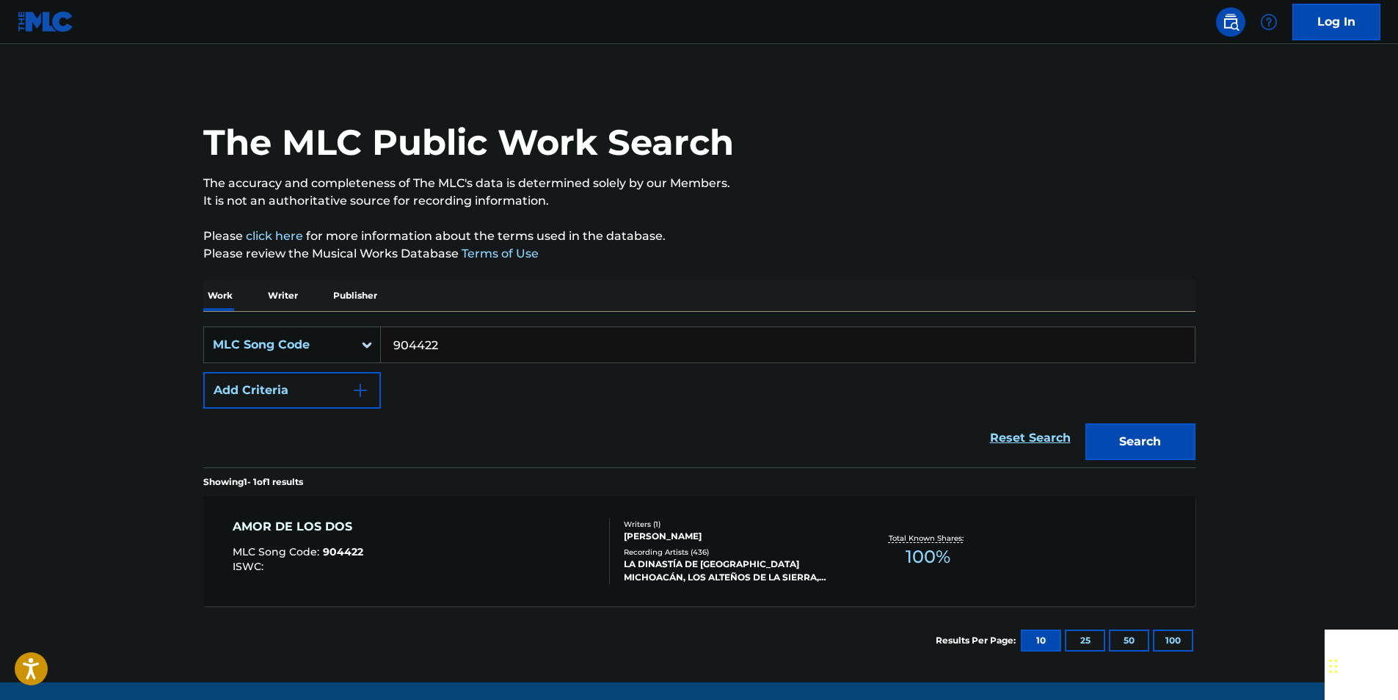
drag, startPoint x: 465, startPoint y: 347, endPoint x: 426, endPoint y: 351, distance: 39.8
click at [464, 347] on input "904422" at bounding box center [788, 344] width 814 height 35
paste input "E05284"
click at [1118, 432] on button "Search" at bounding box center [1140, 441] width 110 height 37
click at [472, 329] on input "E05284" at bounding box center [788, 344] width 814 height 35
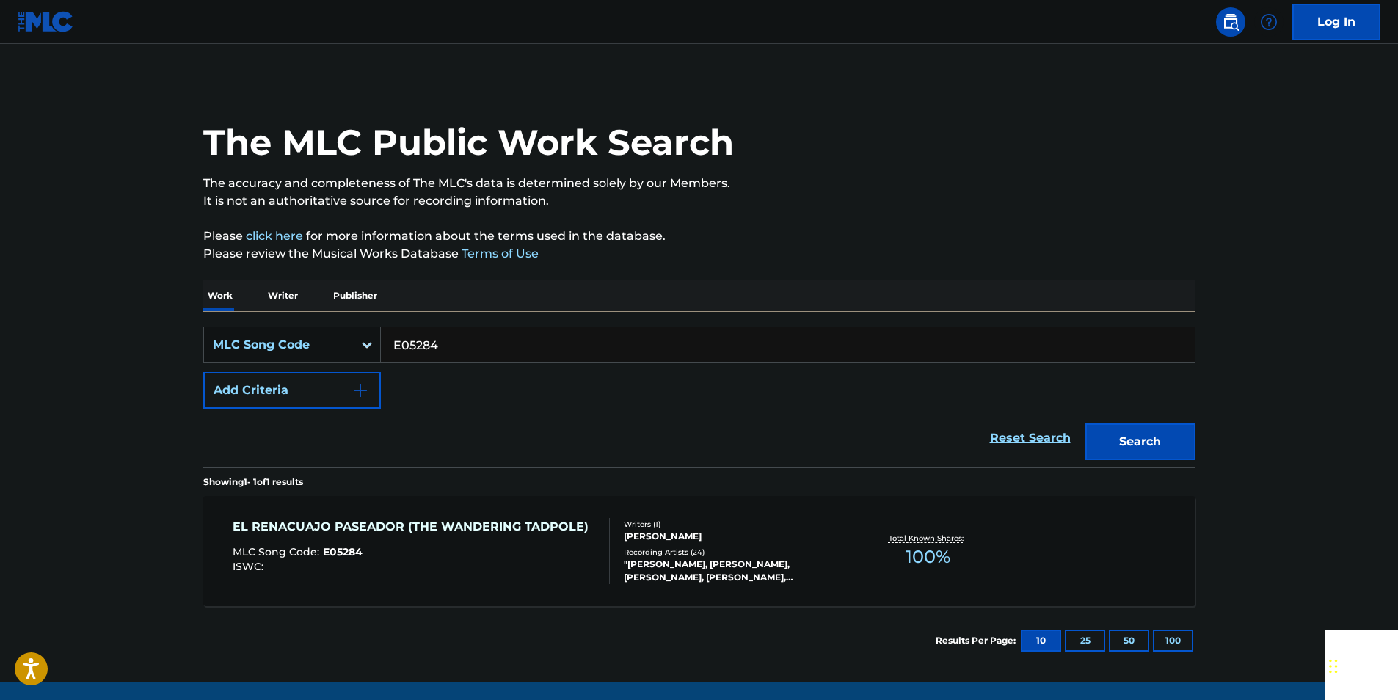
drag, startPoint x: 472, startPoint y: 329, endPoint x: 446, endPoint y: 340, distance: 27.9
click at [472, 330] on input "E05284" at bounding box center [788, 344] width 814 height 35
paste input "S03820"
click at [1141, 442] on button "Search" at bounding box center [1140, 441] width 110 height 37
click at [450, 345] on input "S03820" at bounding box center [788, 344] width 814 height 35
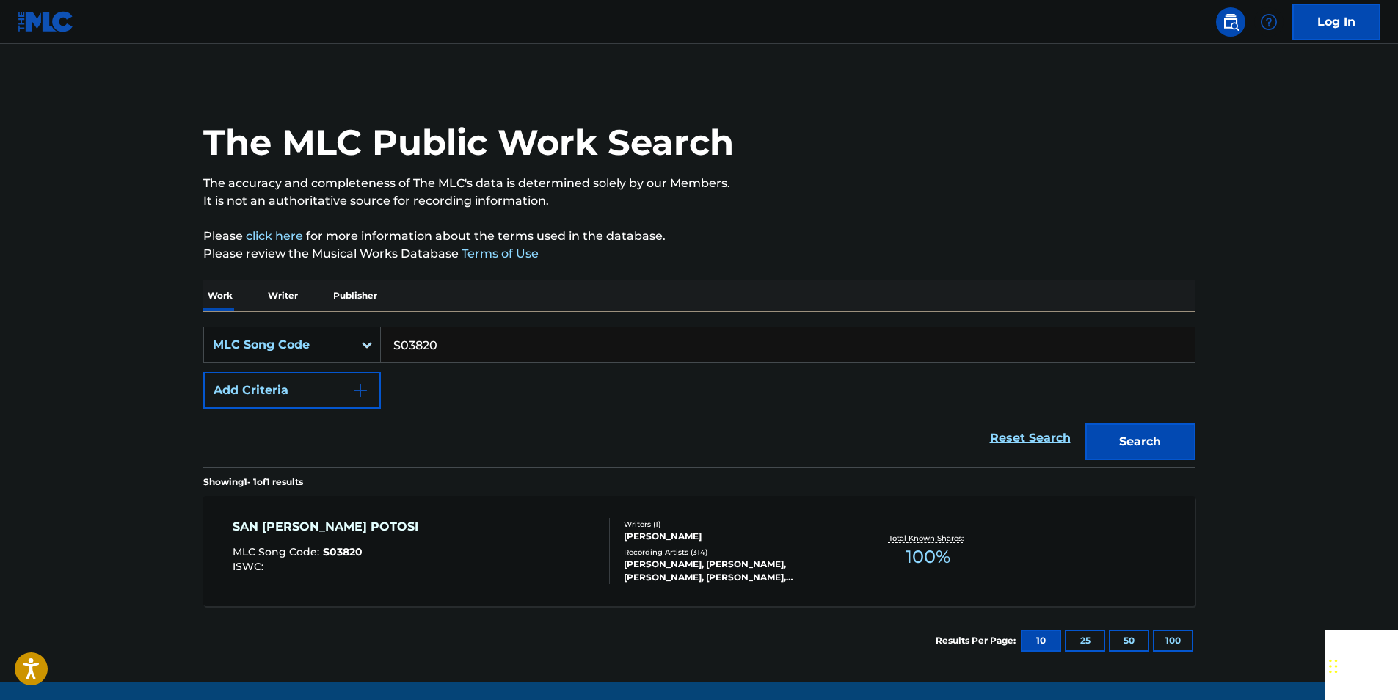
click at [450, 345] on input "S03820" at bounding box center [788, 344] width 814 height 35
paste input "N2247D"
click at [1159, 445] on button "Search" at bounding box center [1140, 441] width 110 height 37
click at [458, 352] on input "N2247D" at bounding box center [788, 344] width 814 height 35
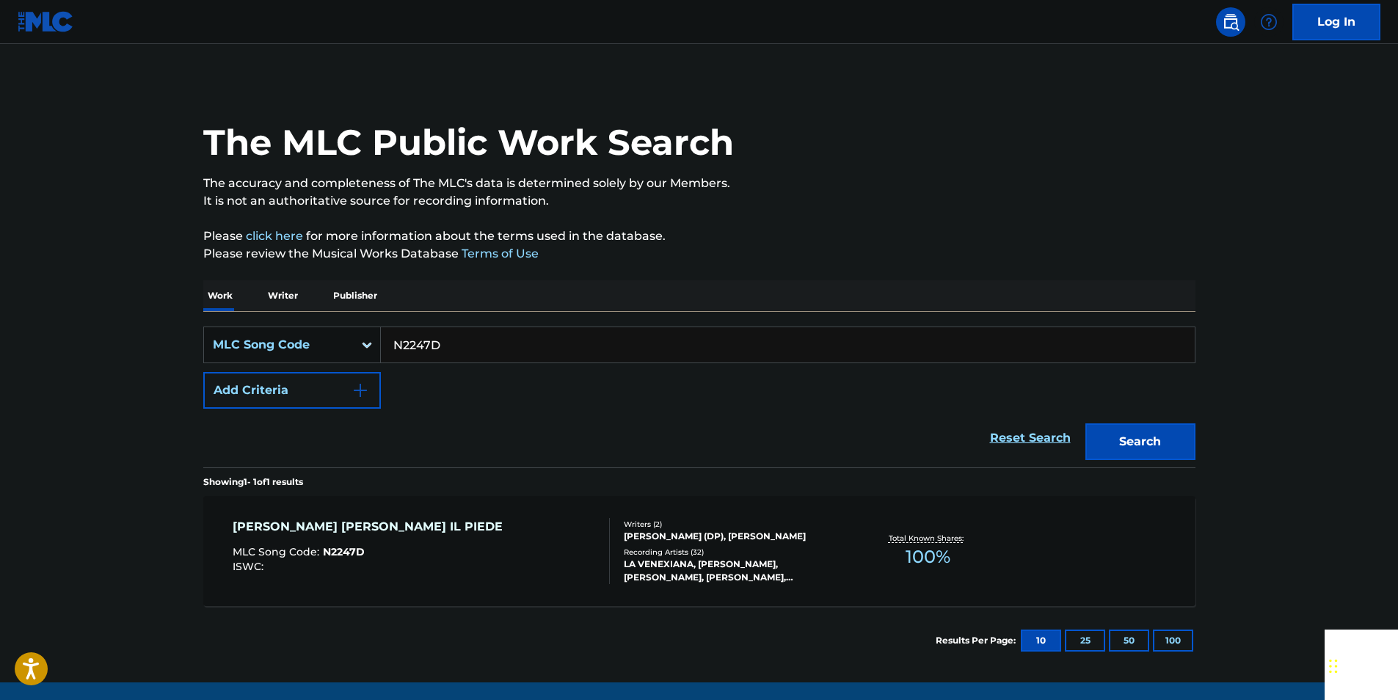
paste input "02483"
click at [1174, 439] on button "Search" at bounding box center [1140, 441] width 110 height 37
click at [447, 343] on input "N02483" at bounding box center [788, 344] width 814 height 35
paste input "W5239A"
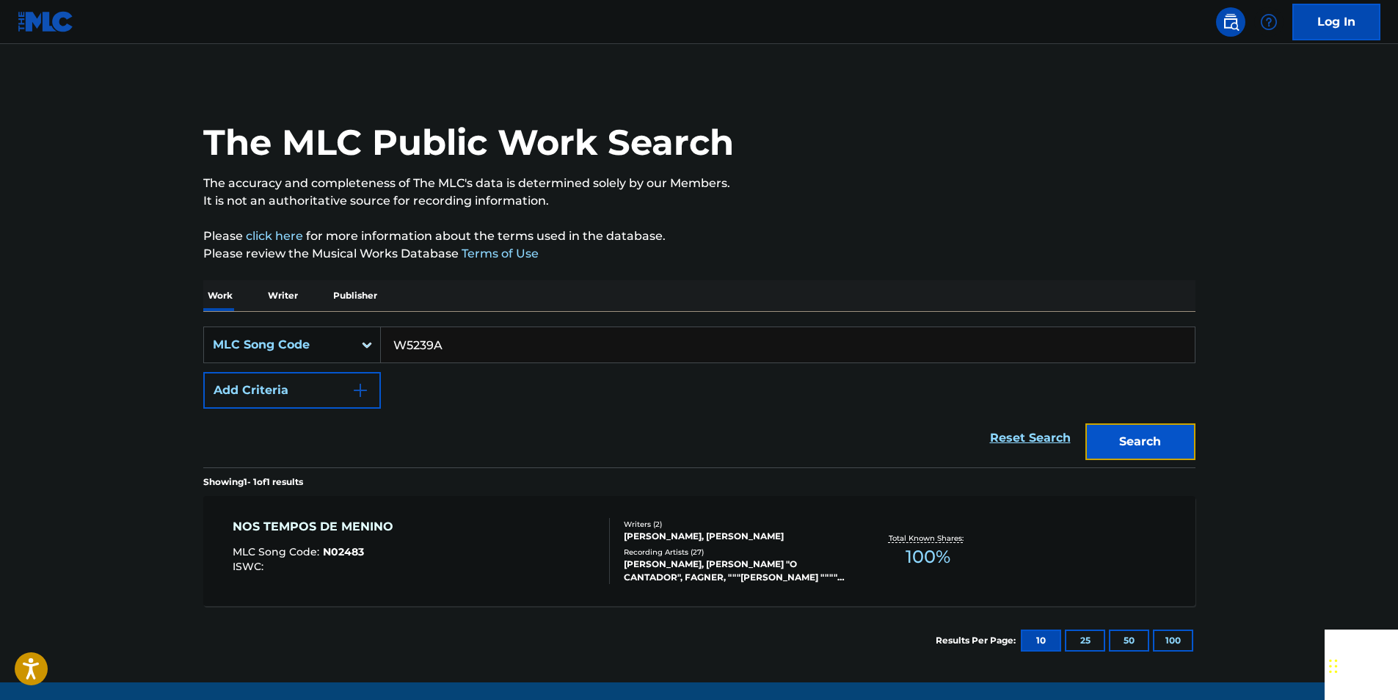
click at [1157, 437] on button "Search" at bounding box center [1140, 441] width 110 height 37
click at [505, 352] on input "W5239A" at bounding box center [788, 344] width 814 height 35
paste input "M08514"
click at [1163, 427] on button "Search" at bounding box center [1140, 441] width 110 height 37
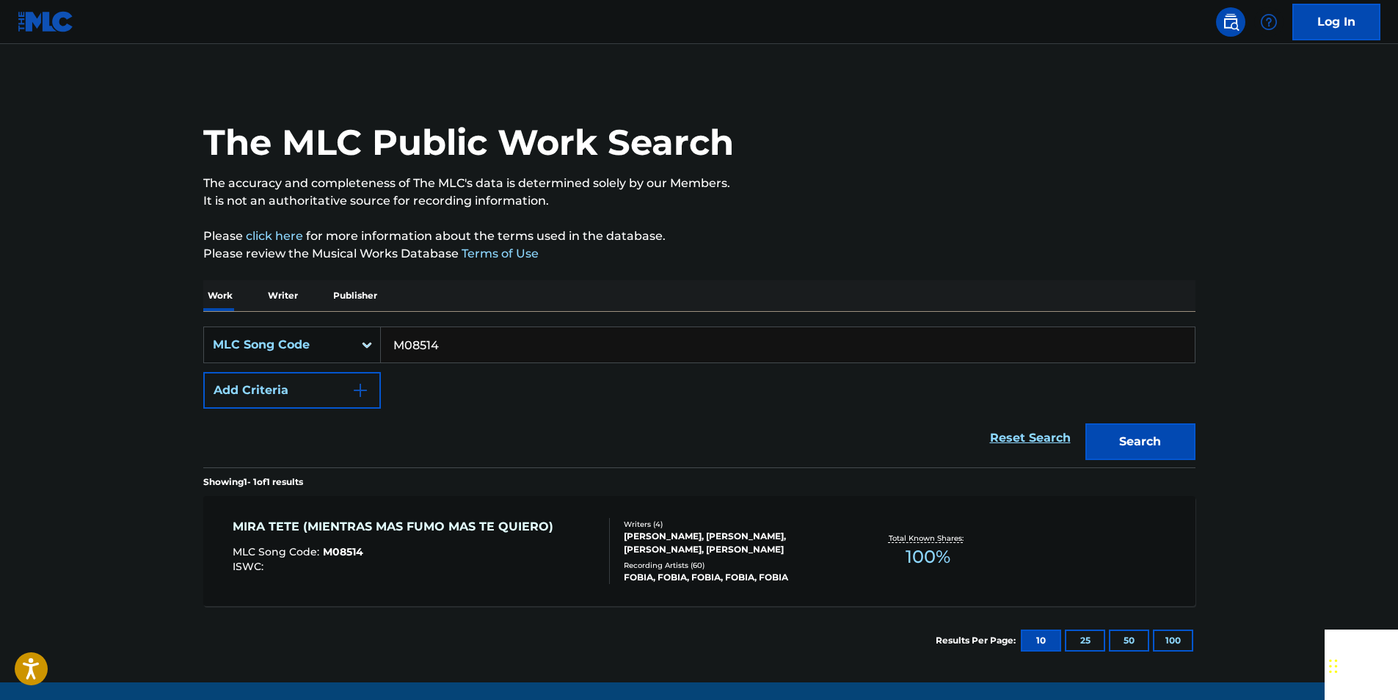
click at [469, 346] on input "M08514" at bounding box center [788, 344] width 814 height 35
paste input "A0874"
click at [1150, 426] on button "Search" at bounding box center [1140, 441] width 110 height 37
click at [455, 343] on input "A08744" at bounding box center [788, 344] width 814 height 35
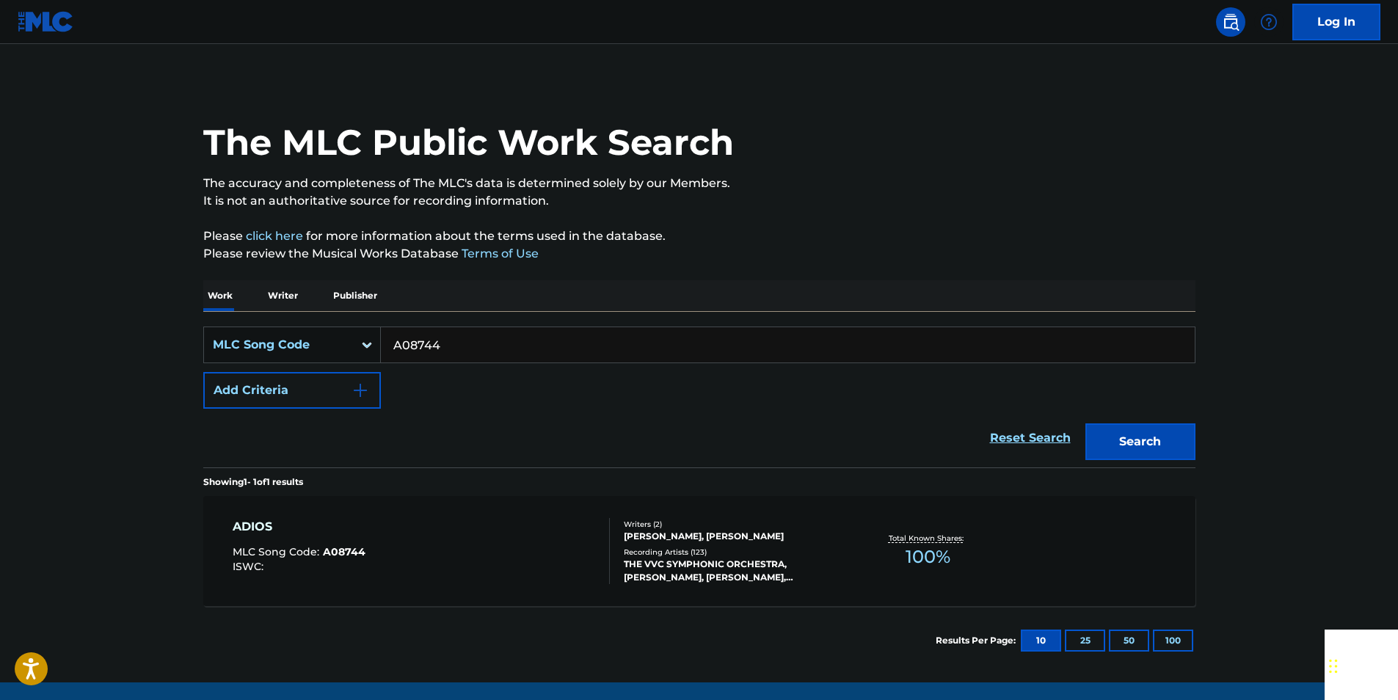
click at [455, 343] on input "A08744" at bounding box center [788, 344] width 814 height 35
paste input "O03595"
click at [1194, 432] on button "Search" at bounding box center [1140, 441] width 110 height 37
click at [480, 343] on input "O03595" at bounding box center [788, 344] width 814 height 35
drag, startPoint x: 480, startPoint y: 343, endPoint x: 392, endPoint y: 335, distance: 88.4
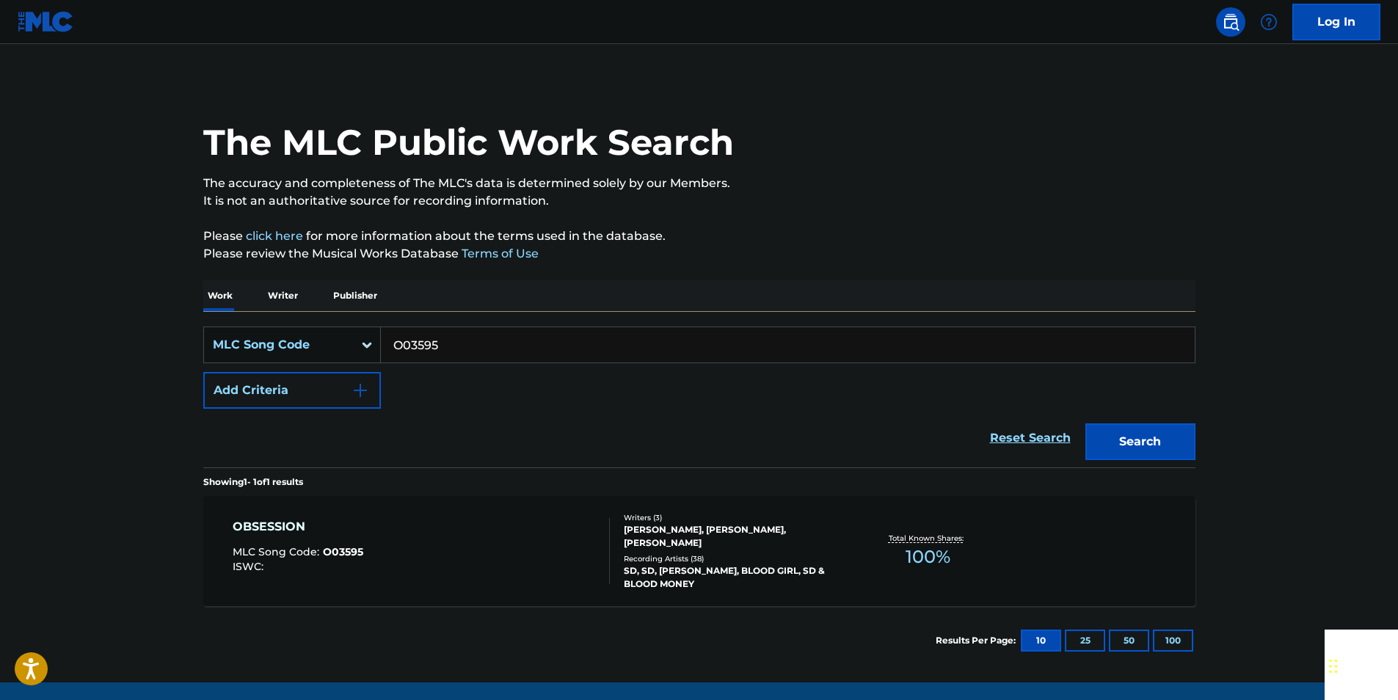
click at [479, 343] on input "O03595" at bounding box center [788, 344] width 814 height 35
paste input "P04120"
click at [1152, 455] on button "Search" at bounding box center [1140, 441] width 110 height 37
click at [440, 346] on input "P04120" at bounding box center [788, 344] width 814 height 35
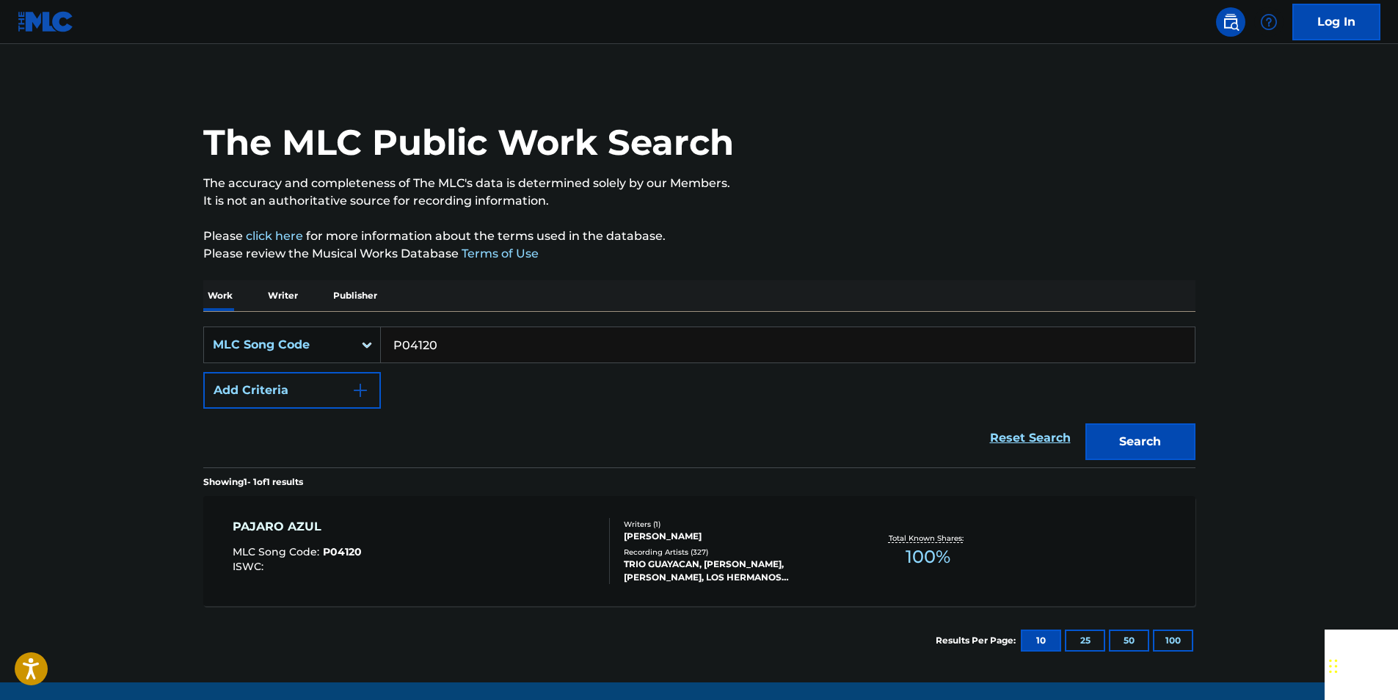
paste input "929279"
click at [1128, 446] on button "Search" at bounding box center [1140, 441] width 110 height 37
click at [446, 338] on input "929279" at bounding box center [788, 344] width 814 height 35
paste input "C13885"
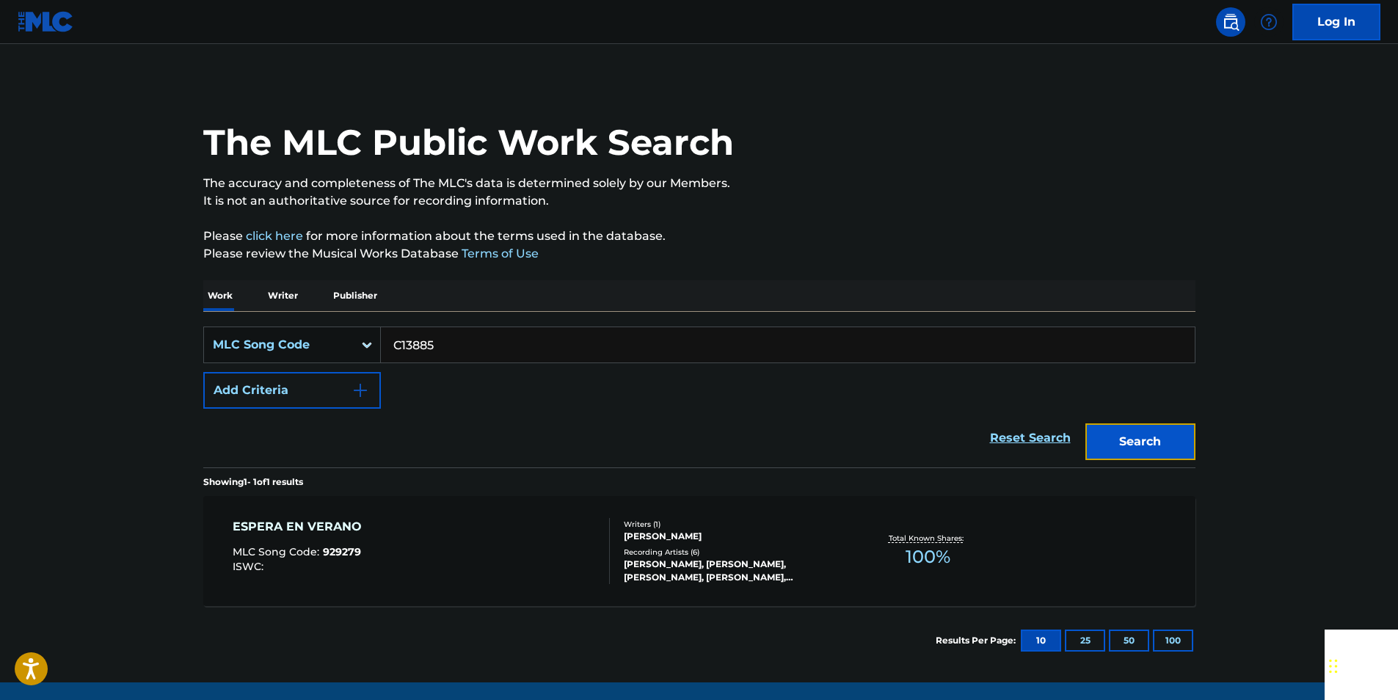
click at [1172, 440] on button "Search" at bounding box center [1140, 441] width 110 height 37
click at [453, 361] on input "C13885" at bounding box center [788, 344] width 814 height 35
click at [453, 362] on input "C13885" at bounding box center [788, 344] width 814 height 35
paste input "T21404"
click at [1109, 428] on button "Search" at bounding box center [1140, 441] width 110 height 37
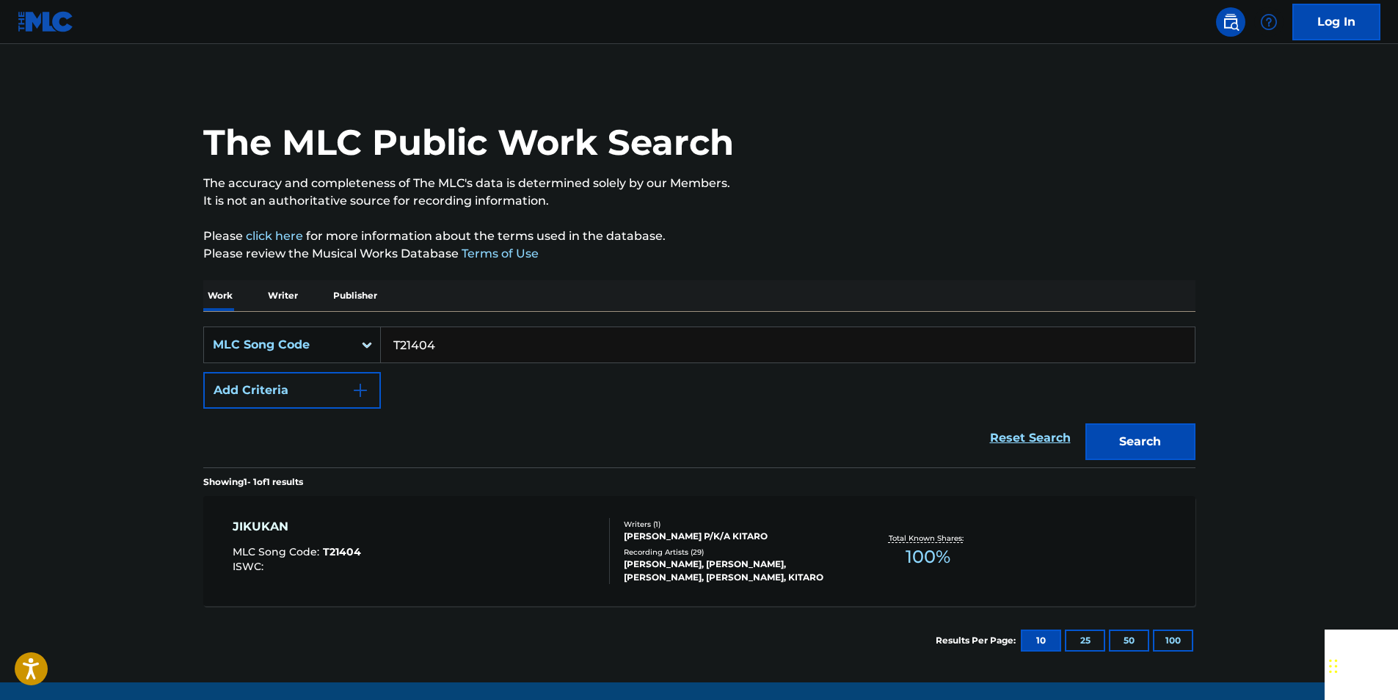
click at [448, 351] on input "T21404" at bounding box center [788, 344] width 814 height 35
paste input "C4028N"
click at [1182, 434] on button "Search" at bounding box center [1140, 441] width 110 height 37
click at [445, 345] on input "C4028N" at bounding box center [788, 344] width 814 height 35
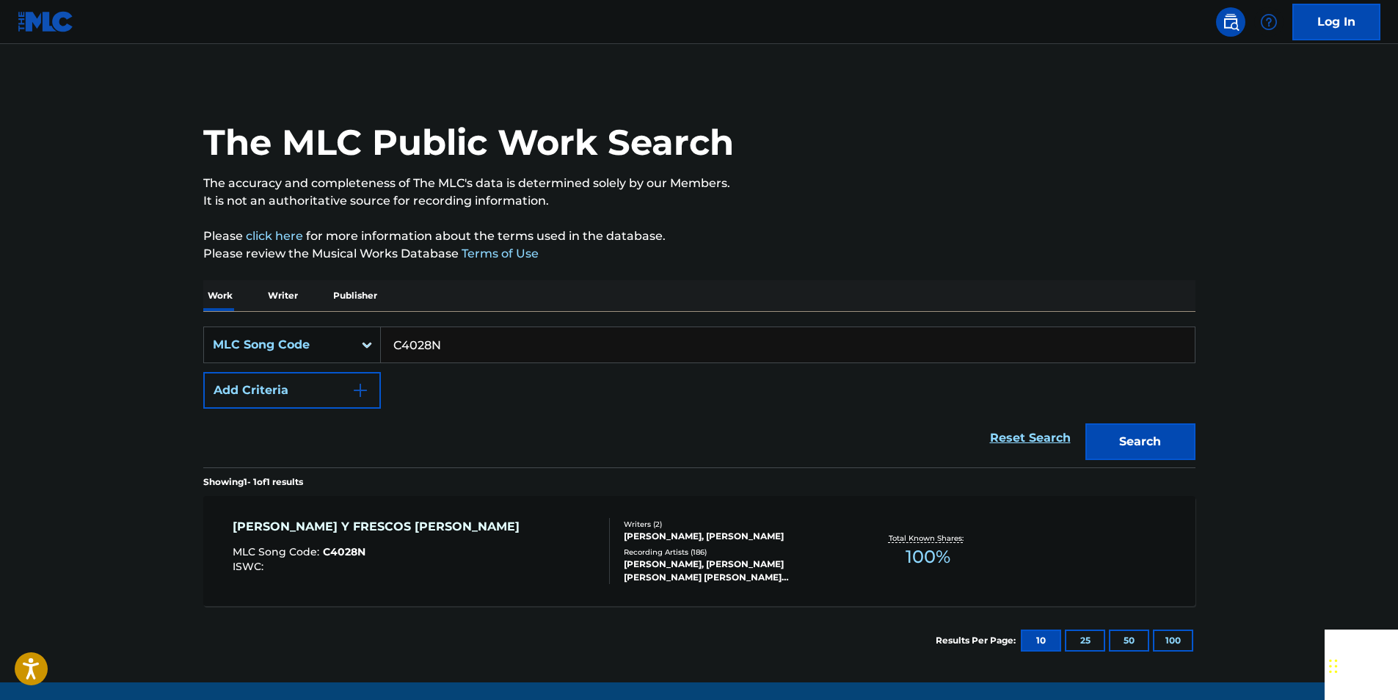
click at [445, 345] on input "C4028N" at bounding box center [788, 344] width 814 height 35
paste input "I04687"
click at [1140, 456] on button "Search" at bounding box center [1140, 441] width 110 height 37
click at [456, 348] on input "I04687" at bounding box center [788, 344] width 814 height 35
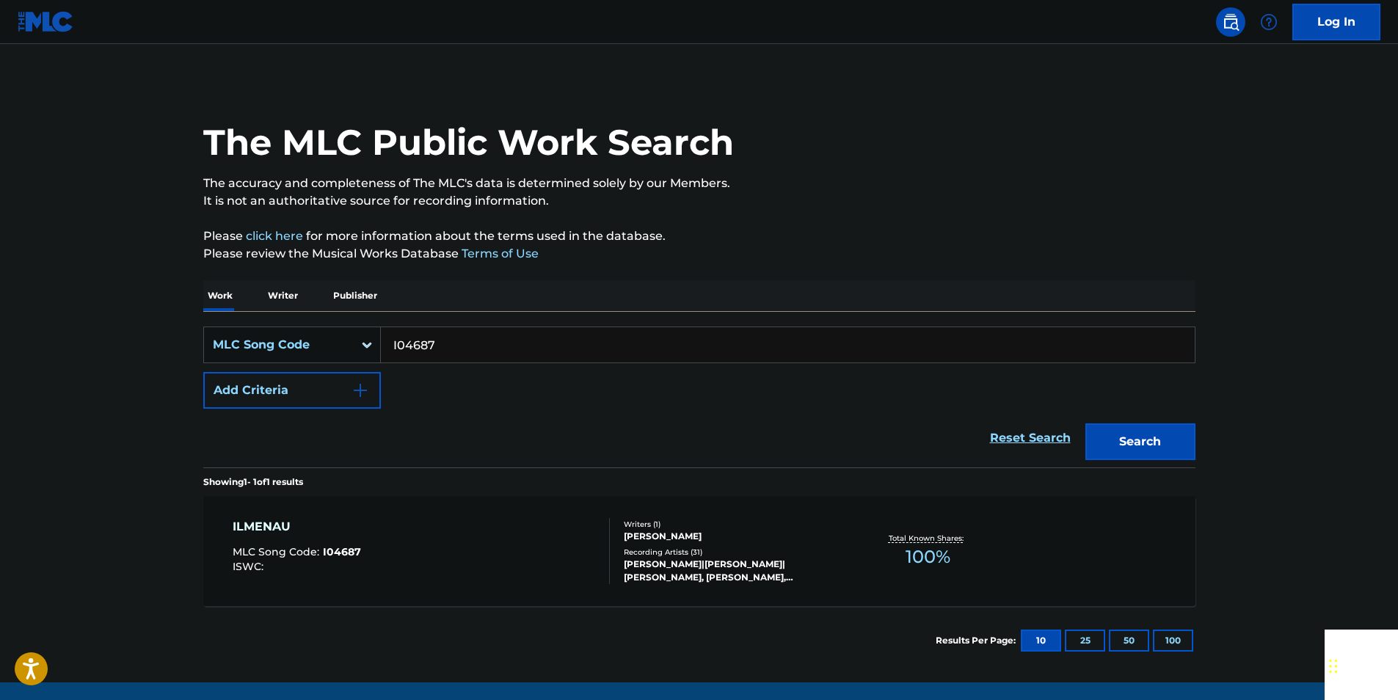
paste input "G2364O"
click at [1171, 434] on button "Search" at bounding box center [1140, 441] width 110 height 37
click at [445, 338] on input "G2364O" at bounding box center [788, 344] width 814 height 35
paste input "S86640"
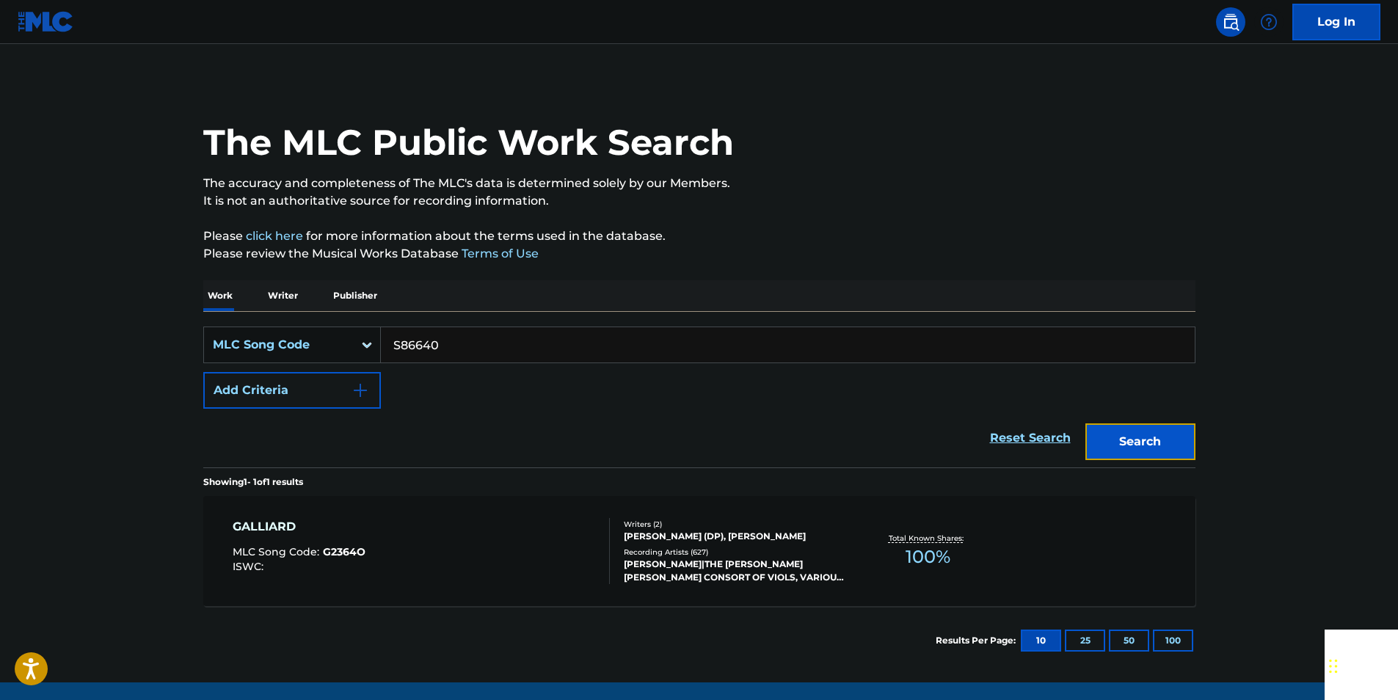
click at [1112, 434] on button "Search" at bounding box center [1140, 441] width 110 height 37
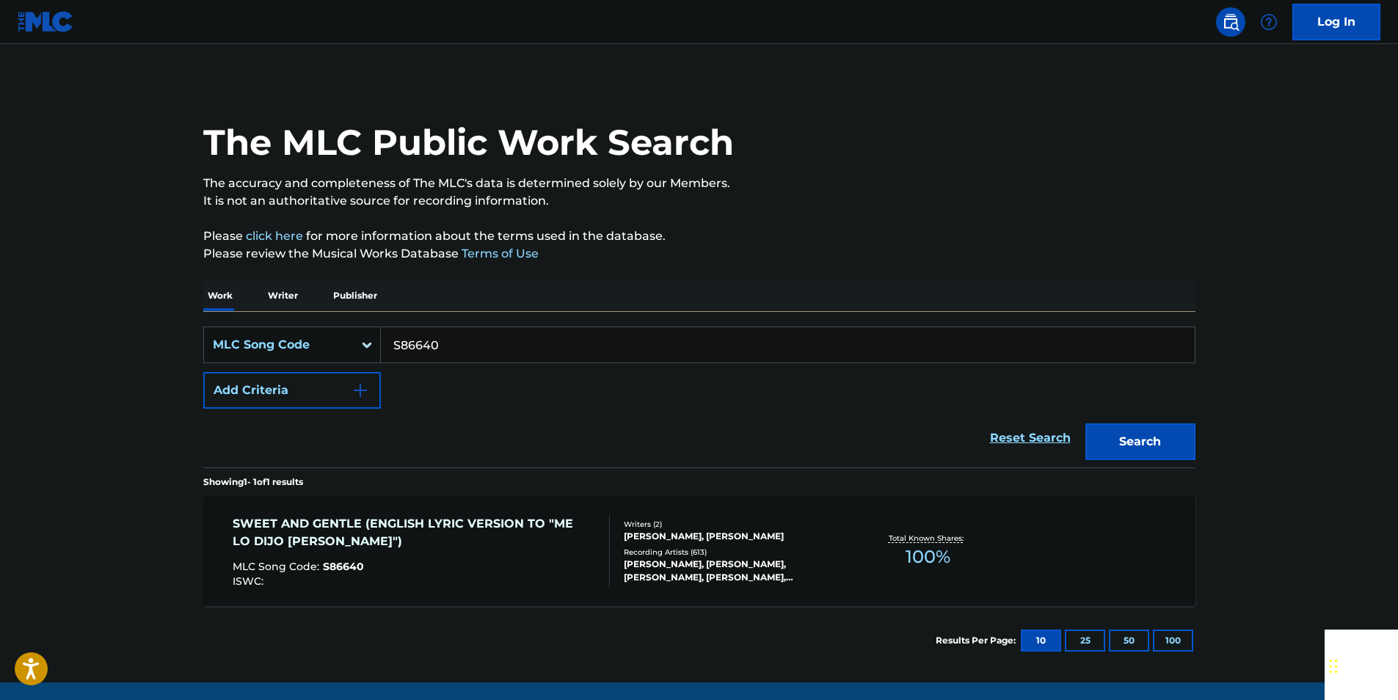
click at [462, 344] on input "S86640" at bounding box center [788, 344] width 814 height 35
paste input "PA3DYZ"
click at [1186, 451] on button "Search" at bounding box center [1140, 441] width 110 height 37
click at [435, 344] on input "PA3DYZ" at bounding box center [788, 344] width 814 height 35
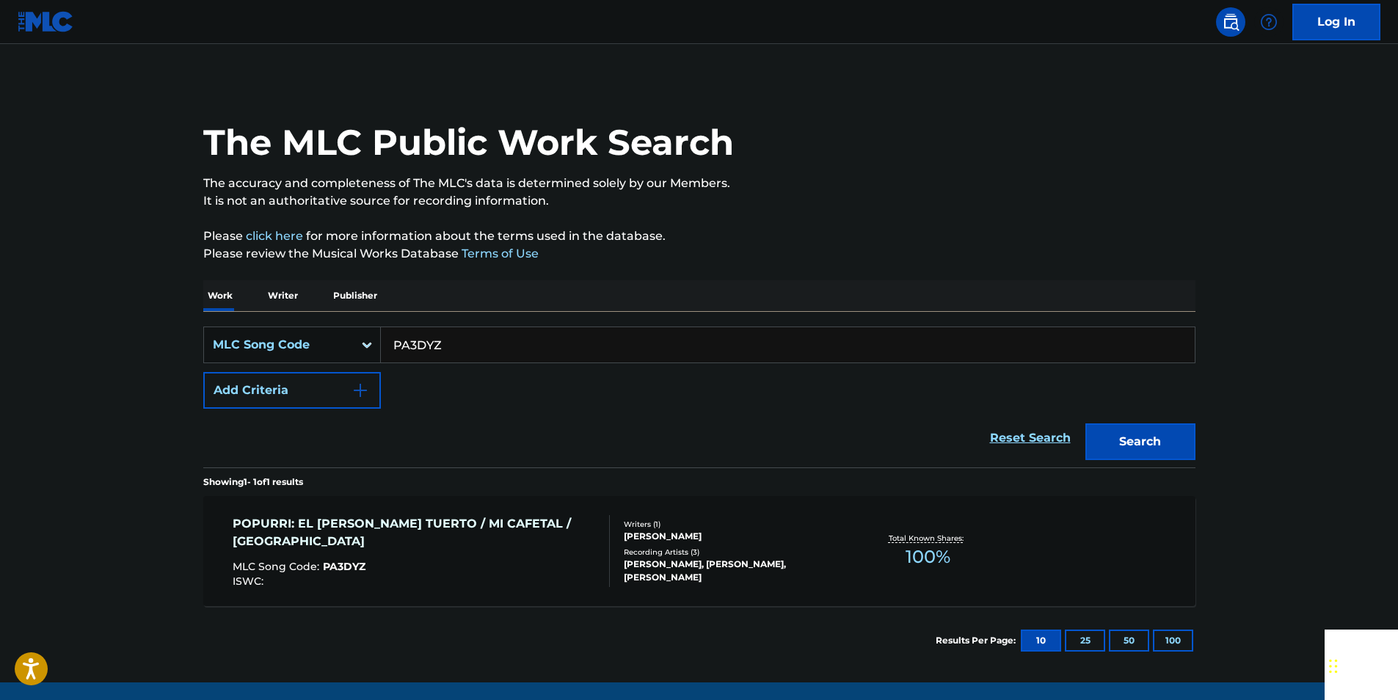
click at [435, 344] on input "PA3DYZ" at bounding box center [788, 344] width 814 height 35
paste input "T04053"
click at [1164, 437] on button "Search" at bounding box center [1140, 441] width 110 height 37
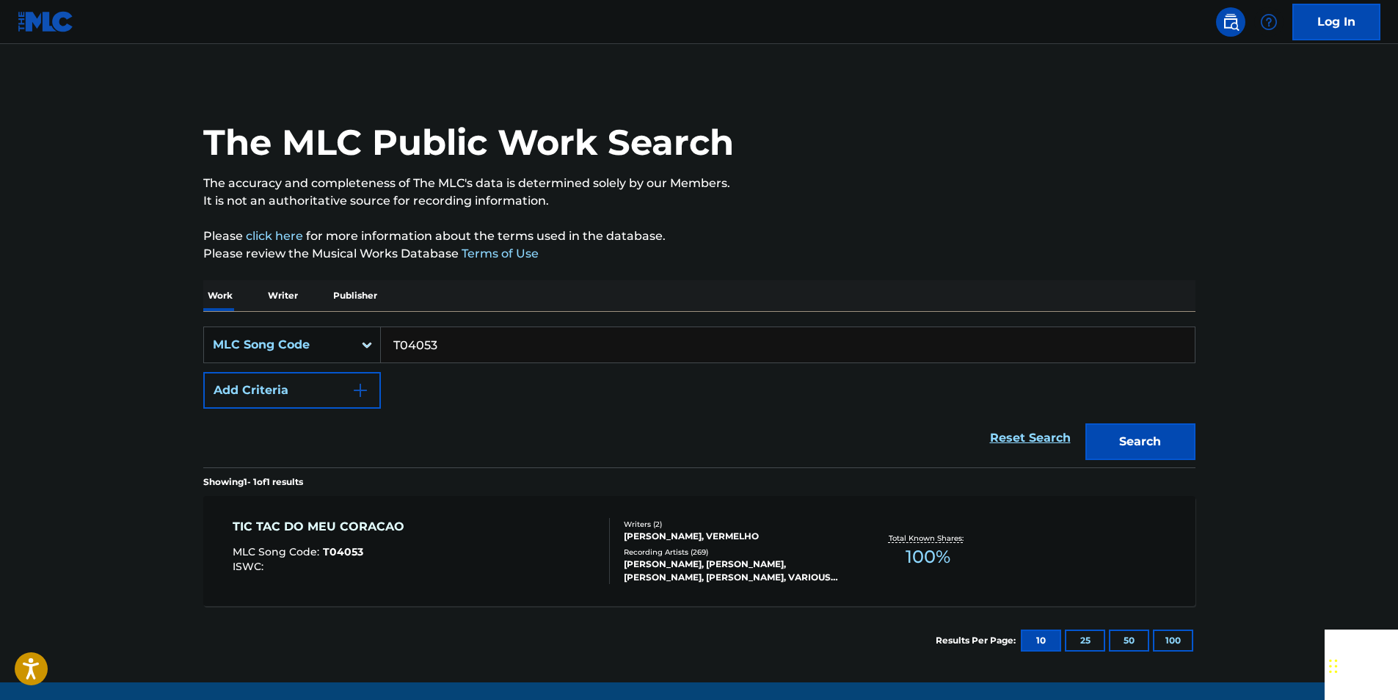
click at [458, 349] on input "T04053" at bounding box center [788, 344] width 814 height 35
paste input "A05440"
type input "A05440"
click at [1159, 441] on button "Search" at bounding box center [1140, 441] width 110 height 37
